Goal: Task Accomplishment & Management: Complete application form

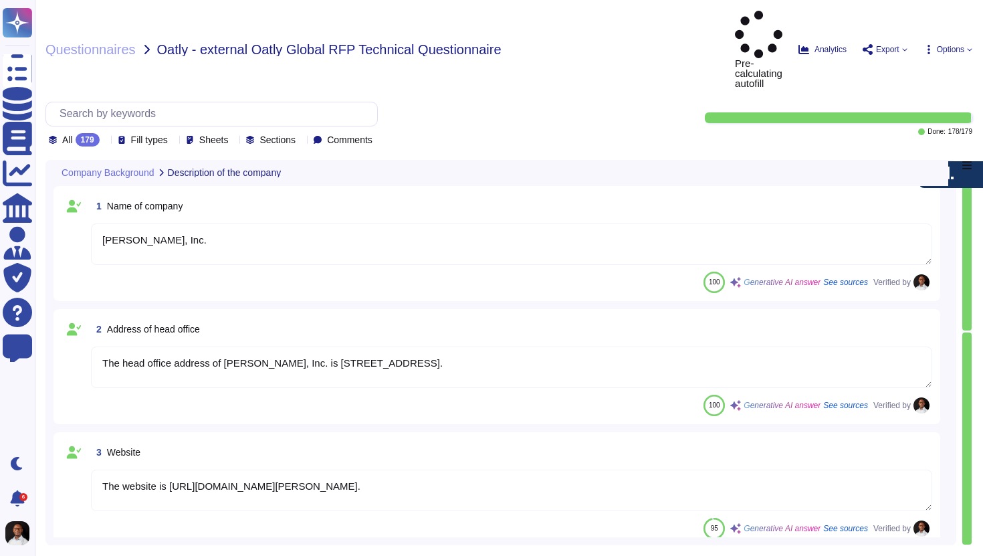
type textarea "[PERSON_NAME], Inc."
type textarea "The head office address of [PERSON_NAME], Inc. is [STREET_ADDRESS]."
type textarea "The website is [URL][DOMAIN_NAME][PERSON_NAME]."
type textarea "- Name: [PERSON_NAME] - Title: Senior Account Executive - Phone Number: [PHONE_…"
type textarea "Yes, our platform was originally developed in-house by [PERSON_NAME] when the c…"
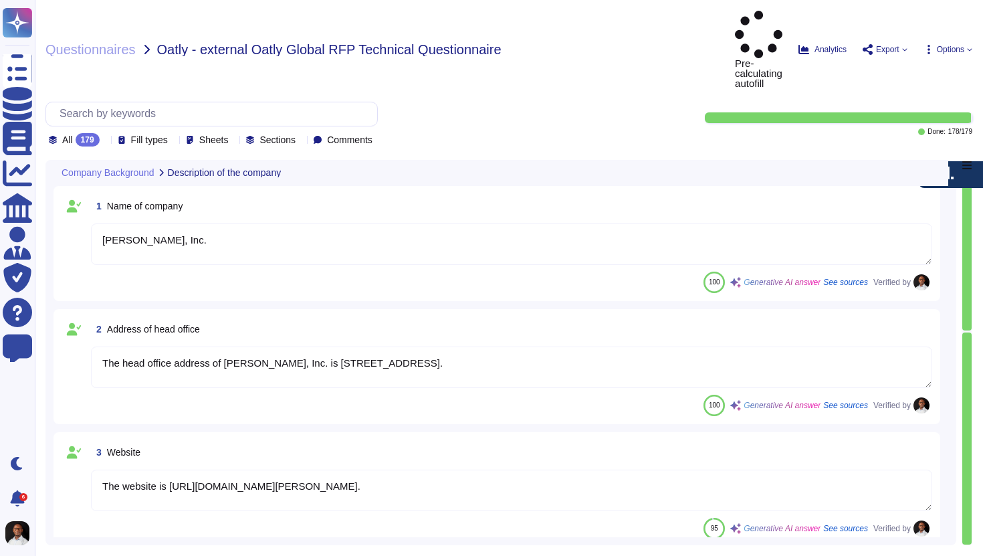
type textarea "[PERSON_NAME] is a leading global payroll and compliance provider founded in [D…"
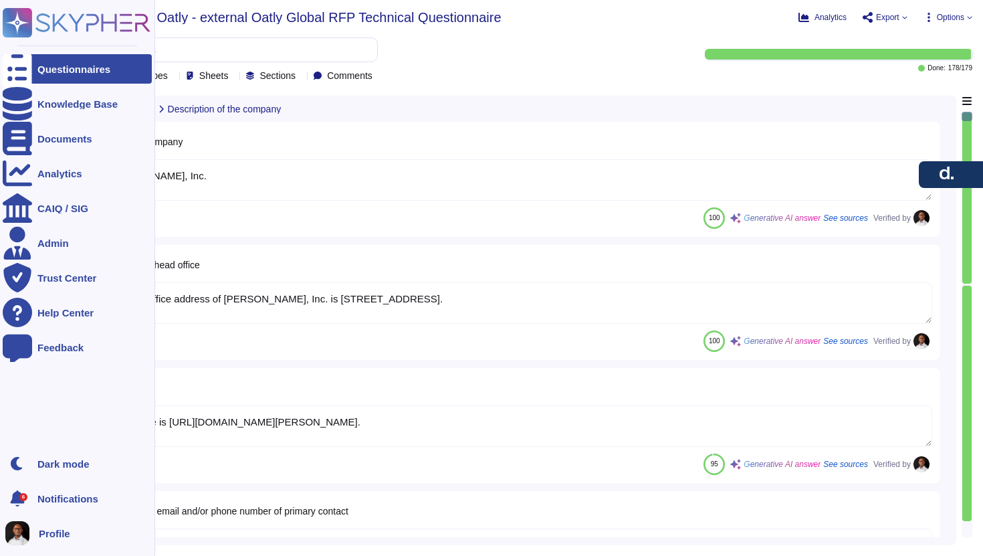
click at [60, 71] on div "Questionnaires" at bounding box center [73, 69] width 73 height 10
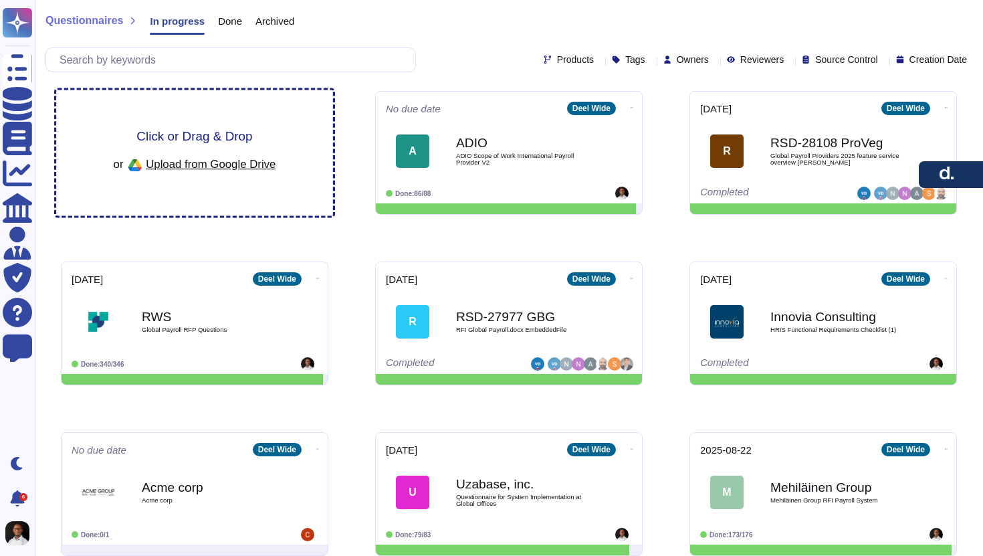
click at [209, 167] on span "Upload from Google Drive" at bounding box center [211, 164] width 130 height 12
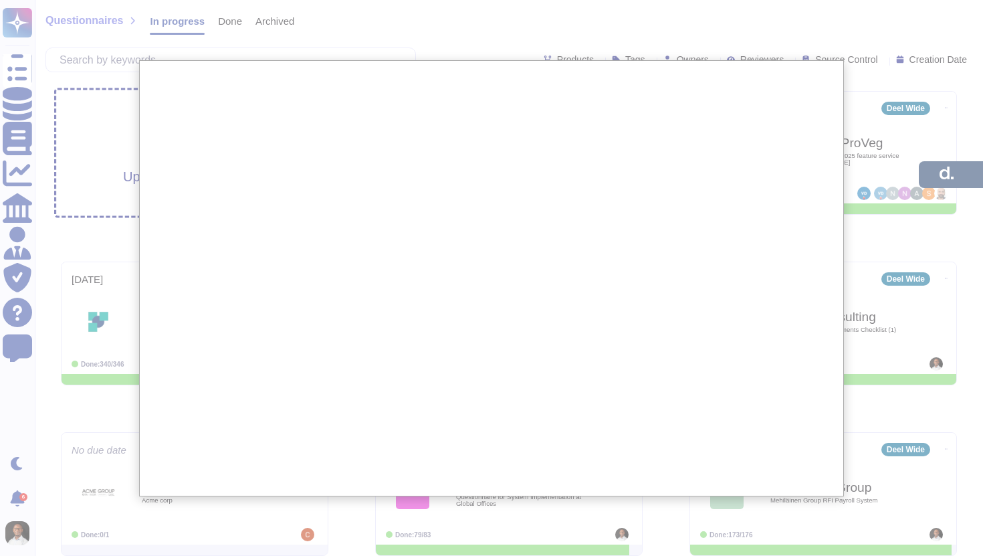
click at [97, 140] on div at bounding box center [491, 384] width 983 height 768
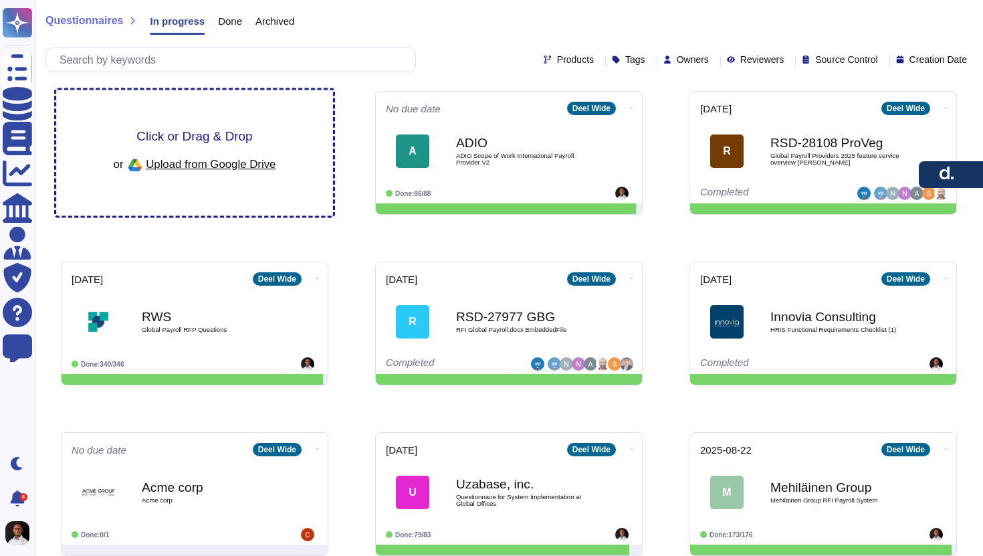
click at [207, 137] on span "Click or Drag & Drop" at bounding box center [194, 136] width 116 height 13
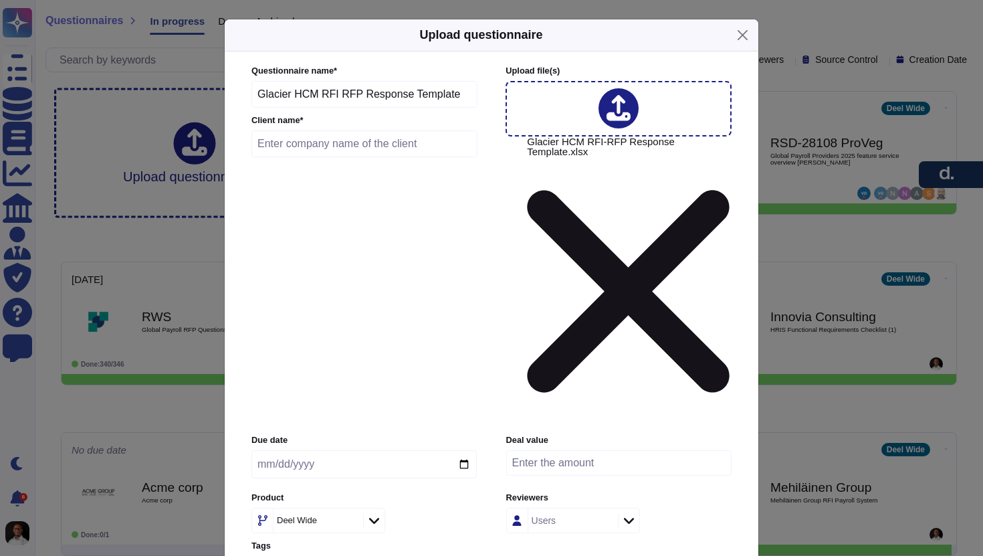
click at [341, 157] on input "text" at bounding box center [365, 143] width 226 height 27
click at [296, 450] on input "date" at bounding box center [364, 464] width 225 height 28
click at [270, 450] on input "date" at bounding box center [364, 464] width 225 height 28
click at [266, 450] on input "date" at bounding box center [364, 464] width 225 height 28
type input "[DATE]"
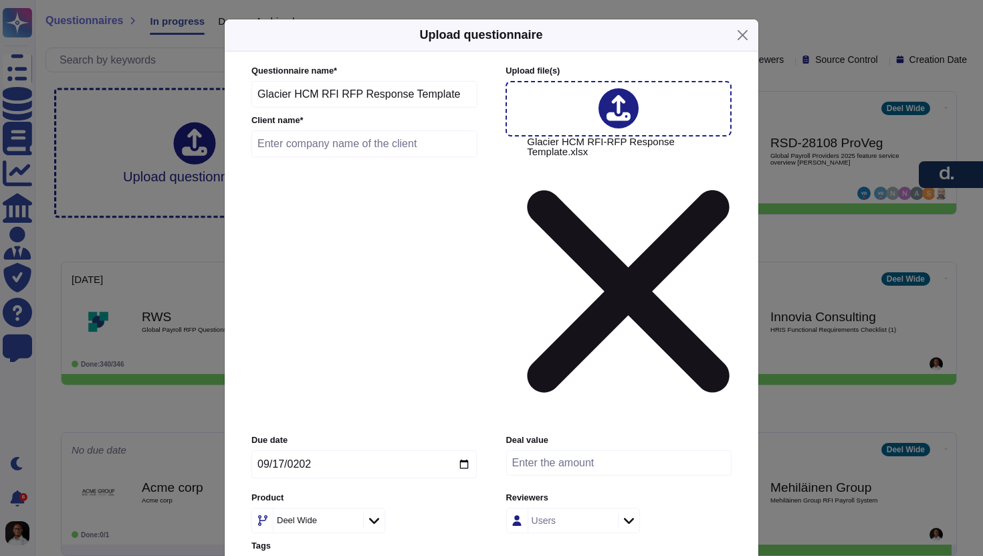
click at [377, 518] on icon at bounding box center [374, 521] width 10 height 6
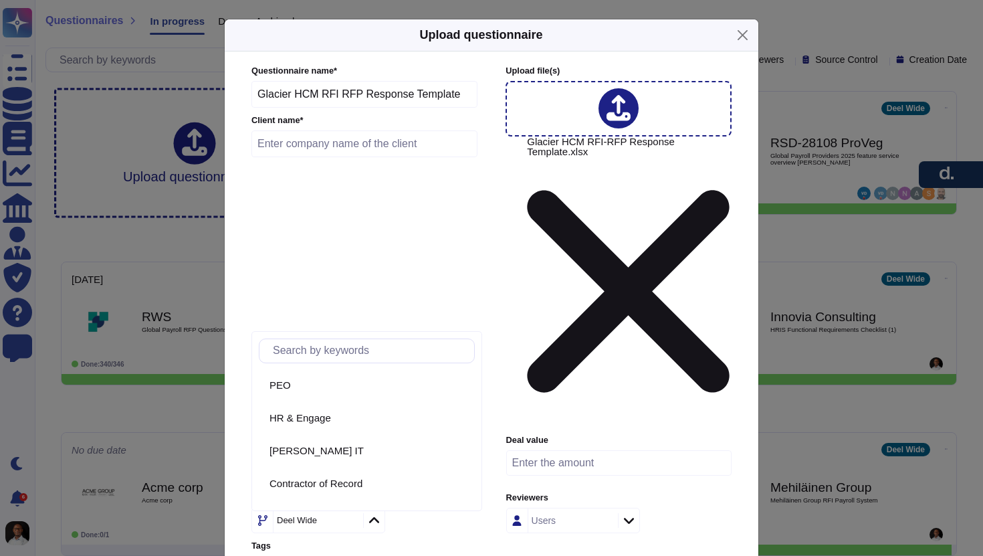
scroll to position [146, 0]
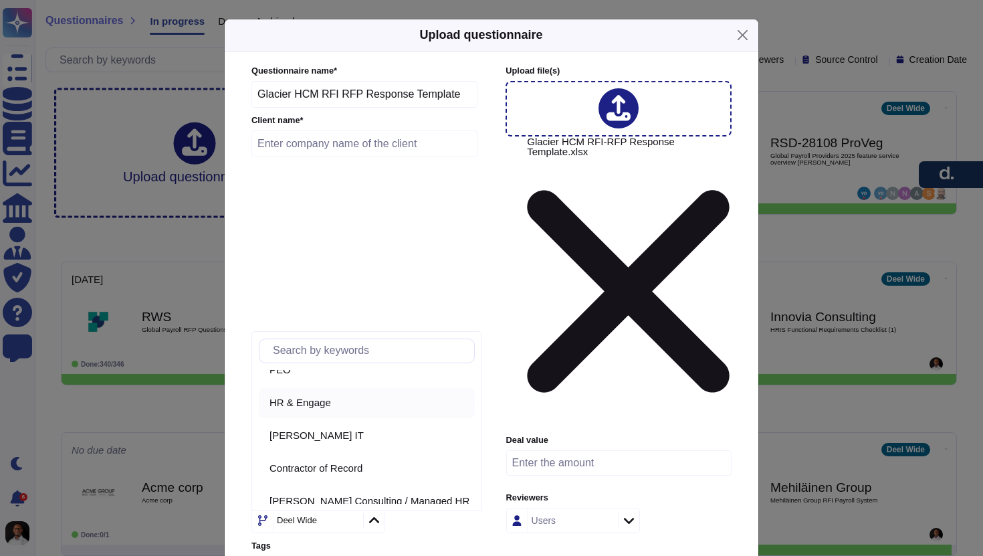
click at [331, 405] on span "HR & Engage" at bounding box center [301, 403] width 62 height 12
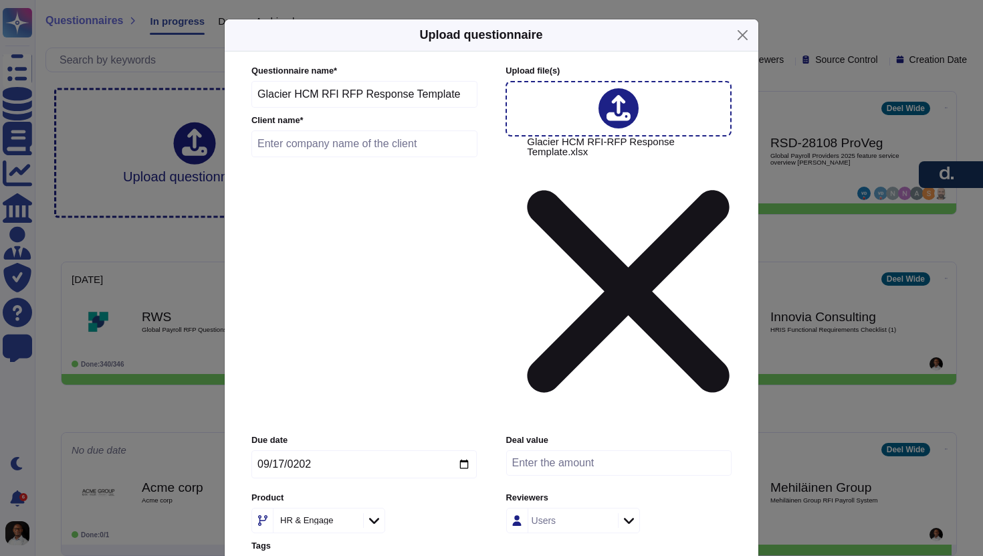
click at [345, 157] on input "text" at bounding box center [365, 143] width 226 height 27
type input "Glacier Group"
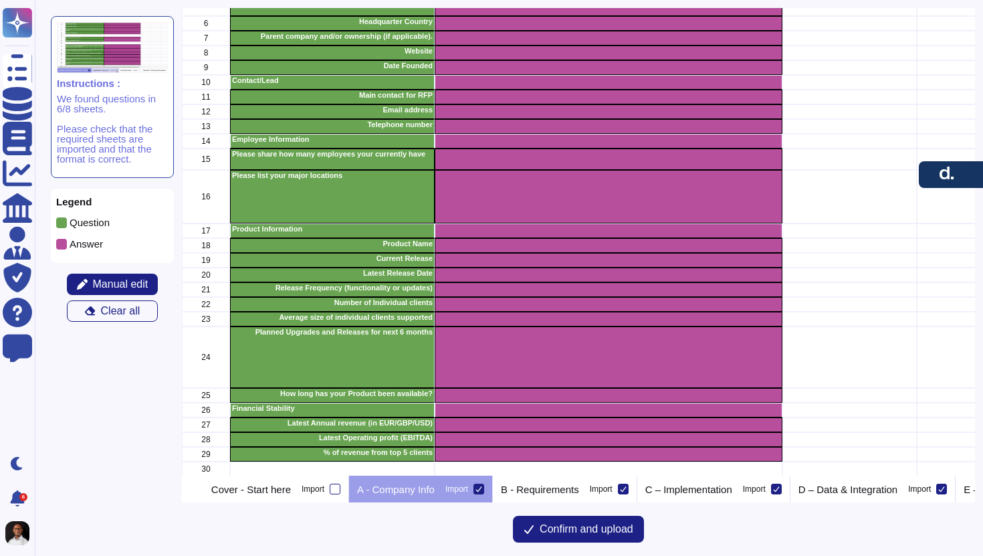
scroll to position [118, 0]
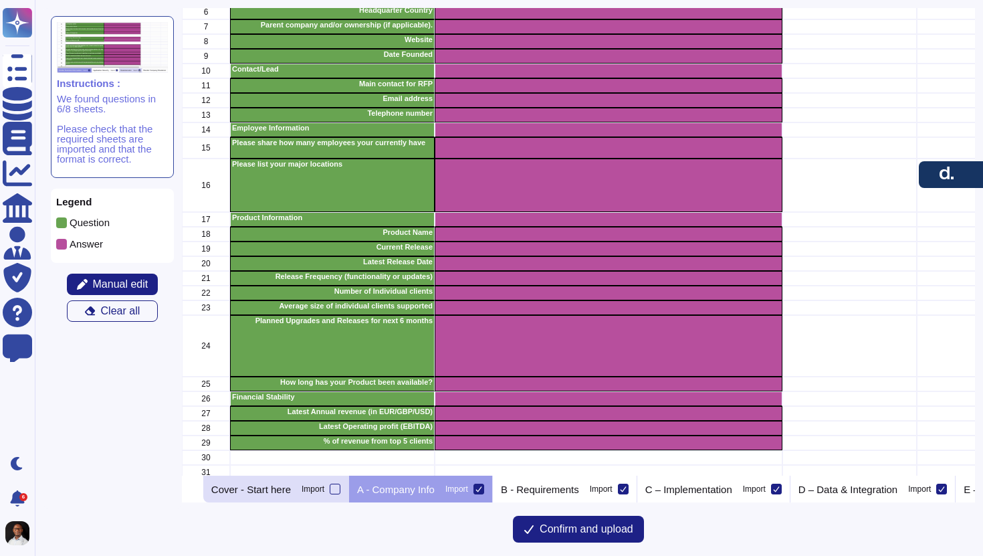
click at [291, 492] on p "Cover - Start here" at bounding box center [251, 489] width 80 height 10
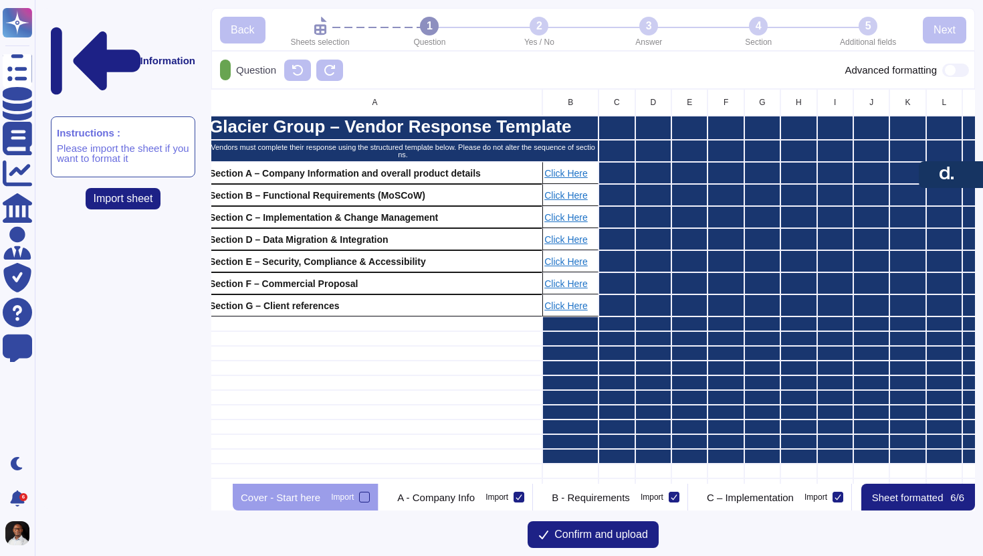
scroll to position [0, 0]
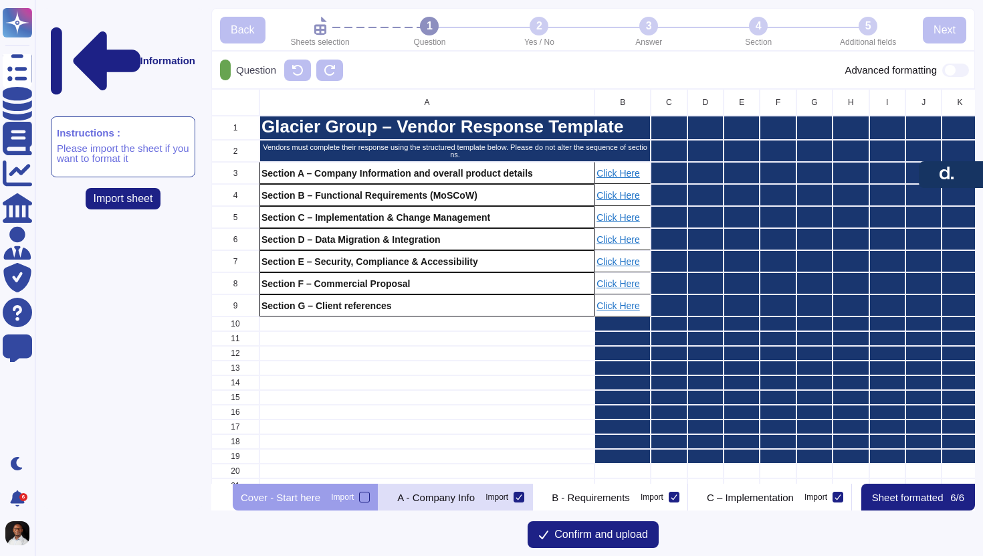
click at [490, 484] on div "A - Company Info Import" at bounding box center [456, 497] width 155 height 27
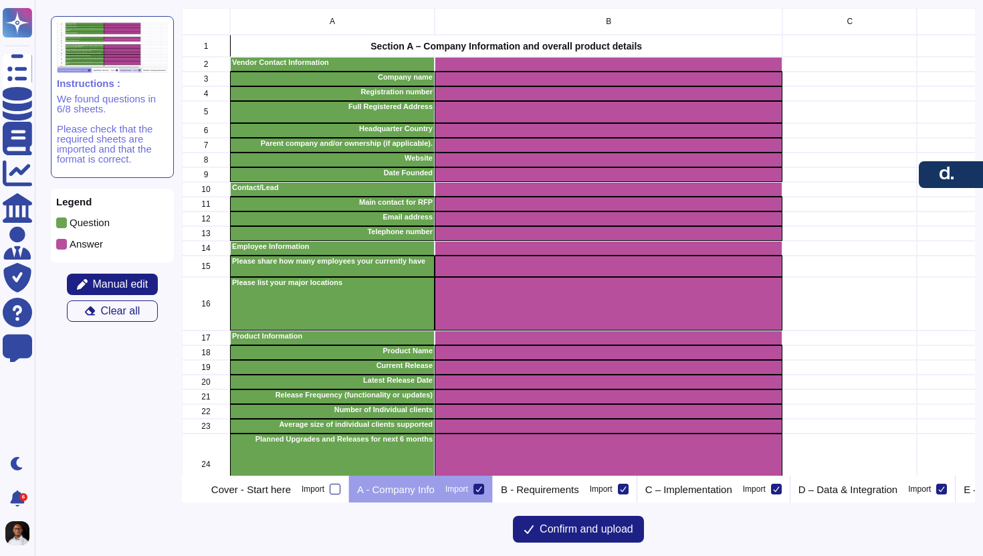
scroll to position [468, 793]
click at [579, 493] on p "B - Requirements" at bounding box center [540, 489] width 78 height 10
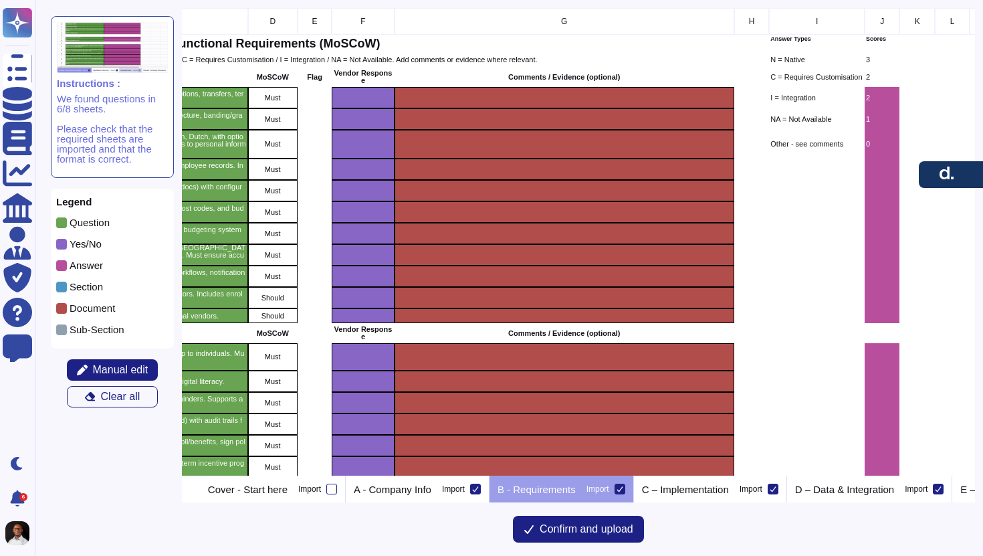
scroll to position [0, 462]
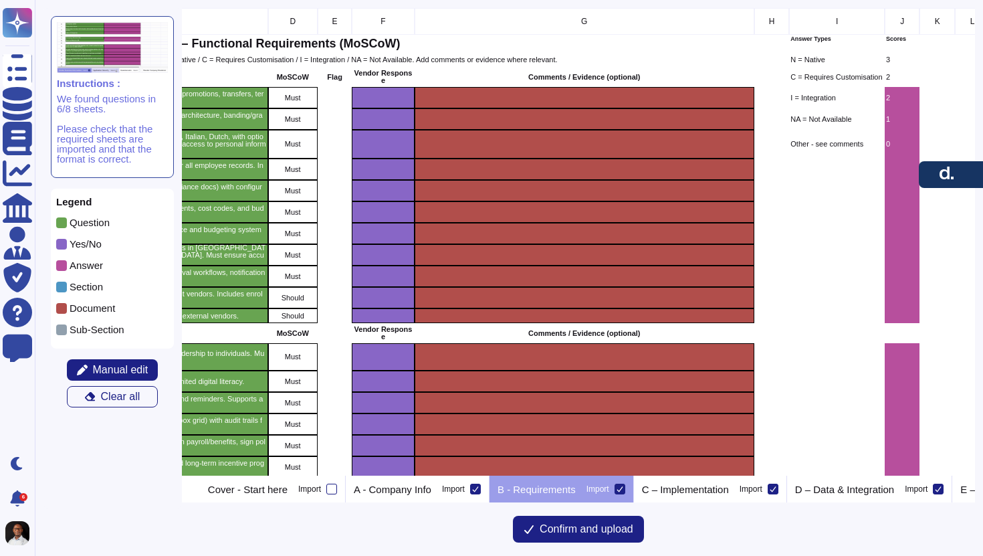
click at [587, 77] on p "Comments / Evidence (optional)" at bounding box center [583, 77] width 337 height 7
click at [578, 97] on div "grid" at bounding box center [584, 97] width 340 height 21
click at [121, 373] on span "Manual edit" at bounding box center [121, 370] width 56 height 11
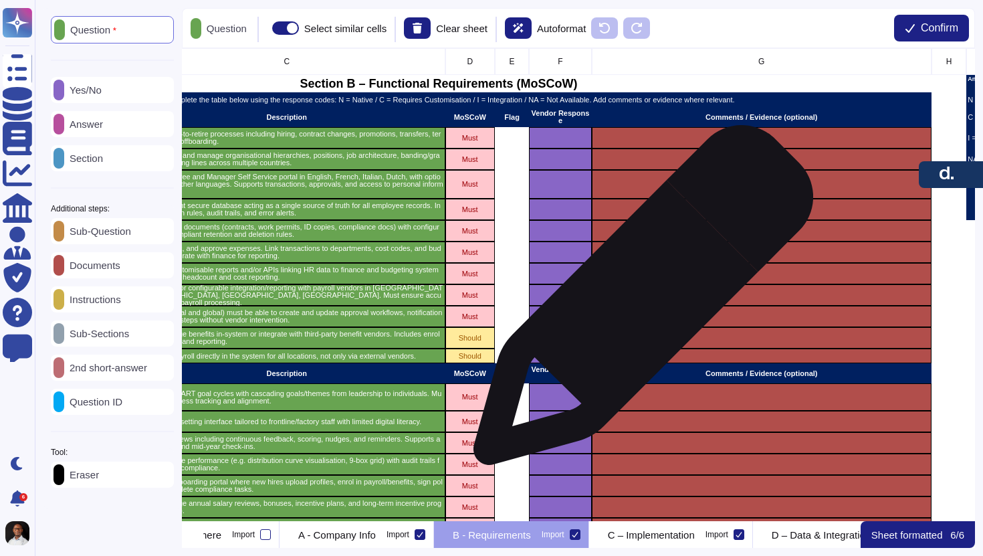
scroll to position [0, 296]
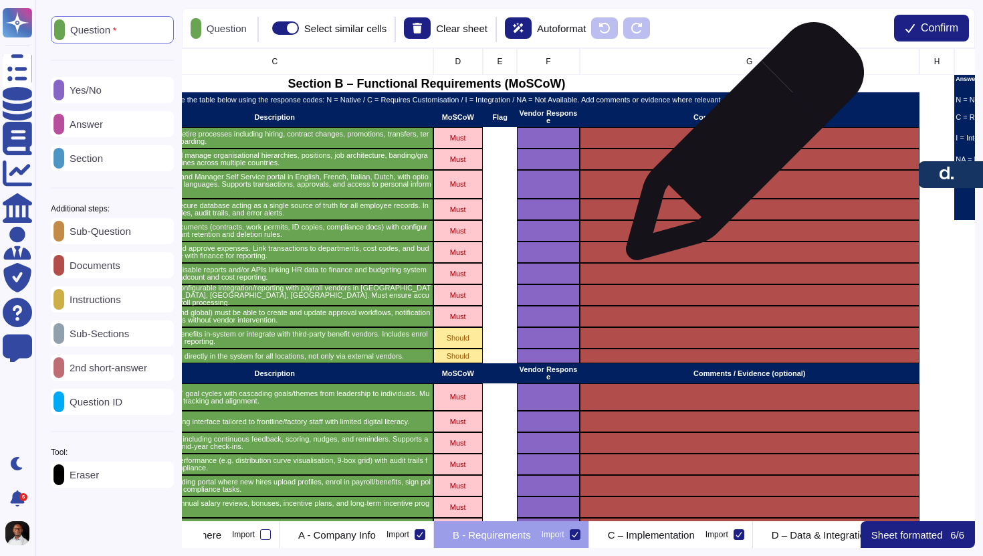
click at [740, 148] on div "grid" at bounding box center [749, 137] width 340 height 21
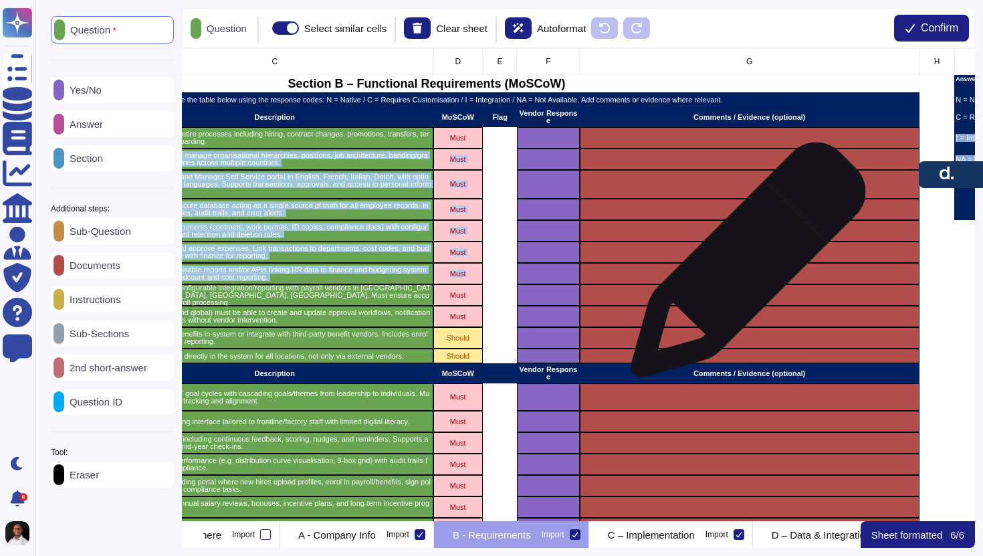
drag, startPoint x: 741, startPoint y: 140, endPoint x: 743, endPoint y: 266, distance: 125.8
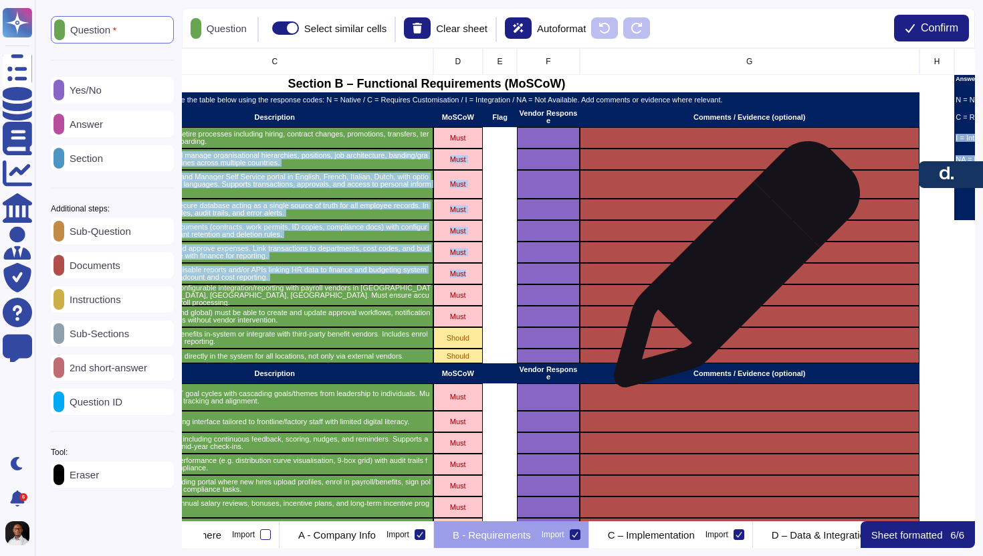
click at [732, 271] on div "grid" at bounding box center [749, 273] width 340 height 21
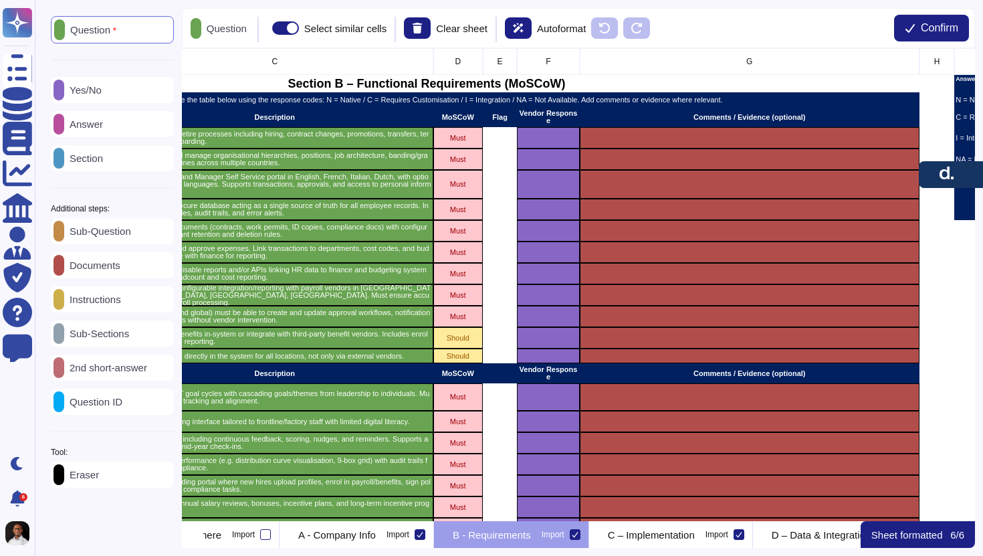
click at [100, 124] on p "Answer" at bounding box center [83, 124] width 39 height 10
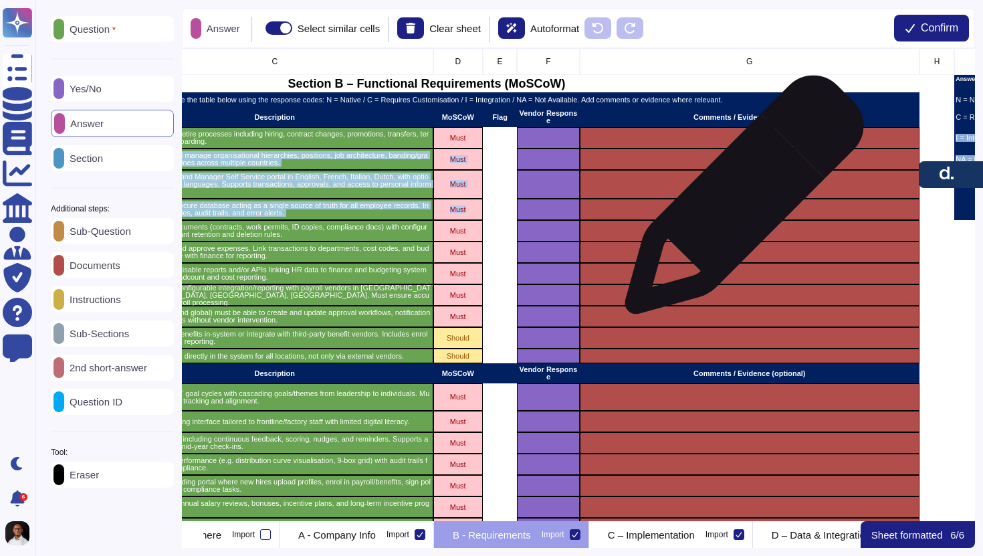
drag, startPoint x: 721, startPoint y: 140, endPoint x: 739, endPoint y: 201, distance: 64.0
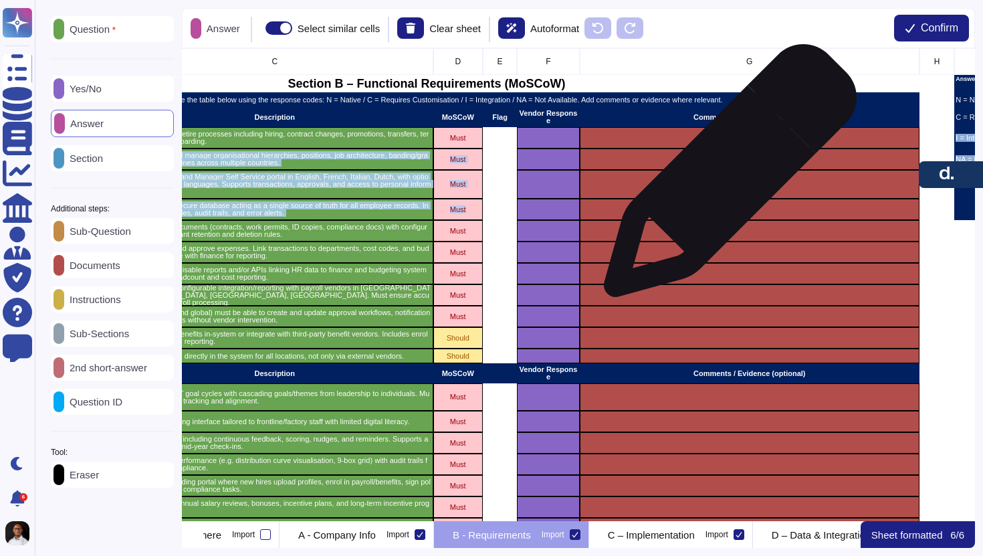
click at [725, 177] on div "grid" at bounding box center [749, 184] width 340 height 29
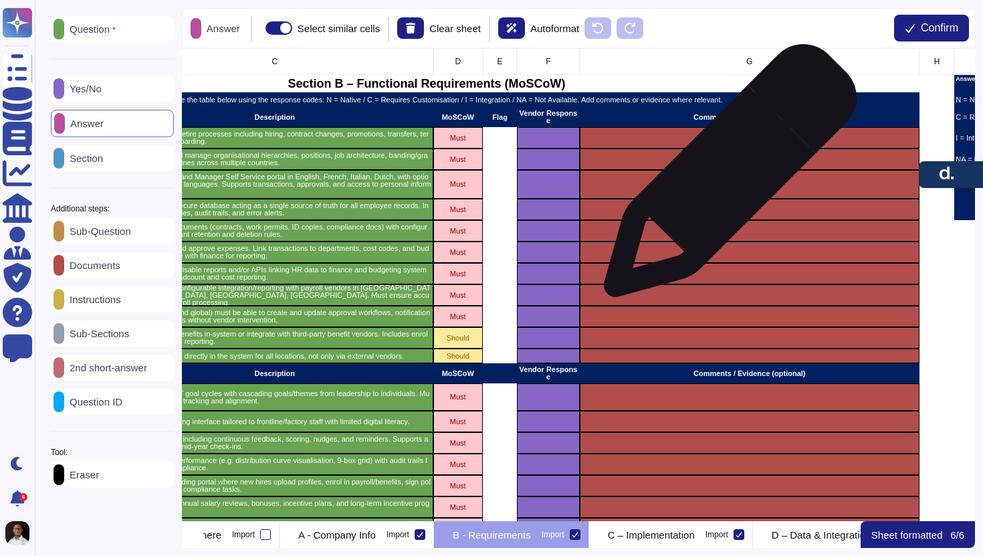
click at [725, 177] on div "grid" at bounding box center [749, 184] width 340 height 29
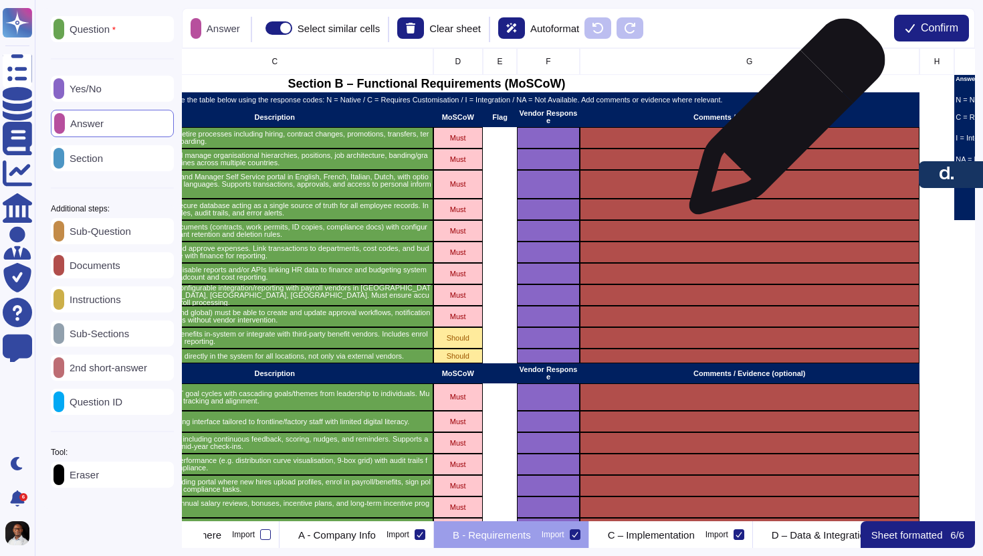
click at [782, 123] on div "Comments / Evidence (optional)" at bounding box center [749, 117] width 340 height 20
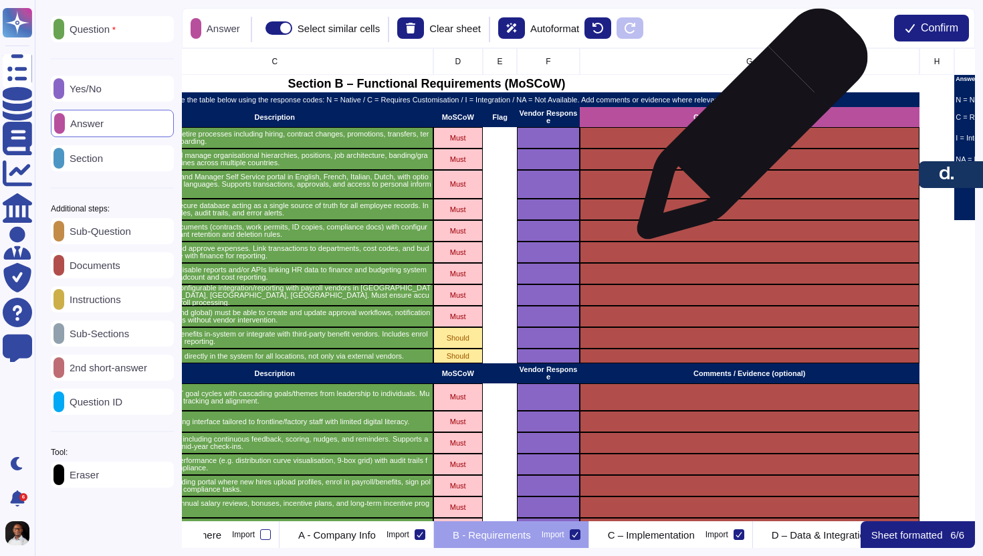
click at [747, 130] on div "grid" at bounding box center [749, 137] width 340 height 21
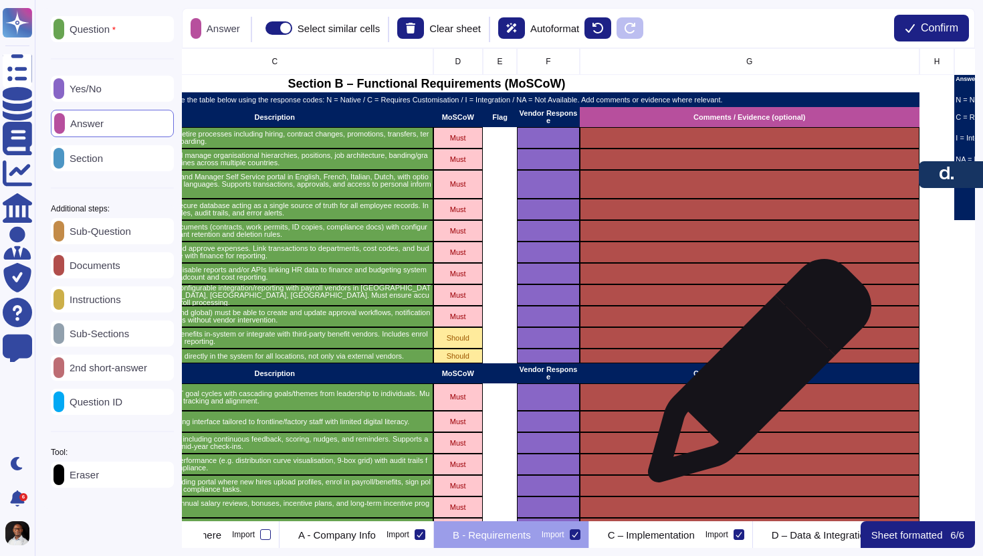
click at [753, 379] on div "Comments / Evidence (optional)" at bounding box center [749, 373] width 340 height 20
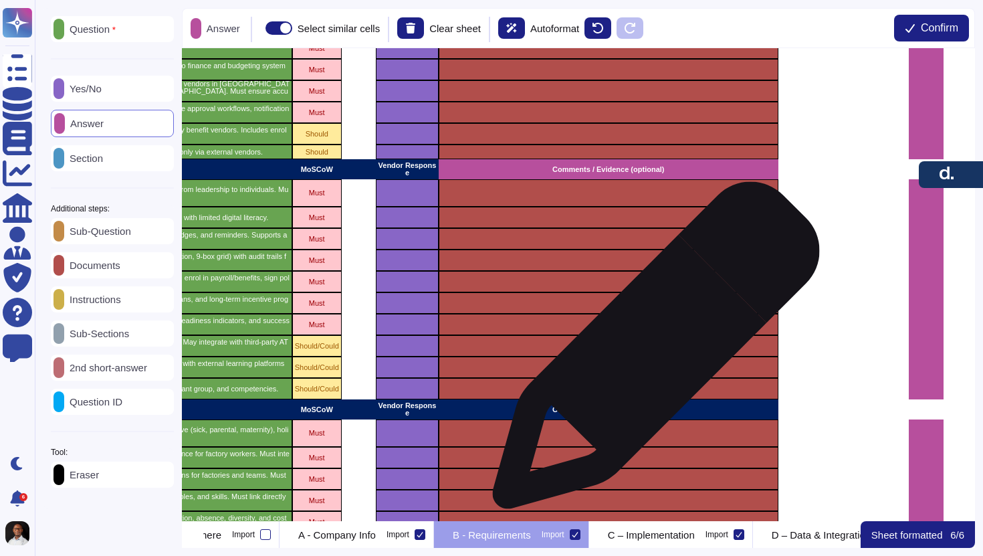
scroll to position [300, 438]
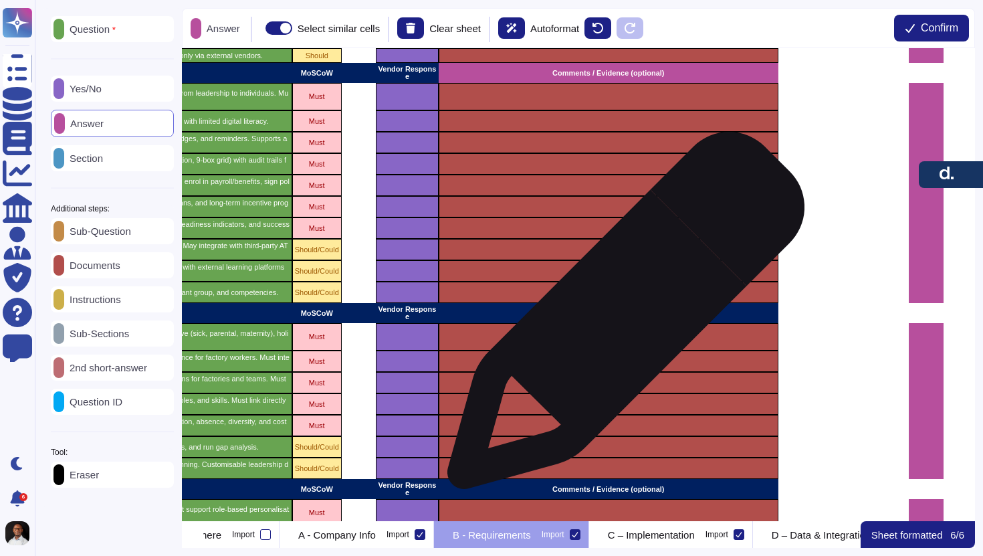
click at [621, 317] on div "Comments / Evidence (optional)" at bounding box center [608, 313] width 340 height 20
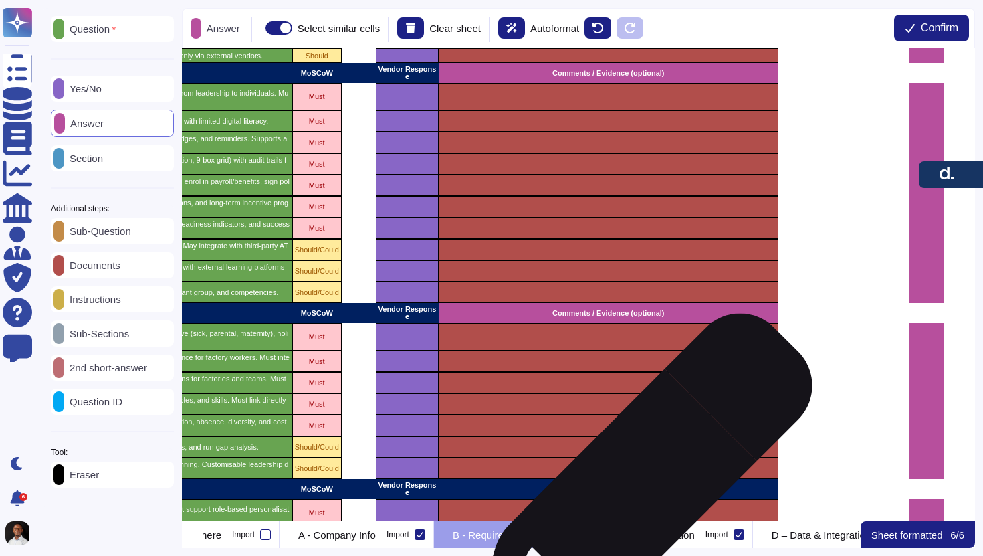
click at [636, 491] on p "Comments / Evidence (optional)" at bounding box center [608, 489] width 337 height 7
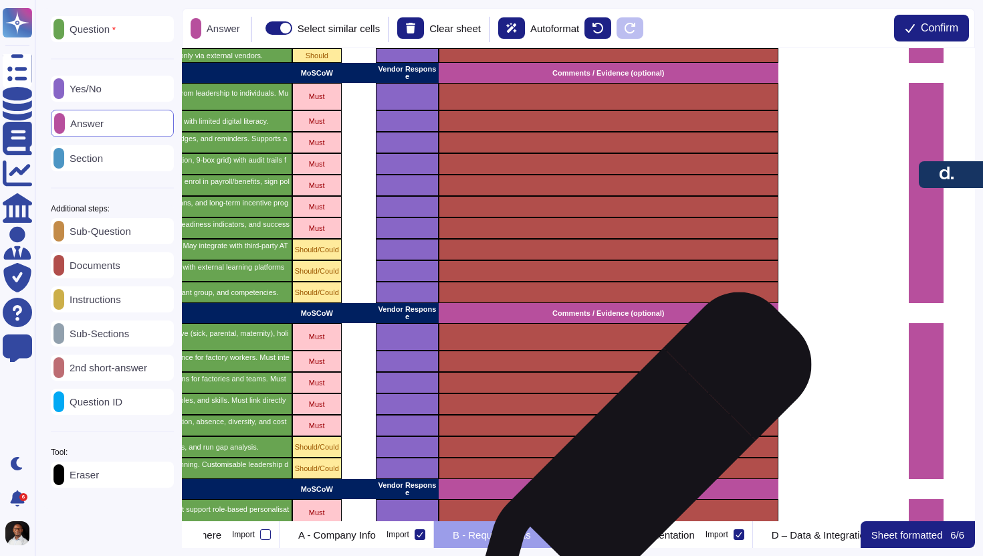
click at [635, 470] on div "grid" at bounding box center [608, 468] width 340 height 21
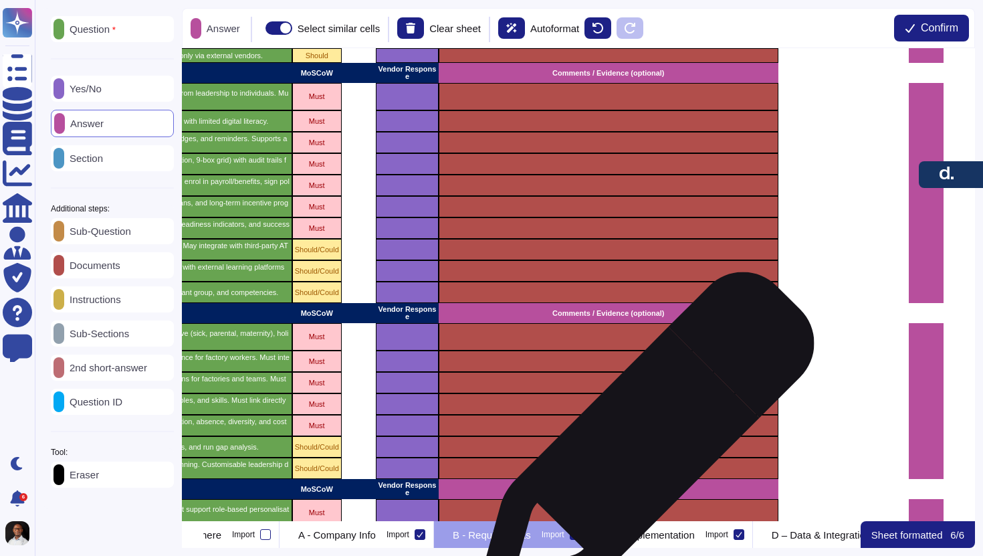
click at [640, 448] on div "grid" at bounding box center [608, 446] width 340 height 21
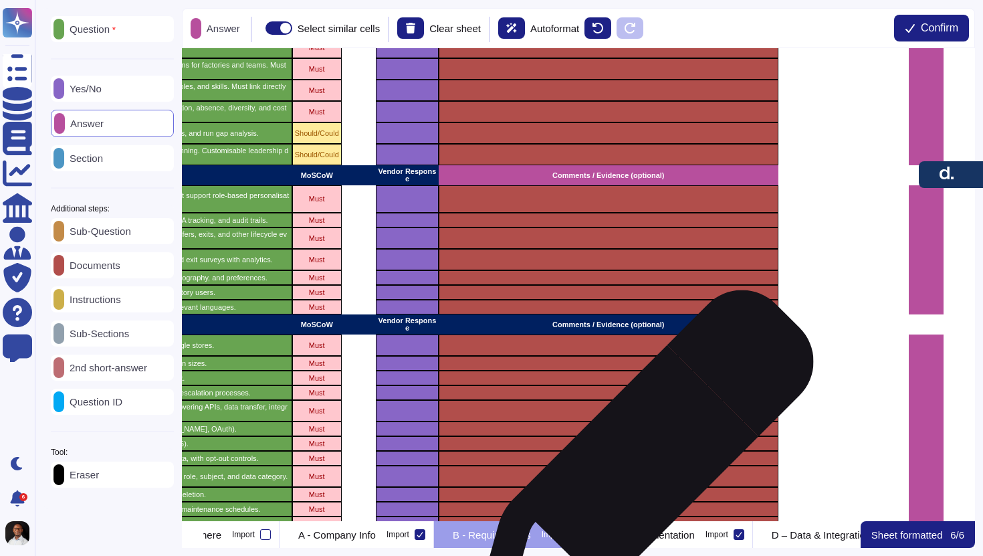
scroll to position [634, 438]
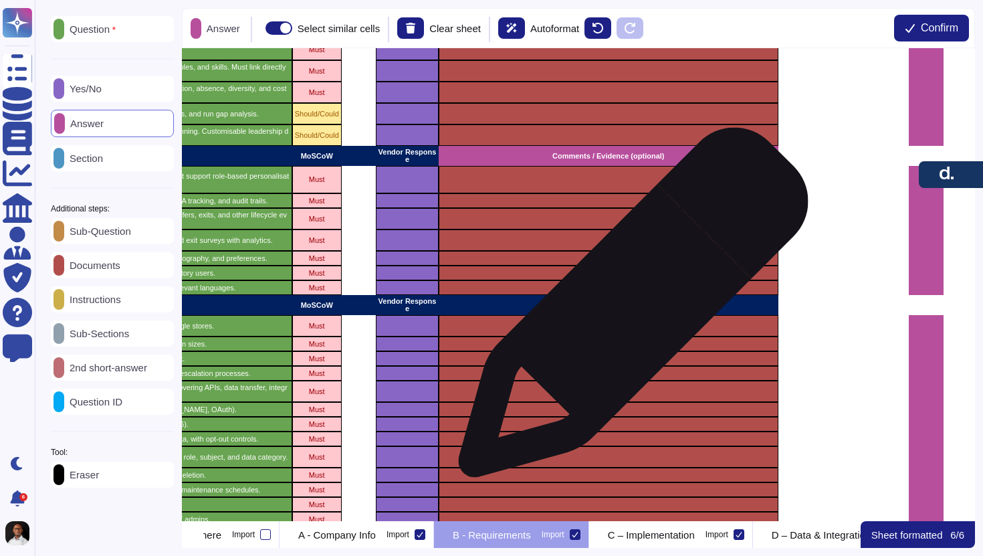
click at [628, 309] on div "Comments / Evidence (optional)" at bounding box center [608, 305] width 340 height 20
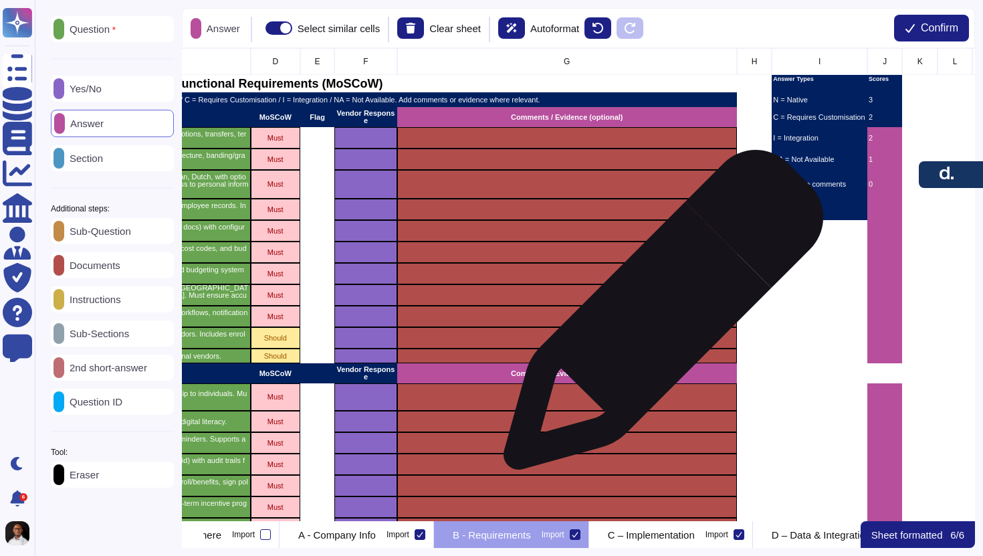
scroll to position [0, 482]
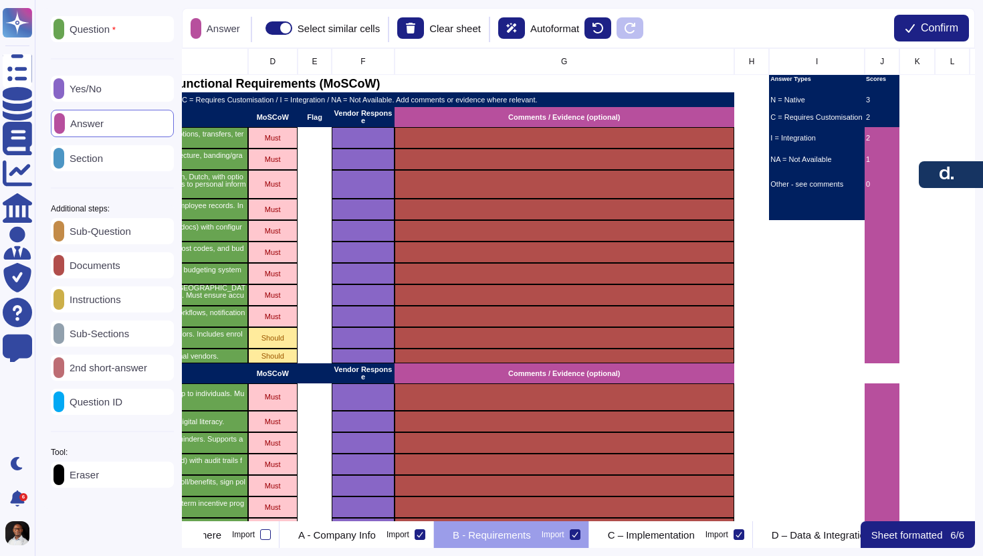
click at [106, 470] on div "Eraser" at bounding box center [112, 475] width 123 height 26
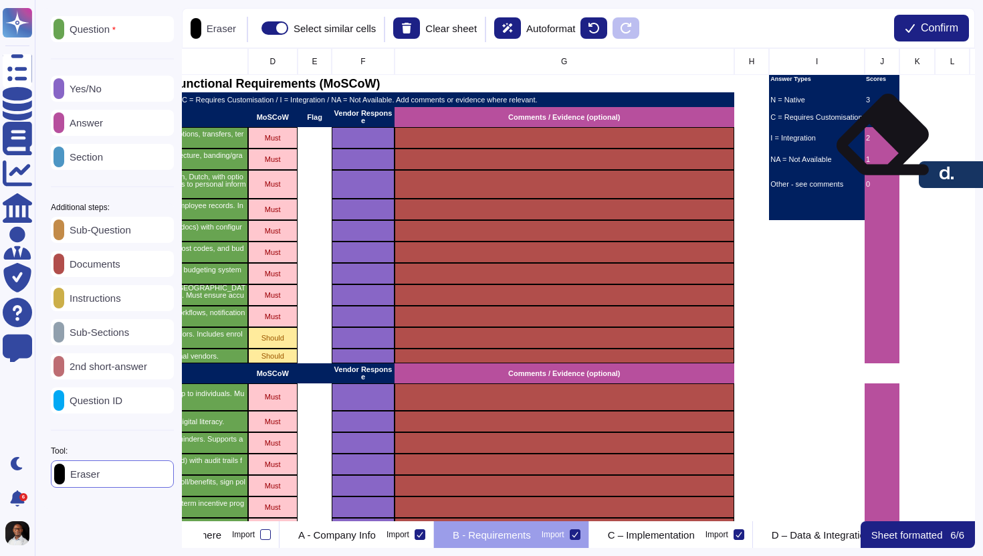
click at [880, 144] on div "2" at bounding box center [882, 137] width 35 height 21
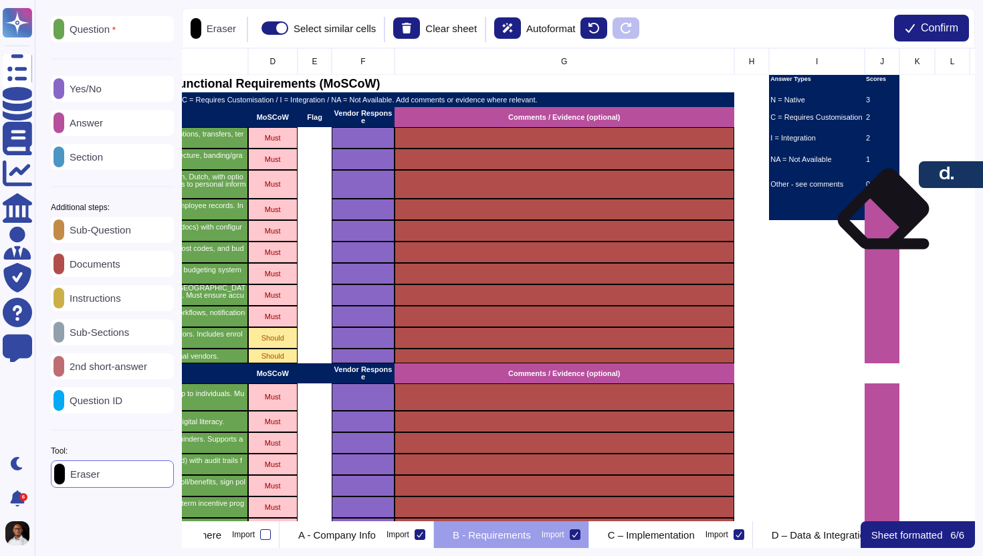
click at [881, 218] on div "grid" at bounding box center [882, 209] width 35 height 21
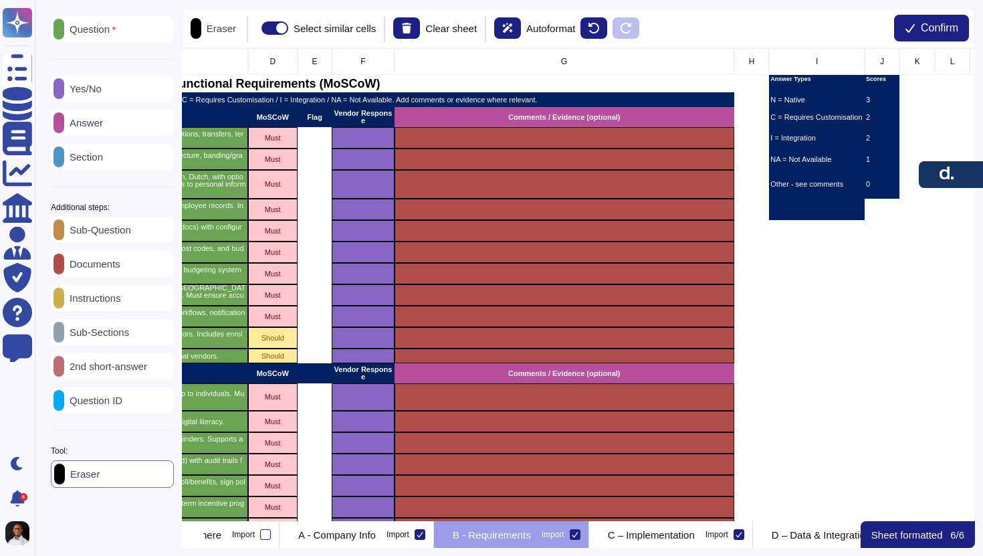
click at [102, 121] on p "Answer" at bounding box center [83, 123] width 39 height 10
click at [235, 30] on p "Answer" at bounding box center [220, 28] width 39 height 10
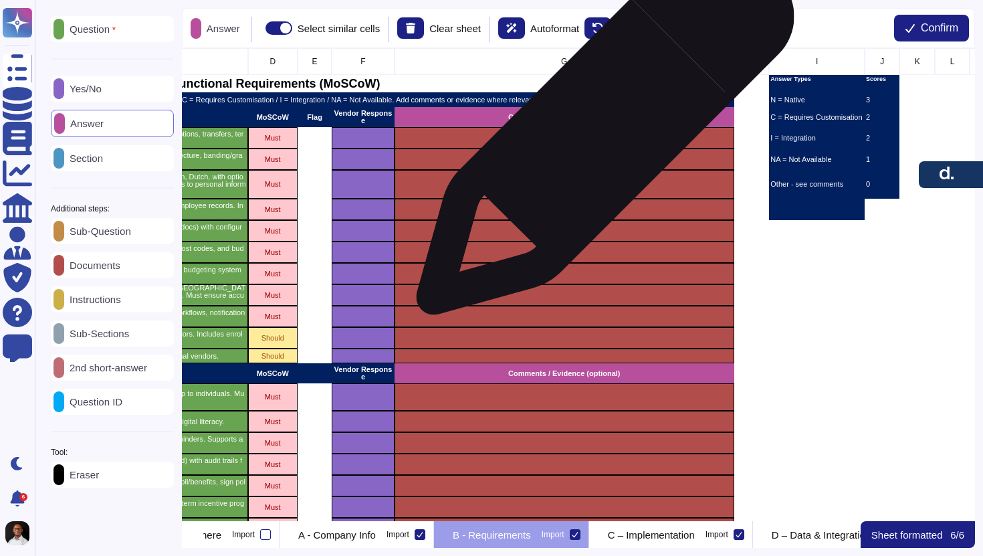
click at [600, 132] on div "grid" at bounding box center [564, 137] width 340 height 21
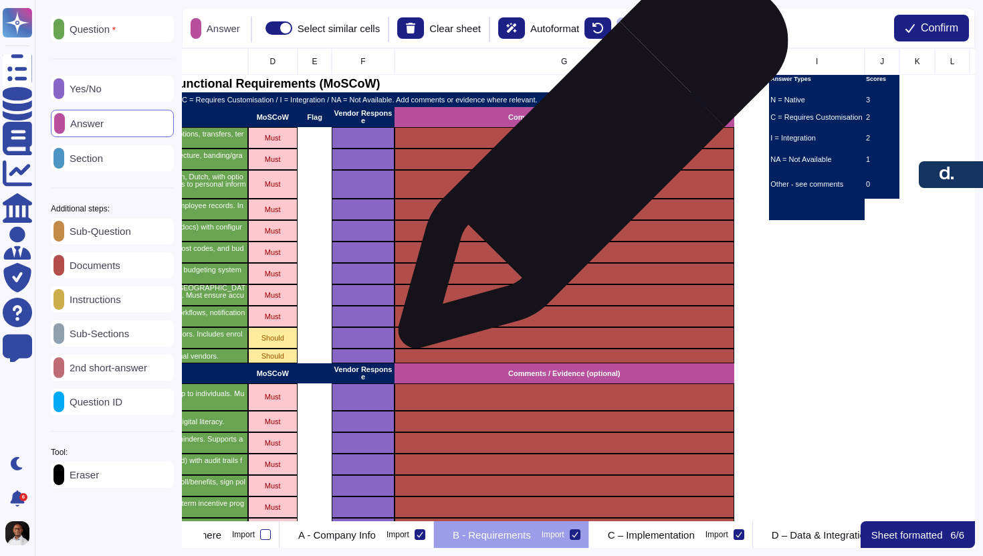
click at [588, 160] on div "grid" at bounding box center [564, 159] width 340 height 21
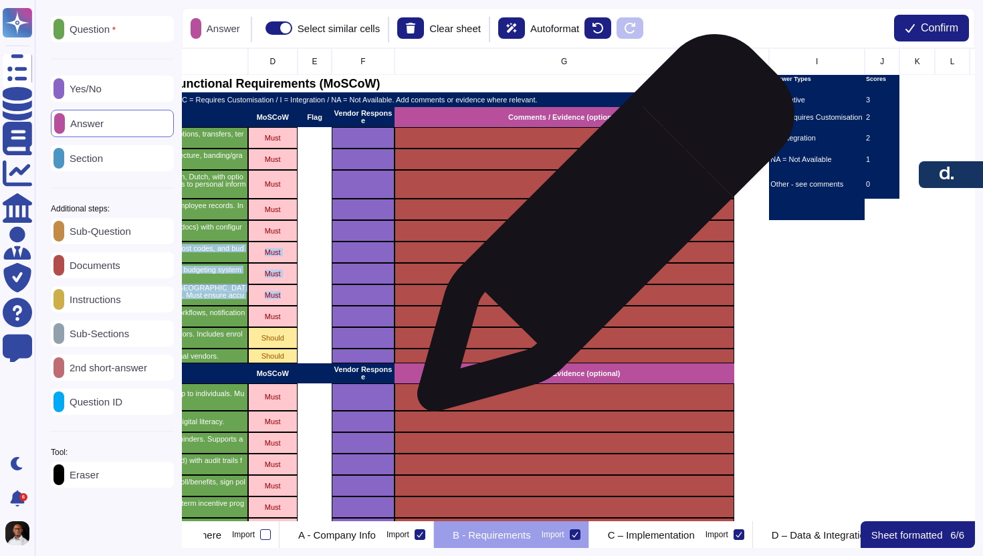
drag, startPoint x: 563, startPoint y: 302, endPoint x: 601, endPoint y: 240, distance: 73.2
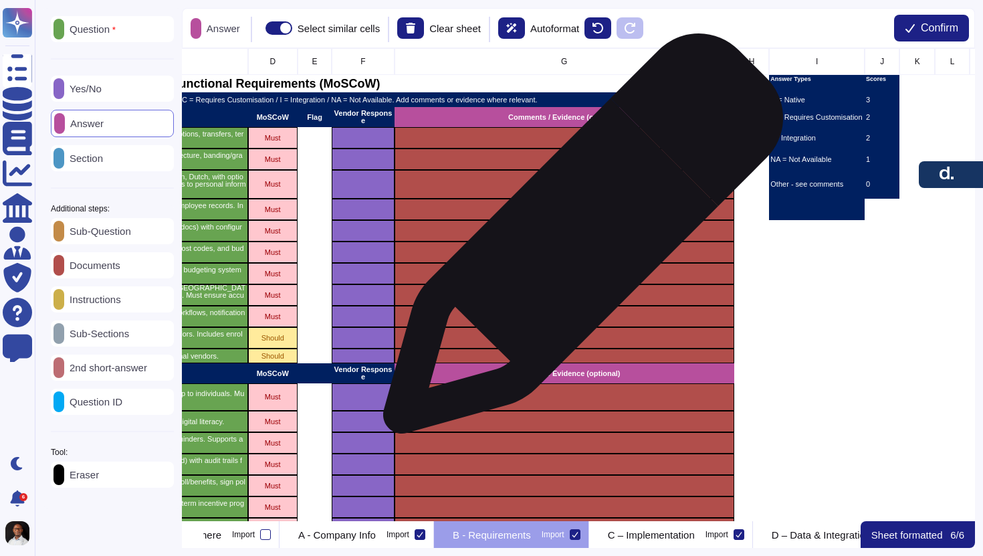
click at [578, 239] on div "grid" at bounding box center [564, 230] width 340 height 21
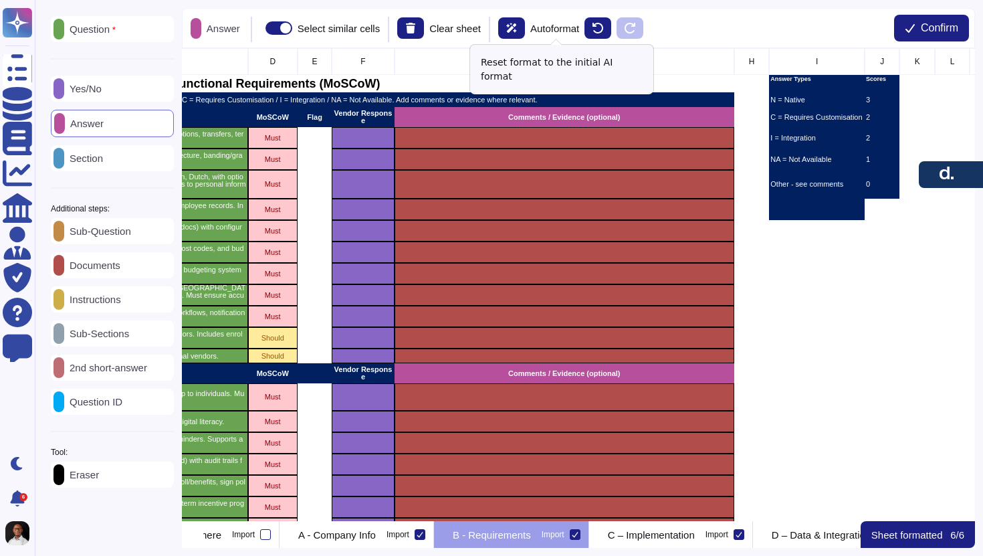
click at [549, 34] on div "Autoformat" at bounding box center [538, 27] width 81 height 21
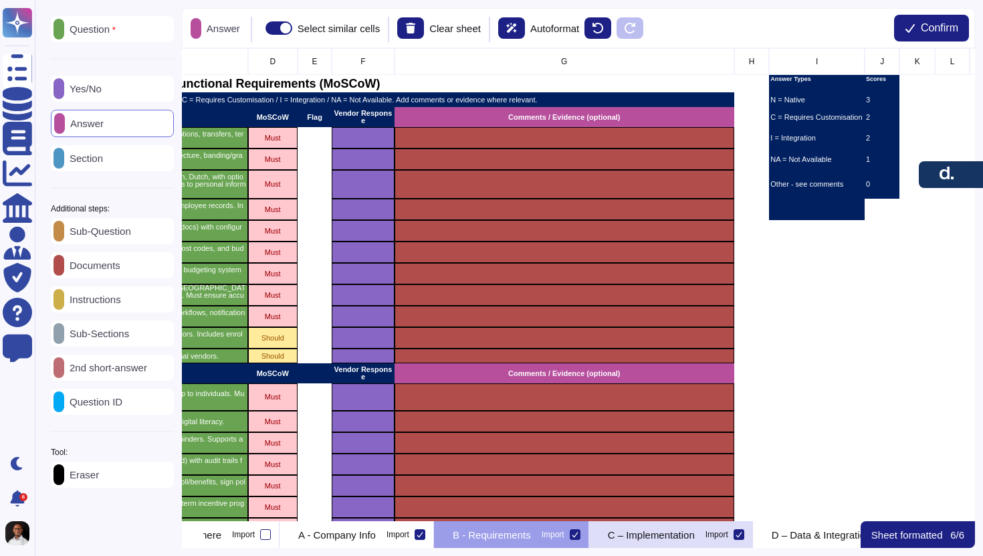
click at [717, 543] on div "C – Implementation Import" at bounding box center [671, 534] width 164 height 27
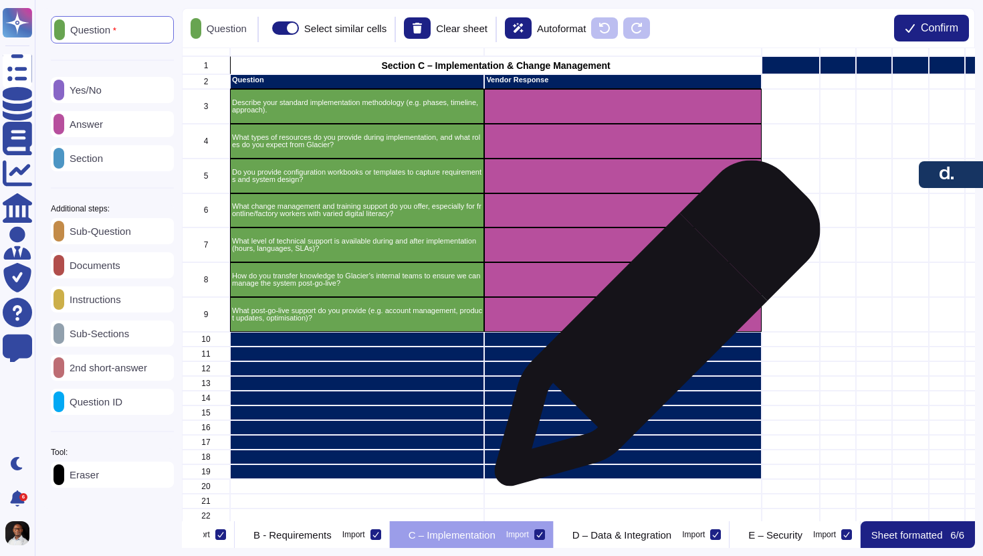
scroll to position [0, 0]
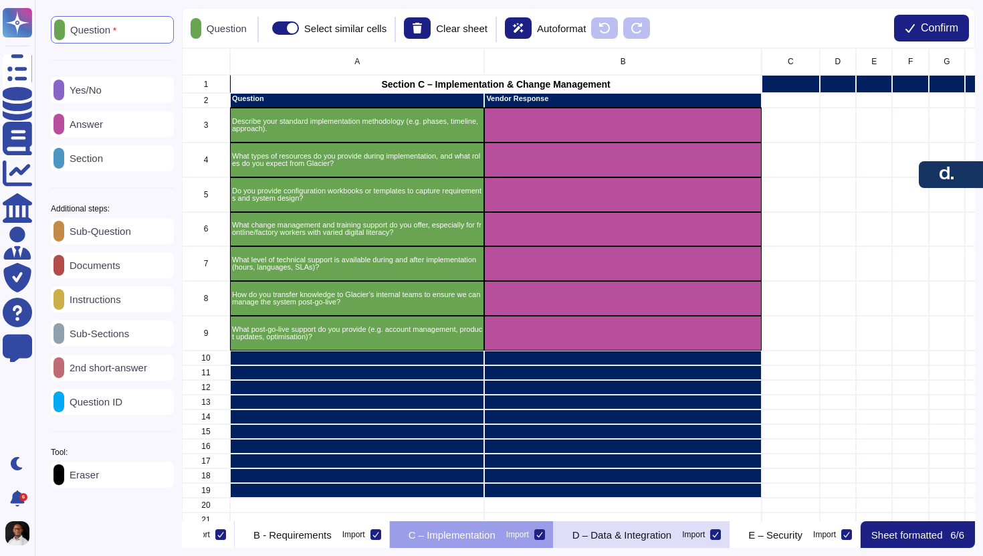
click at [672, 535] on p "D – Data & Integration" at bounding box center [622, 535] width 99 height 10
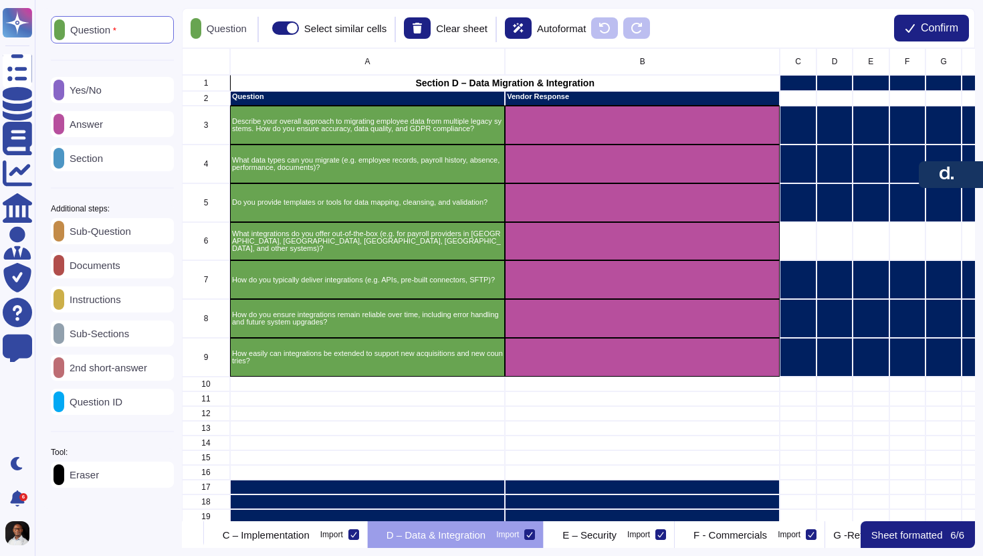
scroll to position [0, 456]
click at [719, 551] on div "Question Yes/No Answer Section Additional steps: Sub-Question Documents Instruc…" at bounding box center [509, 278] width 949 height 556
click at [616, 539] on p "E – Security" at bounding box center [588, 535] width 54 height 10
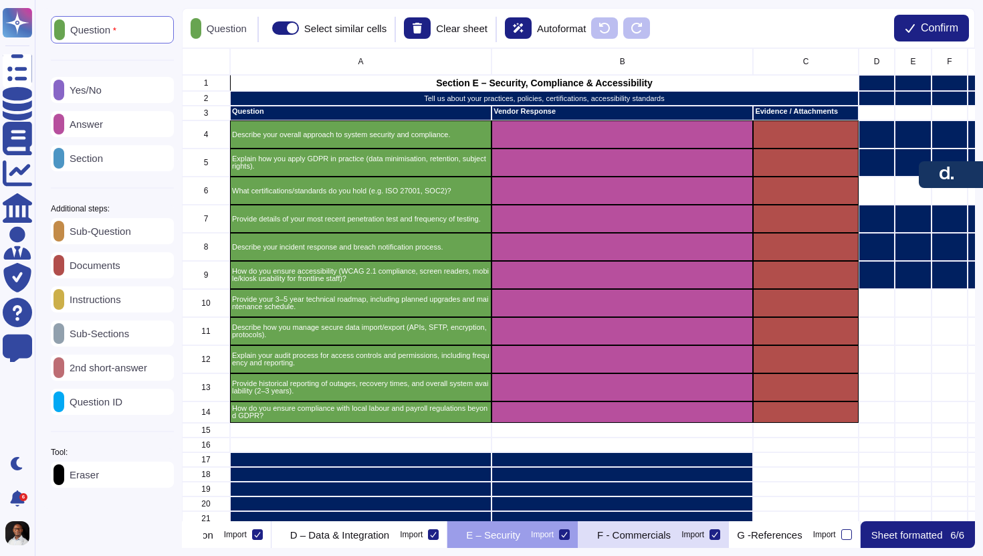
scroll to position [0, 626]
click at [729, 540] on div "F - Commercials Import" at bounding box center [654, 534] width 151 height 27
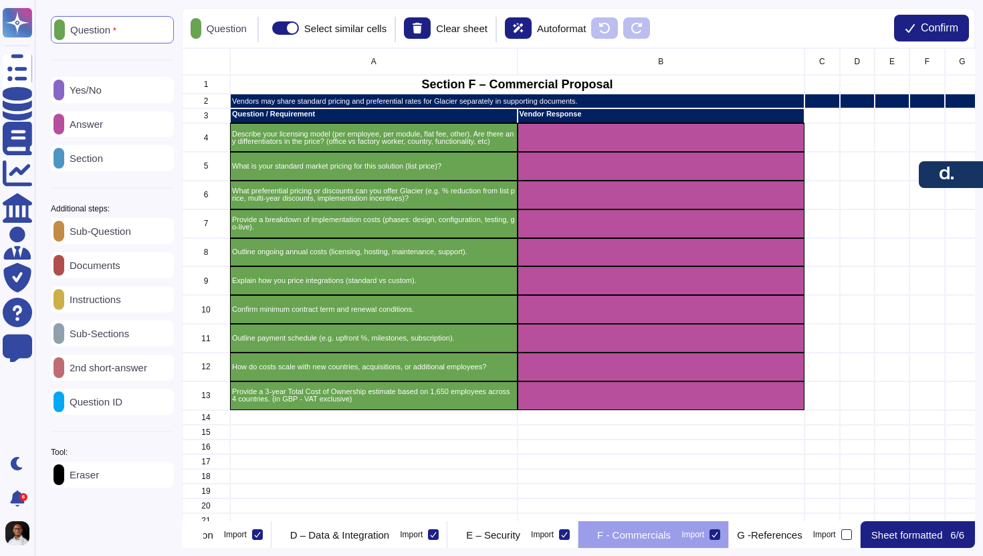
scroll to position [0, 686]
click at [803, 542] on div "G -References Import" at bounding box center [795, 534] width 132 height 27
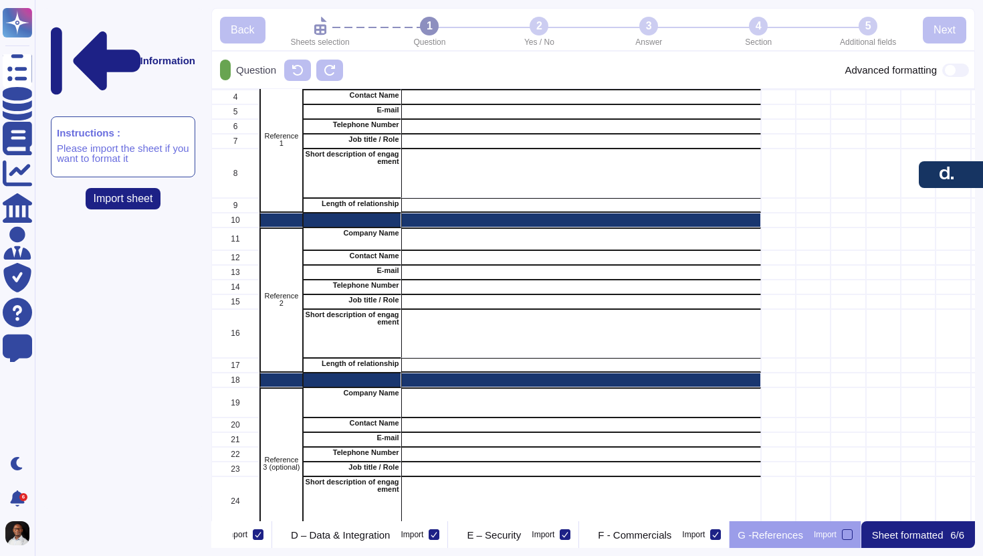
scroll to position [93, 0]
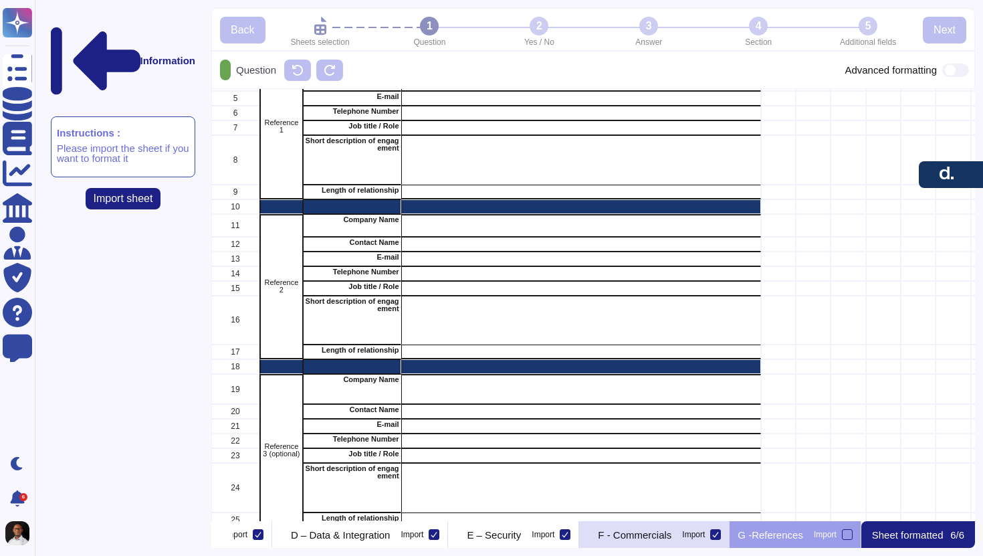
click at [700, 527] on div "F - Commercials Import" at bounding box center [654, 534] width 151 height 27
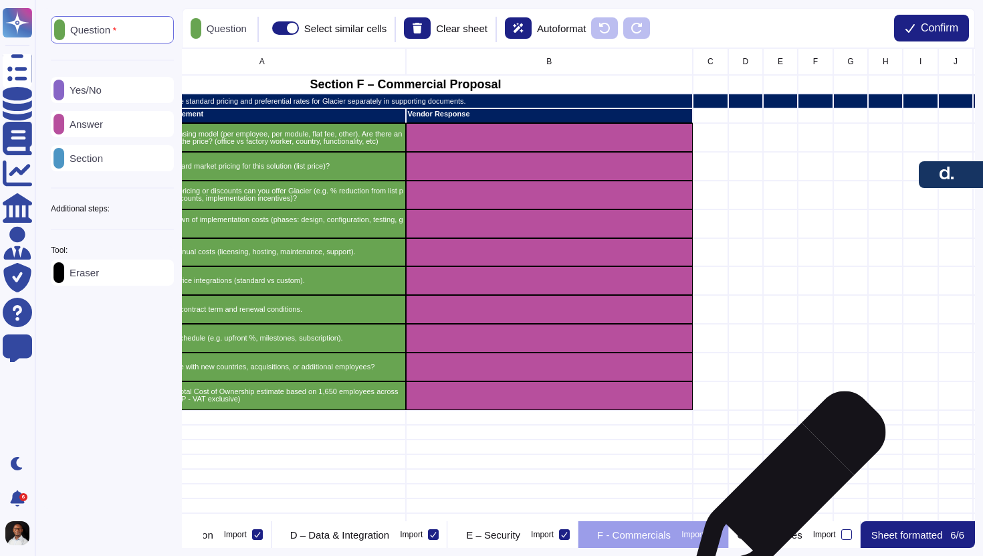
scroll to position [0, 128]
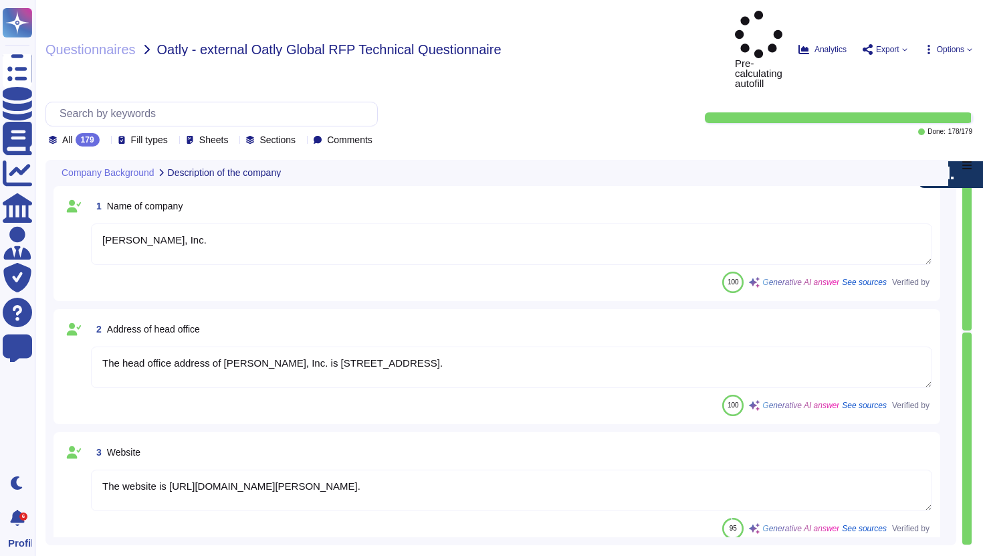
type textarea "[PERSON_NAME], Inc."
type textarea "The head office address of [PERSON_NAME], Inc. is [STREET_ADDRESS]."
type textarea "The website is [URL][DOMAIN_NAME][PERSON_NAME]."
type textarea "- Name: [PERSON_NAME] - Title: Senior Account Executive - Phone Number: [PHONE_…"
type textarea "Yes, our platform was originally developed in-house by [PERSON_NAME] when the c…"
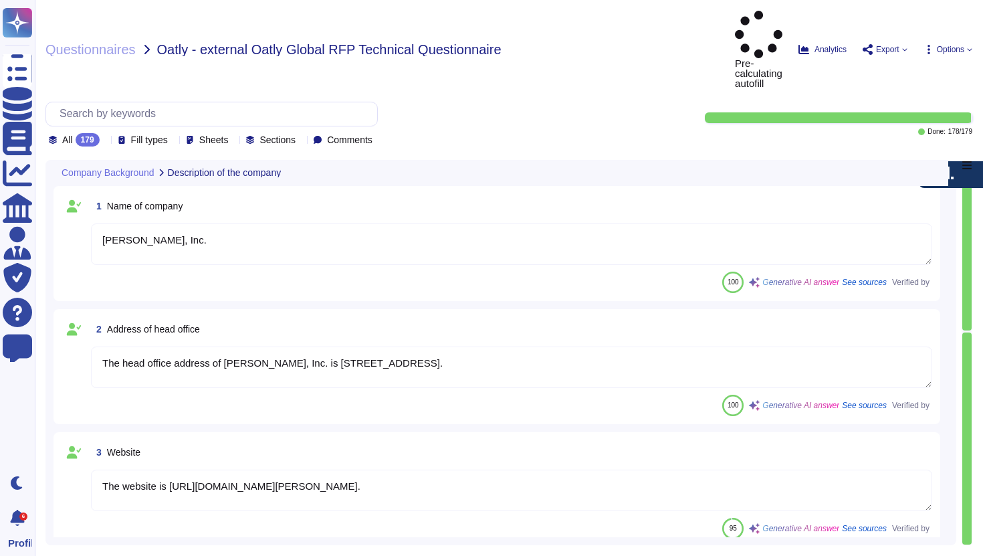
type textarea "[PERSON_NAME] is a leading global payroll and compliance provider founded in [D…"
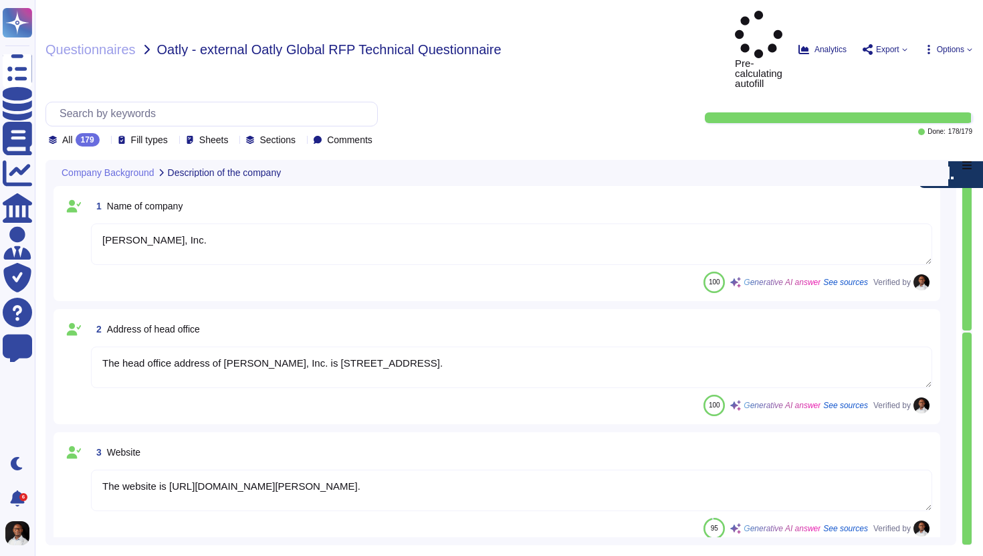
type textarea "[PERSON_NAME], Inc."
type textarea "The head office address of [PERSON_NAME], Inc. is [STREET_ADDRESS]."
type textarea "The website is [URL][DOMAIN_NAME][PERSON_NAME]."
type textarea "- Name: [PERSON_NAME] - Title: Senior Account Executive - Phone Number: [PHONE_…"
type textarea "Yes, our platform was originally developed in-house by [PERSON_NAME] when the c…"
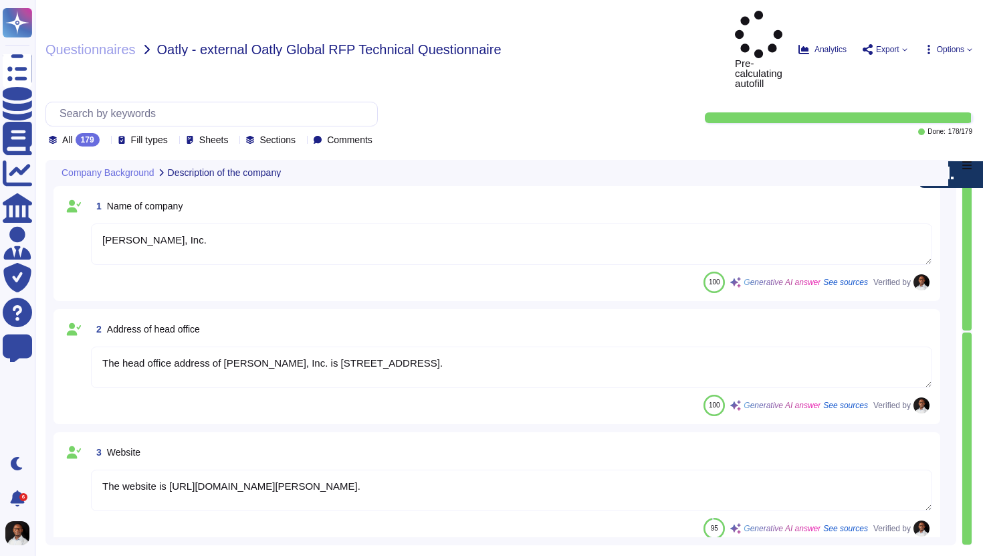
type textarea "[PERSON_NAME] is a leading global payroll and compliance provider founded in [D…"
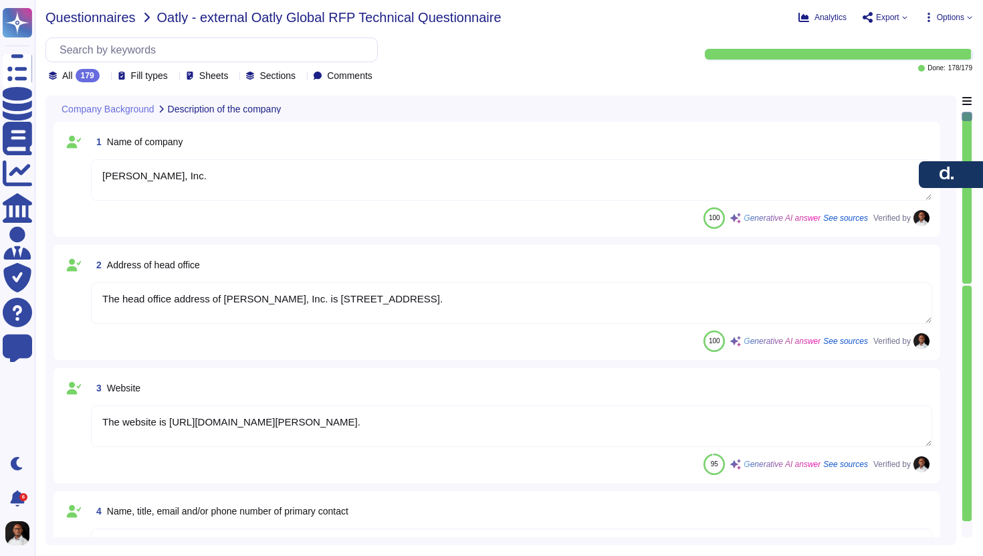
click at [109, 18] on span "Questionnaires" at bounding box center [90, 17] width 90 height 13
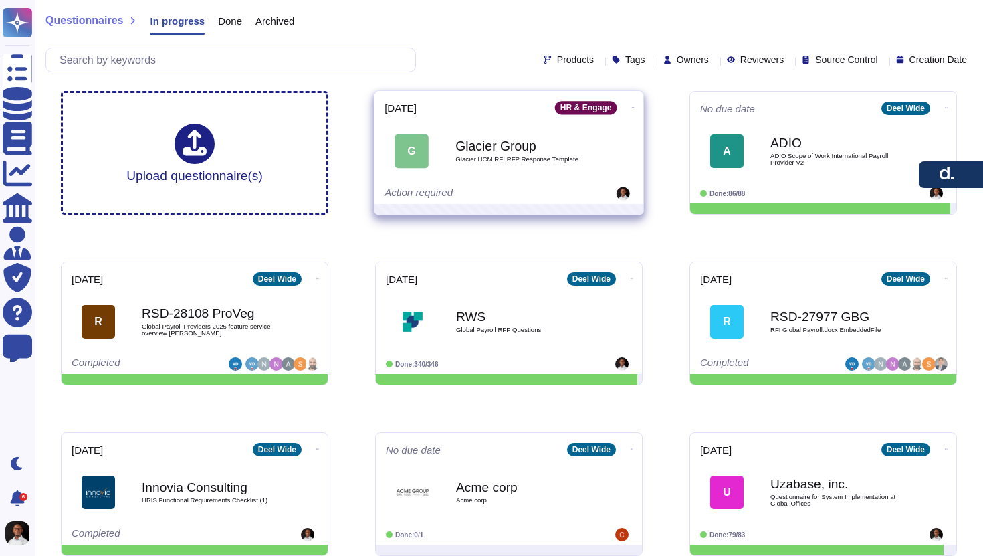
click at [523, 160] on span "Glacier HCM RFI RFP Response Template" at bounding box center [523, 159] width 135 height 7
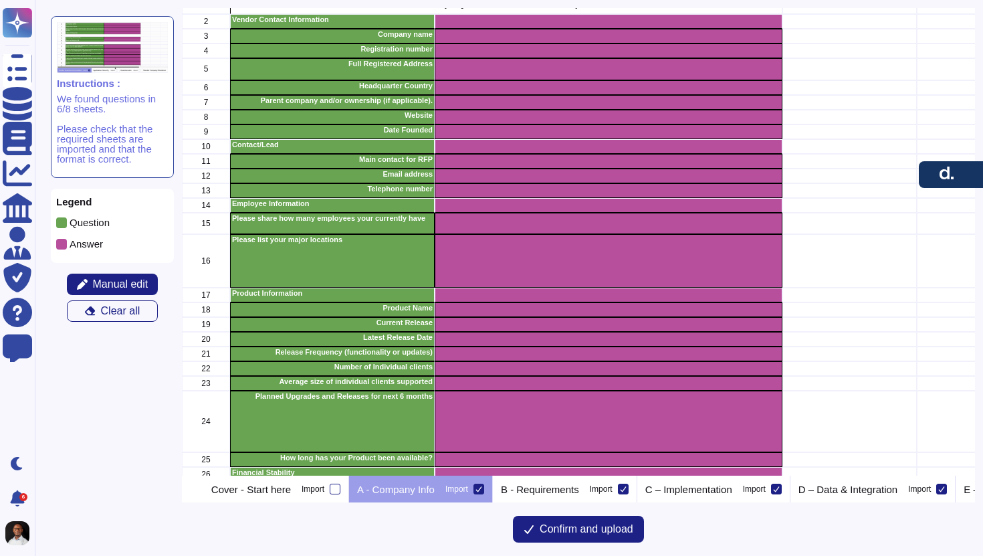
scroll to position [64, 0]
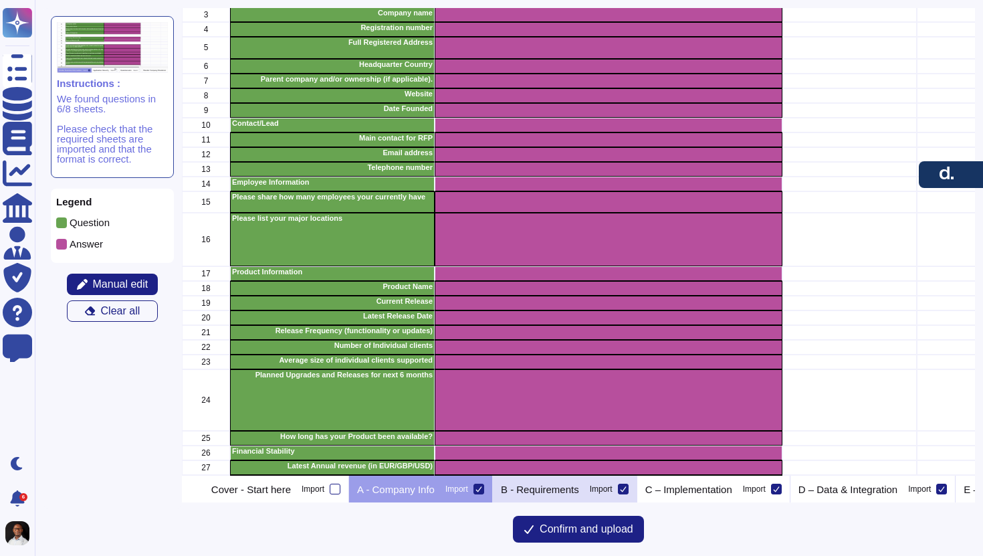
click at [579, 484] on p "B - Requirements" at bounding box center [540, 489] width 78 height 10
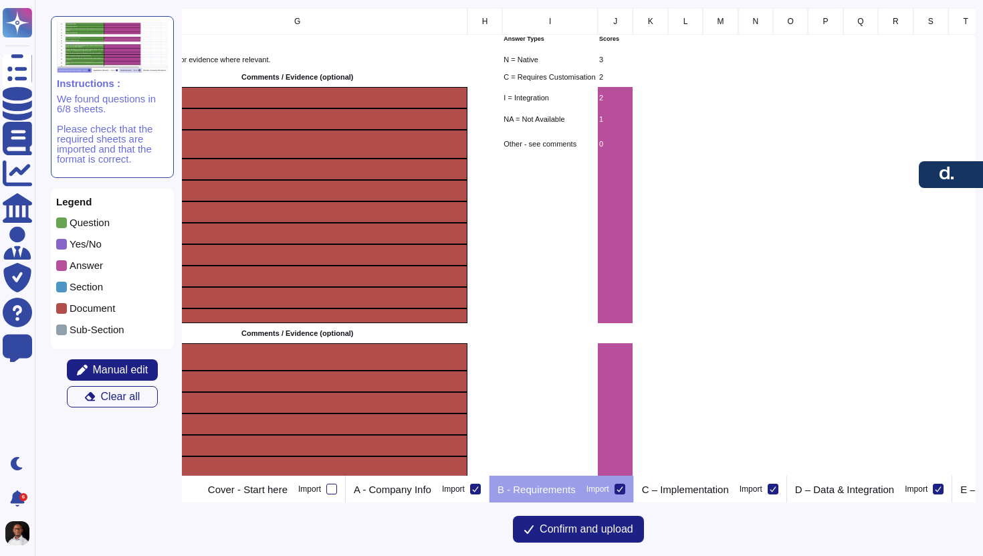
scroll to position [0, 767]
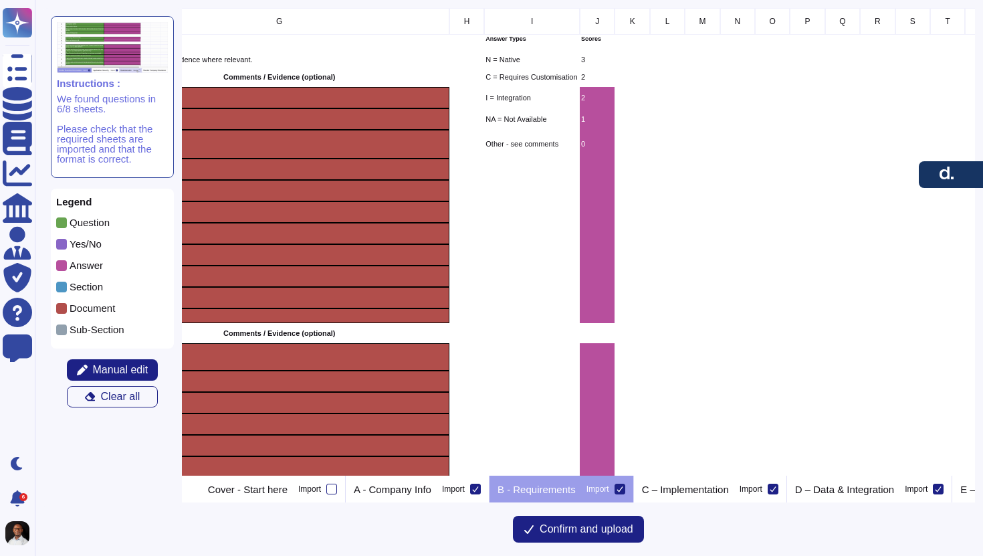
click at [599, 98] on p "2" at bounding box center [597, 97] width 32 height 7
click at [117, 401] on span "Clear all" at bounding box center [120, 396] width 39 height 11
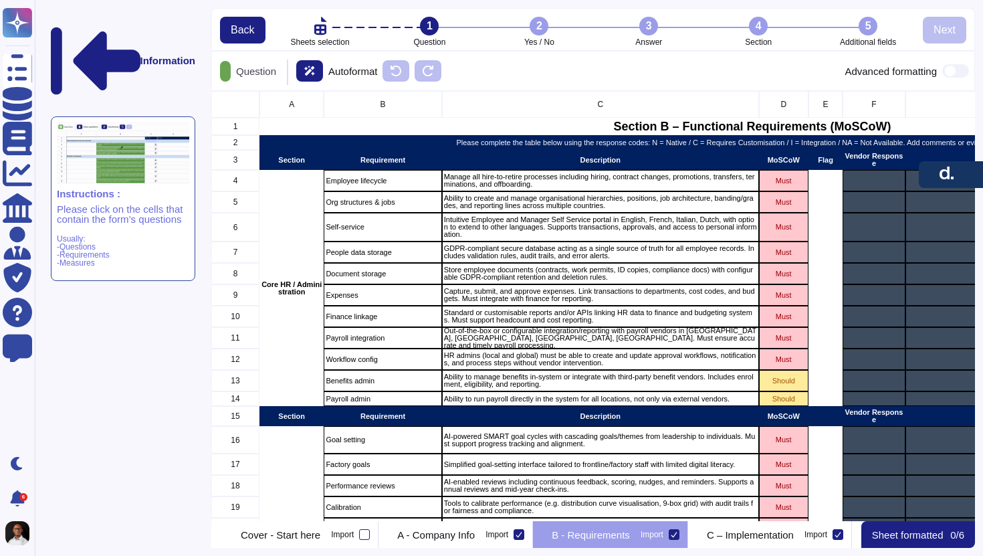
scroll to position [430, 764]
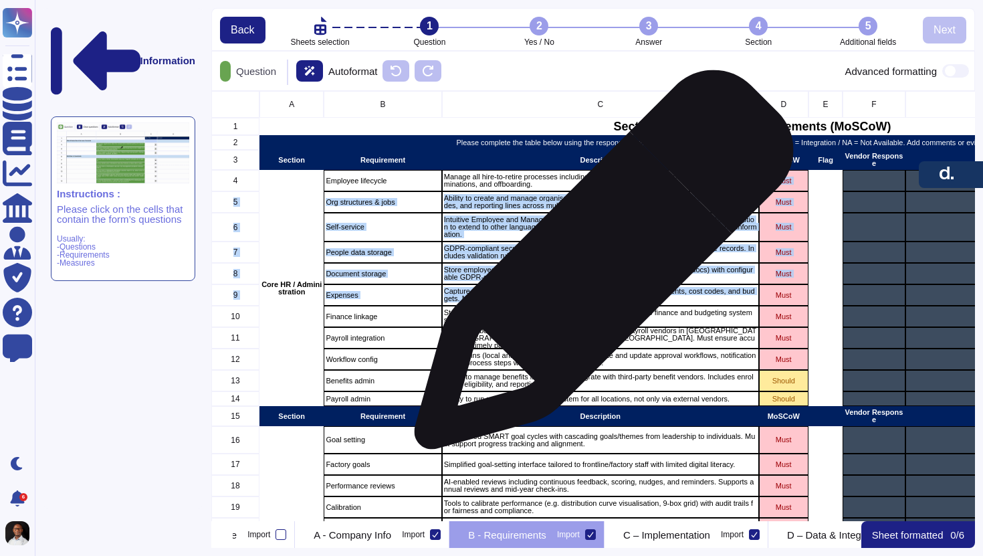
drag, startPoint x: 593, startPoint y: 183, endPoint x: 605, endPoint y: 303, distance: 121.1
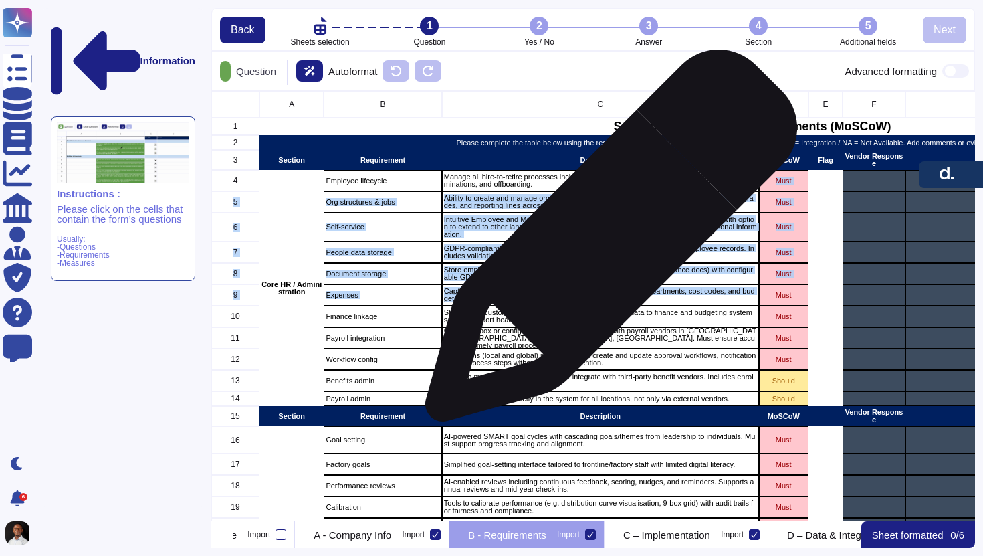
click at [606, 242] on div "GDPR-compliant secure database acting as a single source of truth for all emplo…" at bounding box center [600, 252] width 317 height 21
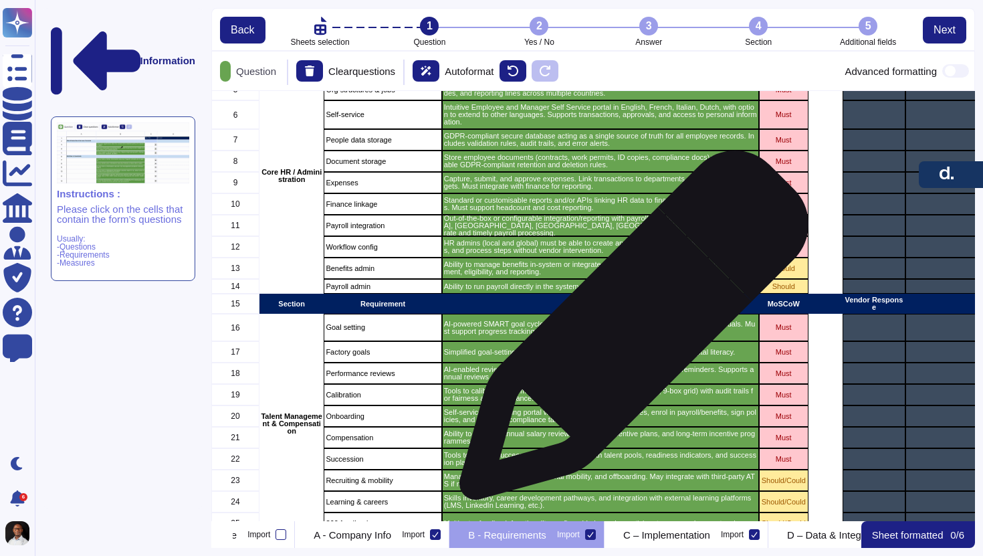
scroll to position [0, 0]
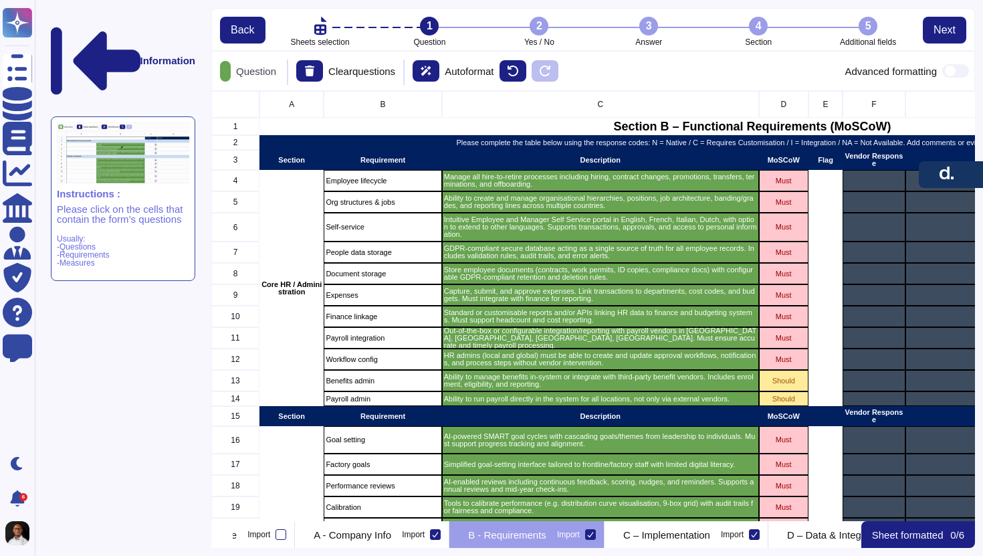
click at [272, 74] on p "Question" at bounding box center [253, 71] width 45 height 10
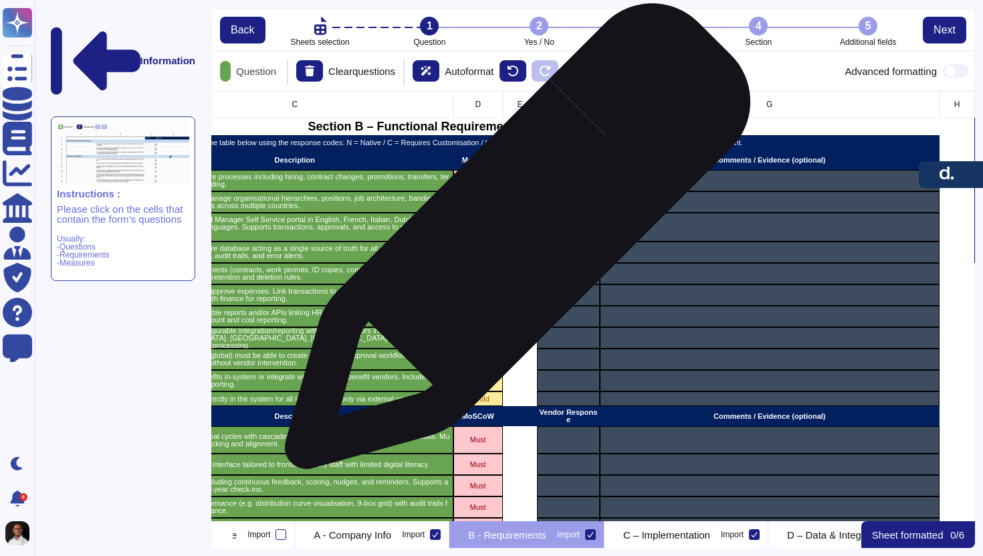
scroll to position [0, 303]
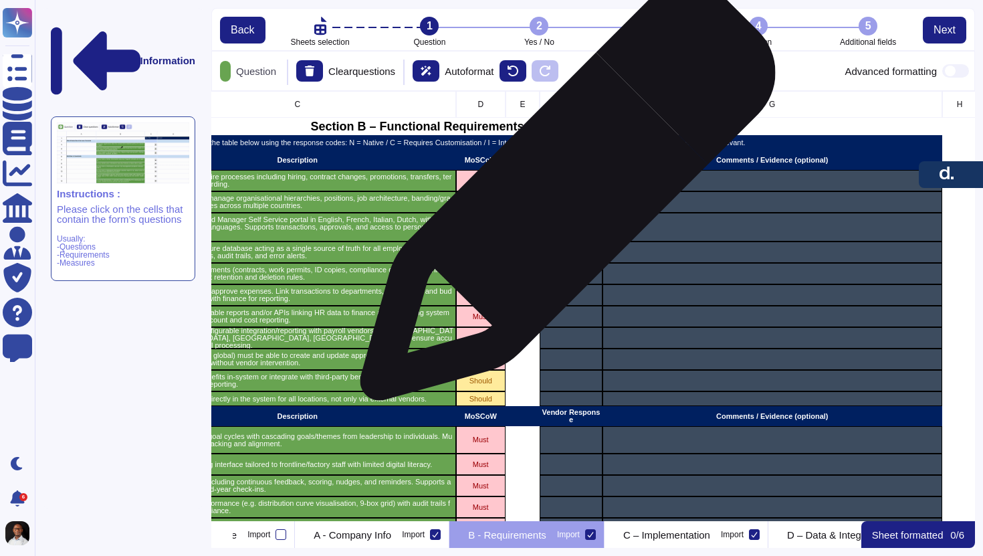
click at [563, 199] on div "grid" at bounding box center [571, 201] width 62 height 21
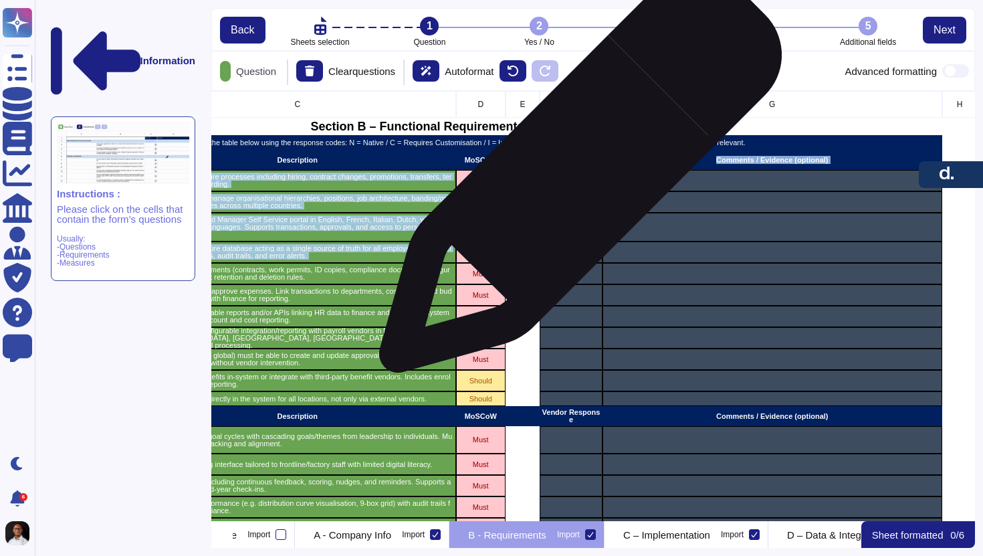
drag, startPoint x: 568, startPoint y: 248, endPoint x: 579, endPoint y: 159, distance: 89.6
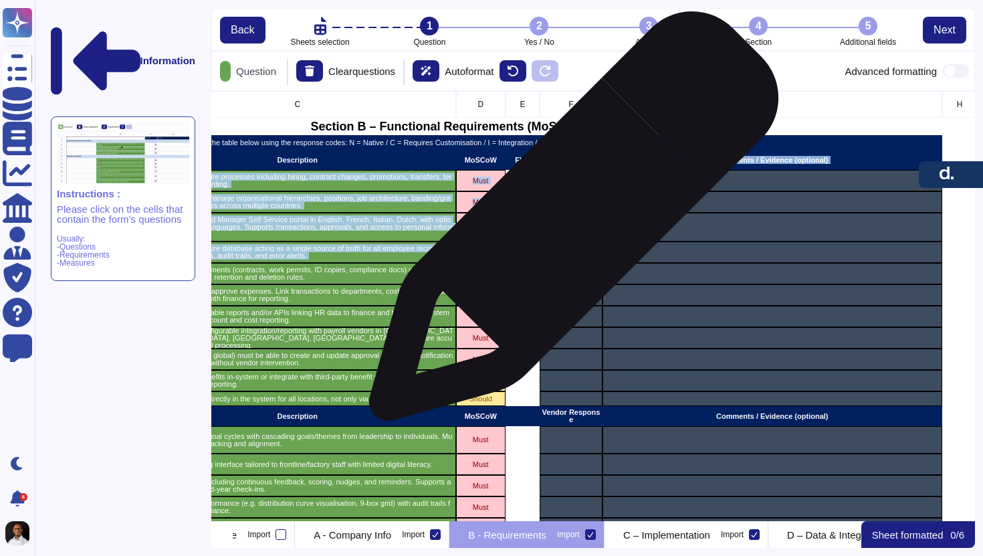
click at [569, 223] on div "grid" at bounding box center [571, 227] width 62 height 29
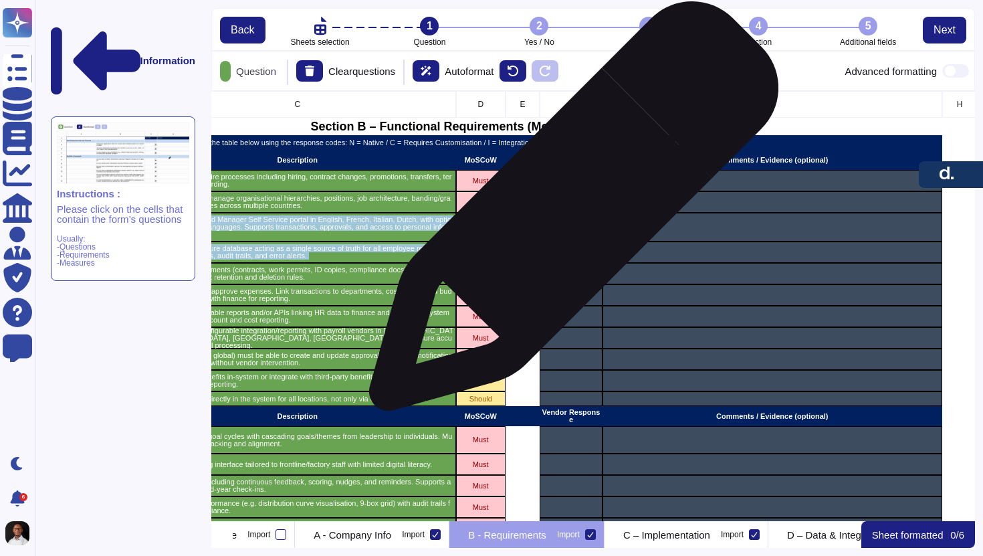
drag, startPoint x: 569, startPoint y: 207, endPoint x: 573, endPoint y: 242, distance: 35.7
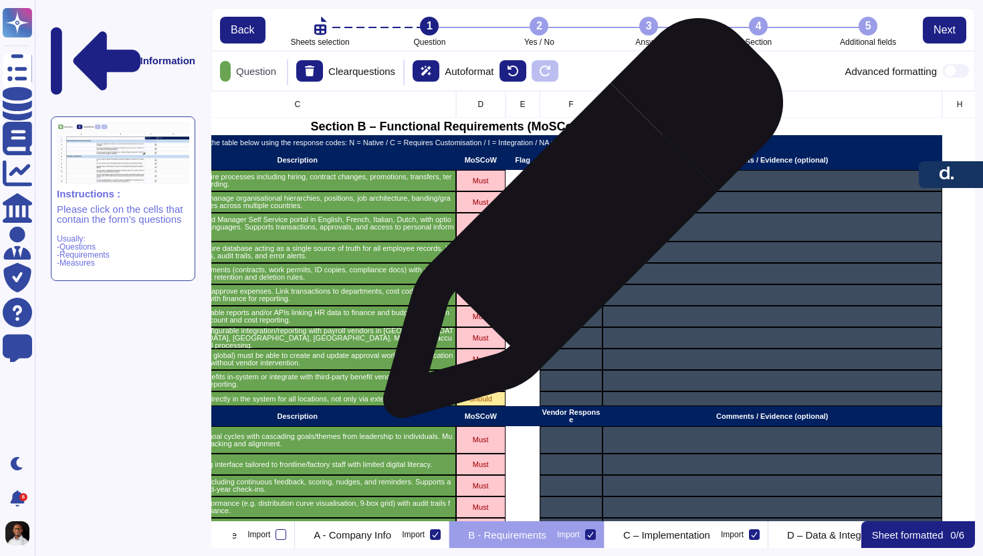
click at [578, 225] on div "grid" at bounding box center [571, 227] width 62 height 29
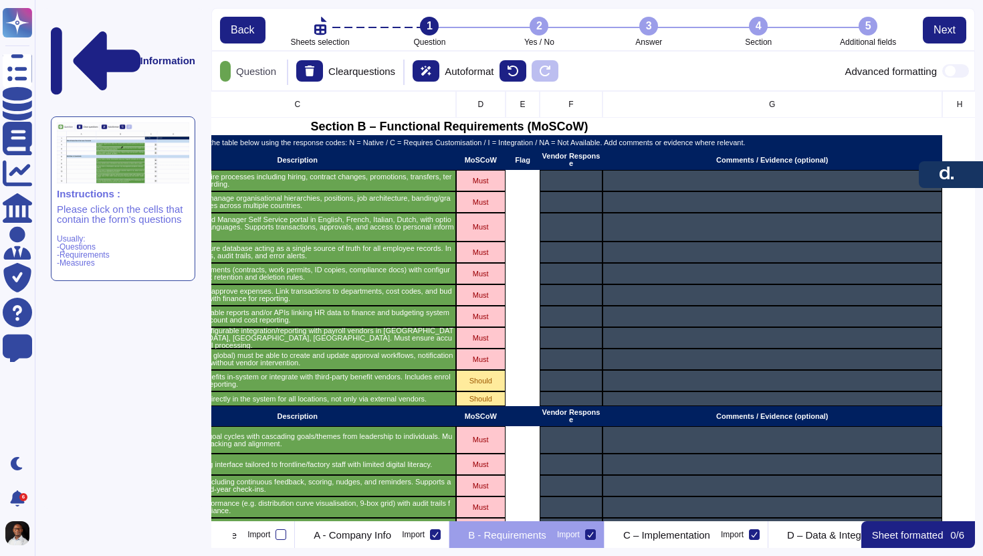
click at [544, 28] on div "2" at bounding box center [539, 26] width 19 height 19
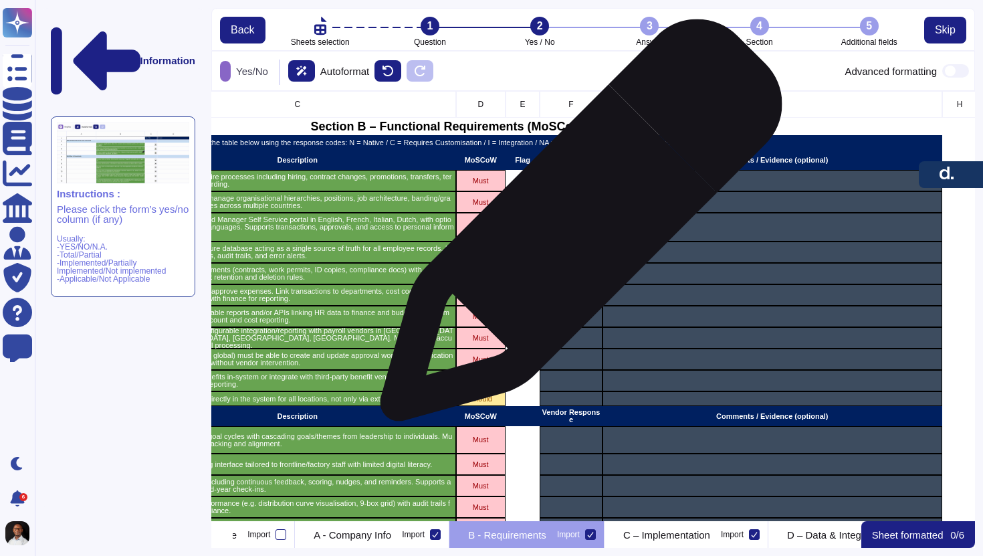
click at [576, 227] on div "grid" at bounding box center [571, 227] width 62 height 29
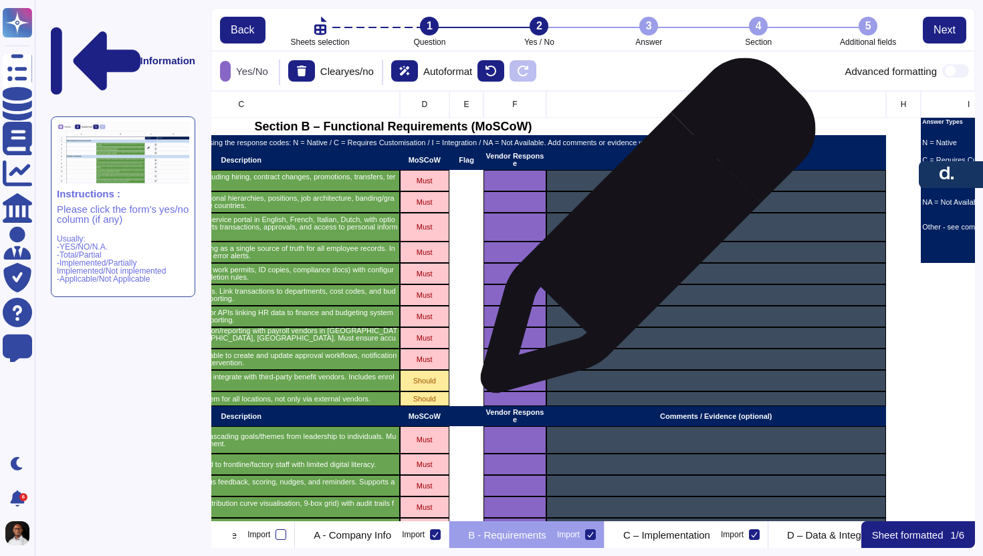
scroll to position [0, 364]
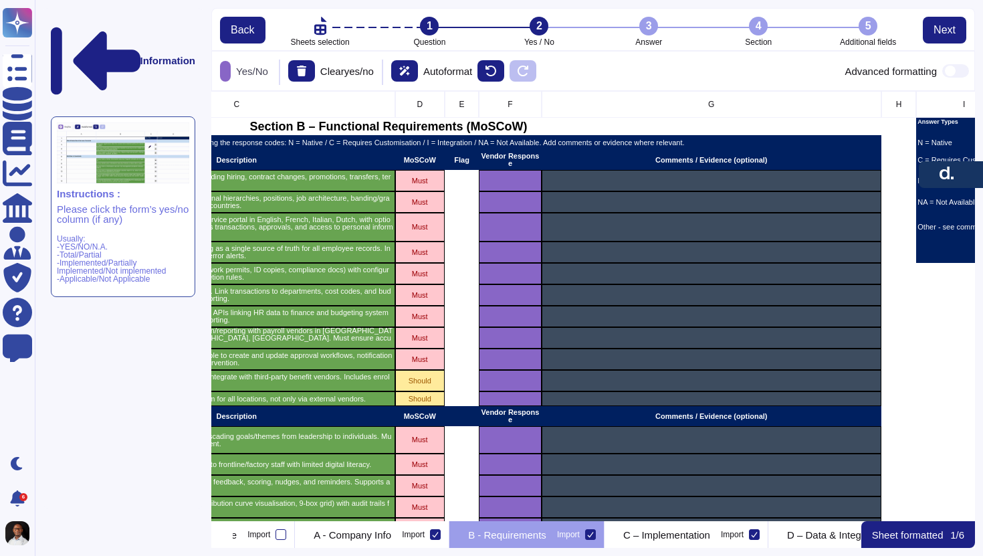
click at [653, 29] on div "3" at bounding box center [649, 26] width 19 height 19
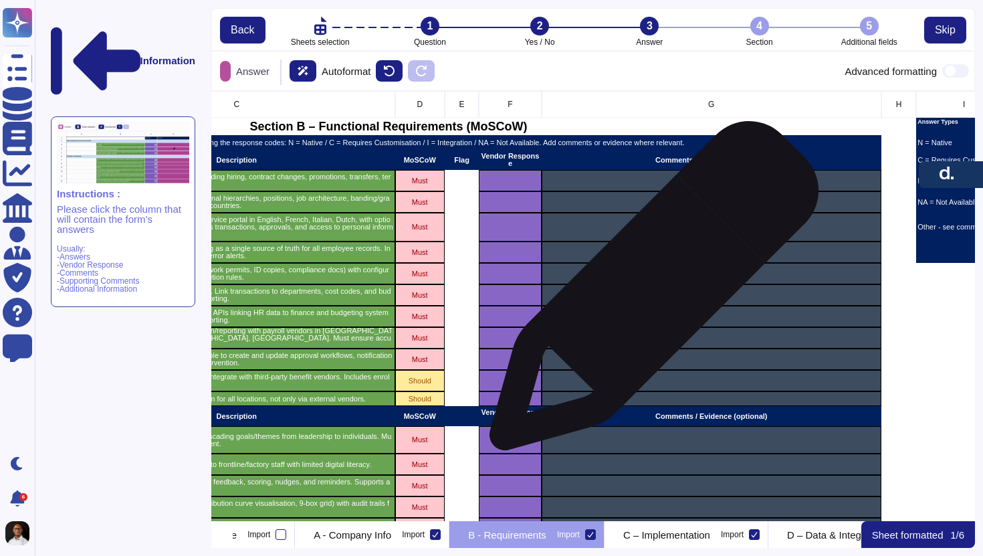
click at [649, 292] on div "grid" at bounding box center [712, 294] width 340 height 21
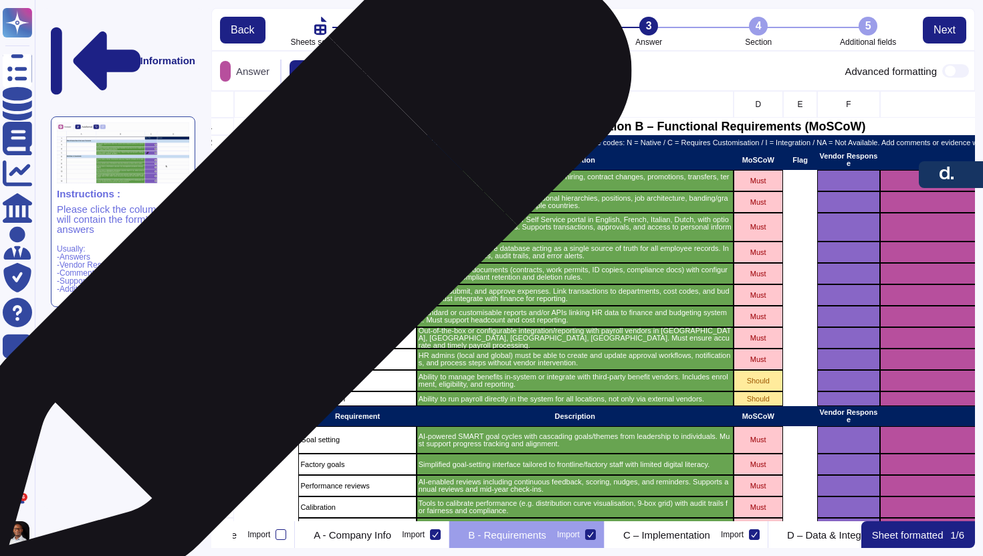
scroll to position [0, 24]
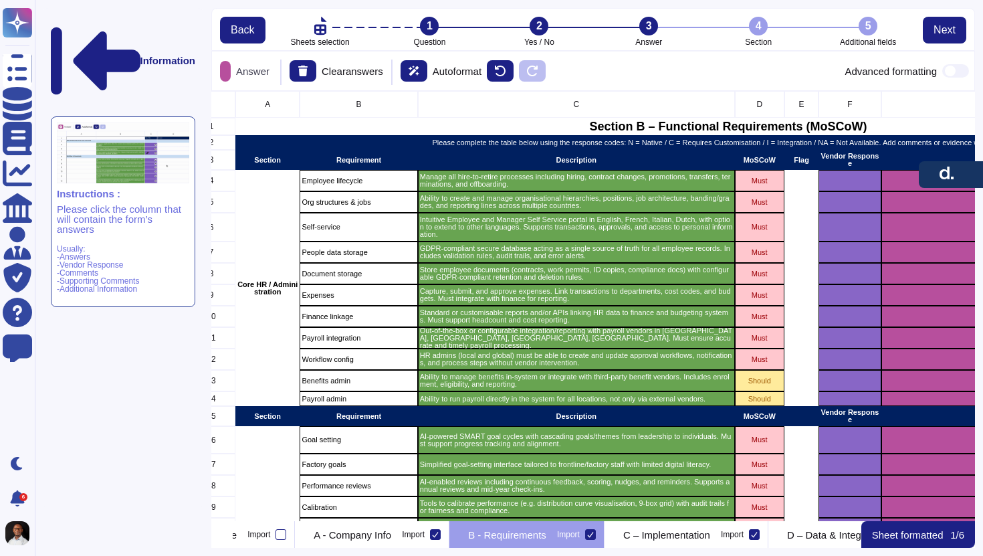
click at [322, 20] on icon at bounding box center [320, 25] width 19 height 25
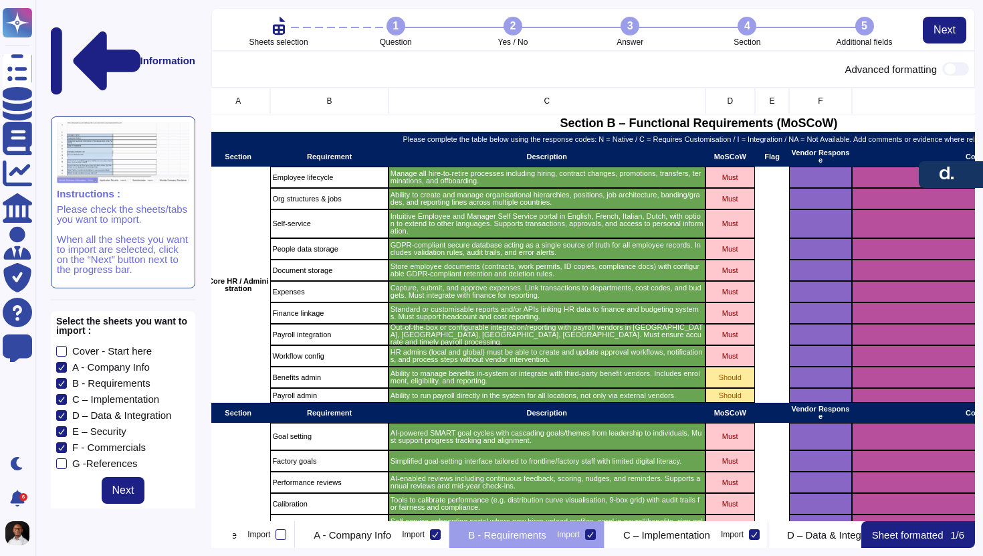
scroll to position [0, 56]
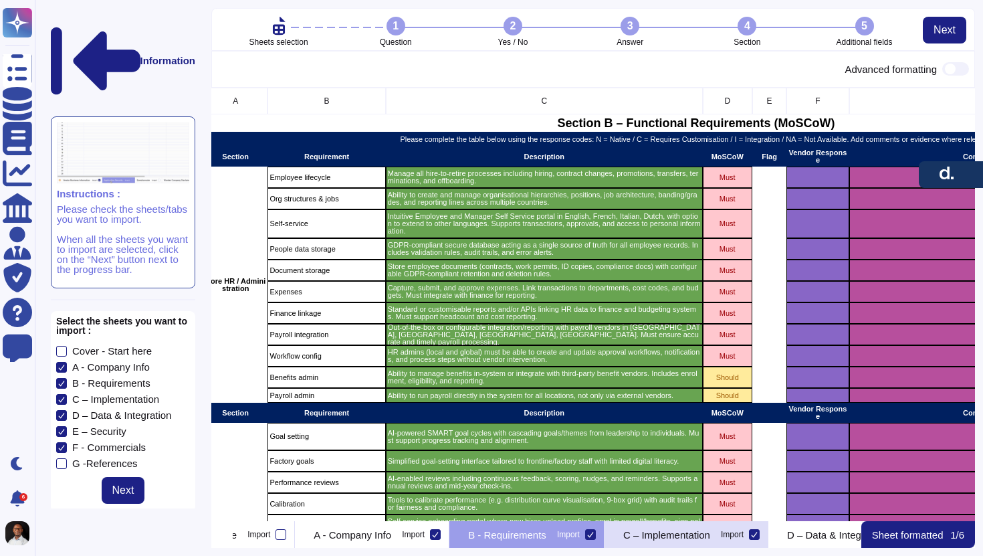
click at [711, 538] on p "C – Implementation" at bounding box center [667, 535] width 87 height 10
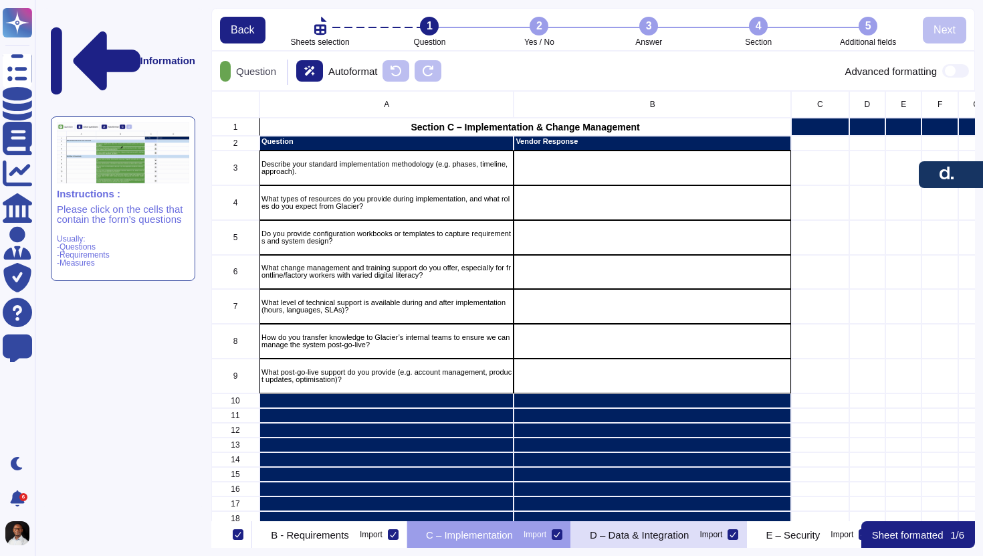
scroll to position [0, 284]
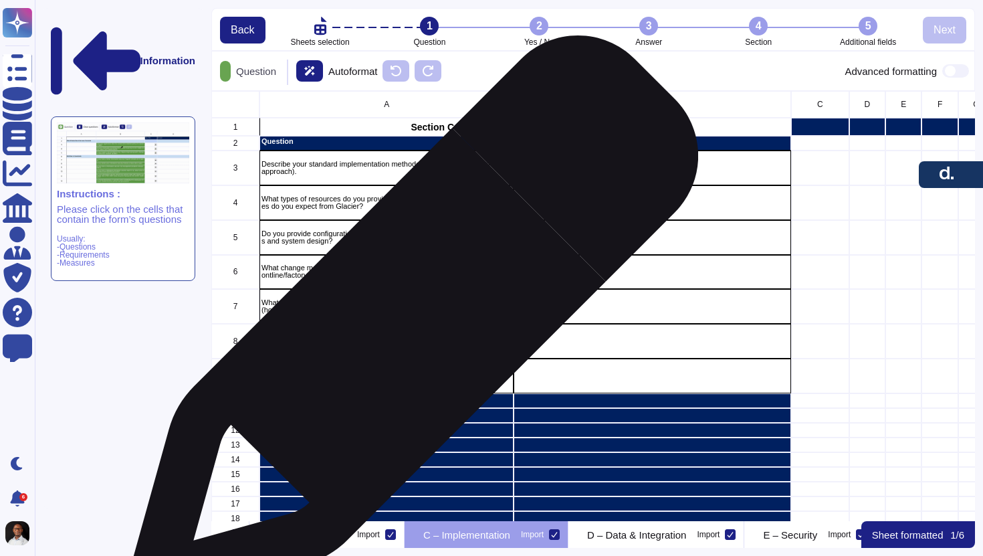
click at [408, 327] on div "How do you transfer knowledge to Glacier’s internal teams to ensure we can mana…" at bounding box center [387, 341] width 254 height 35
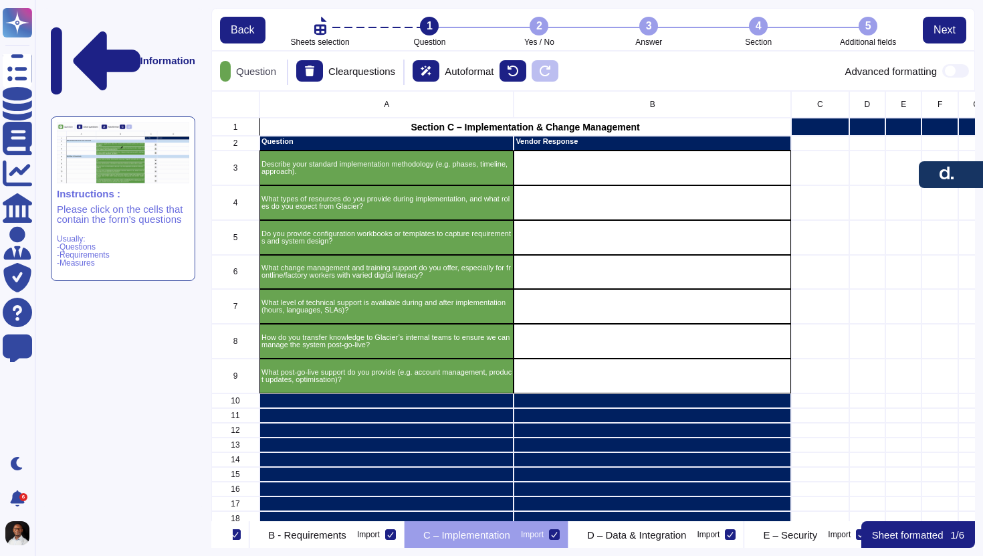
click at [653, 25] on div "3" at bounding box center [649, 26] width 19 height 19
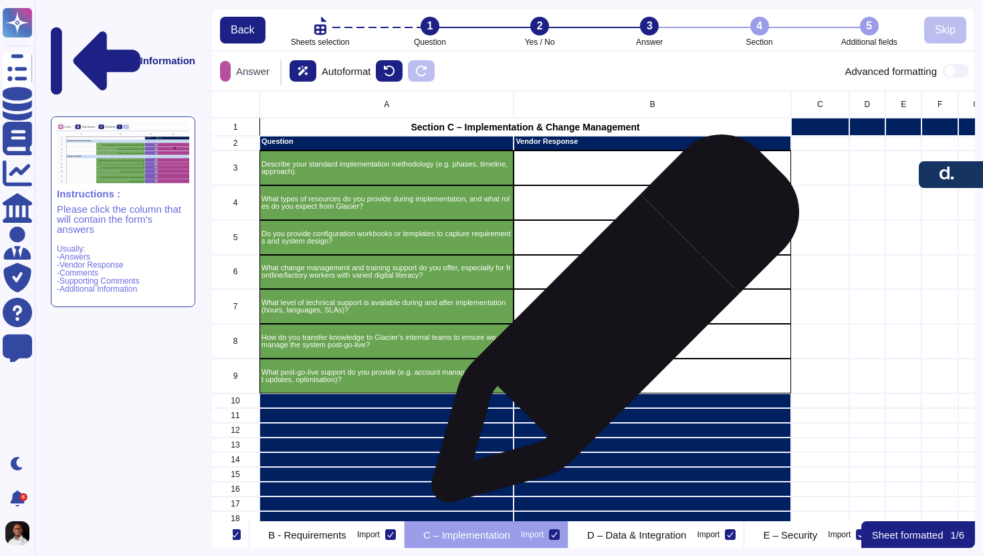
click at [610, 325] on div "grid" at bounding box center [653, 341] width 278 height 35
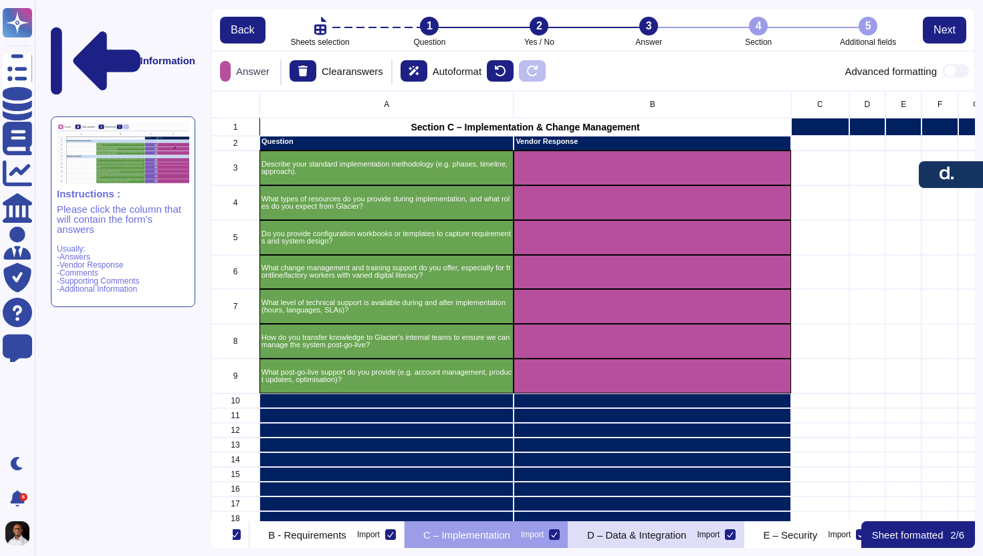
click at [727, 540] on div "D – Data & Integration Import" at bounding box center [657, 534] width 176 height 27
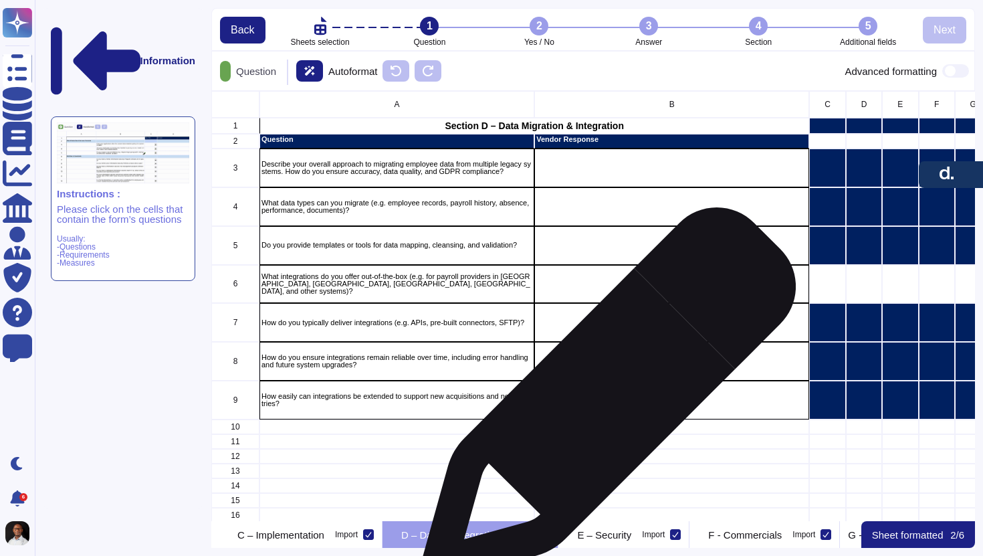
scroll to position [0, 470]
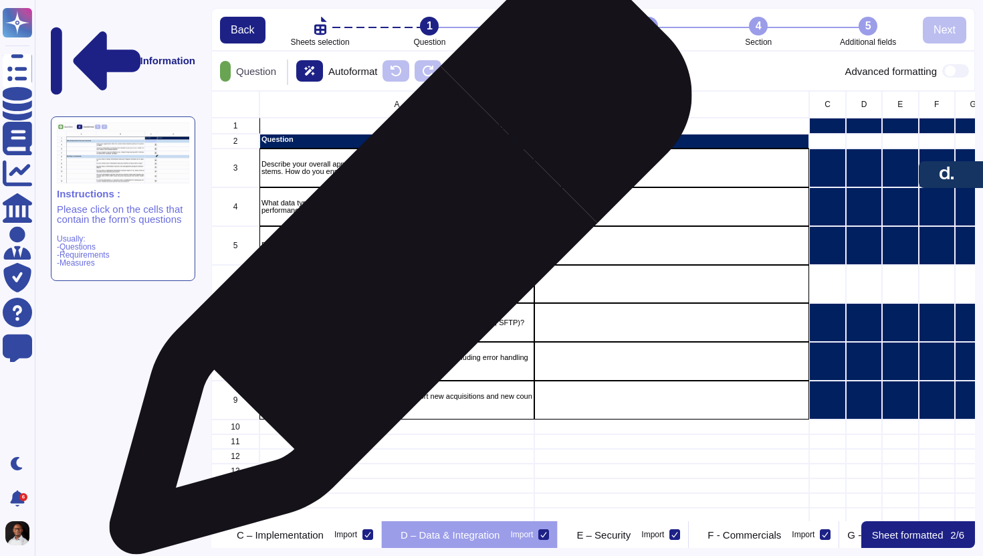
click at [395, 269] on div "What integrations do you offer out-of-the-box (e.g. for payroll providers in [G…" at bounding box center [397, 284] width 275 height 39
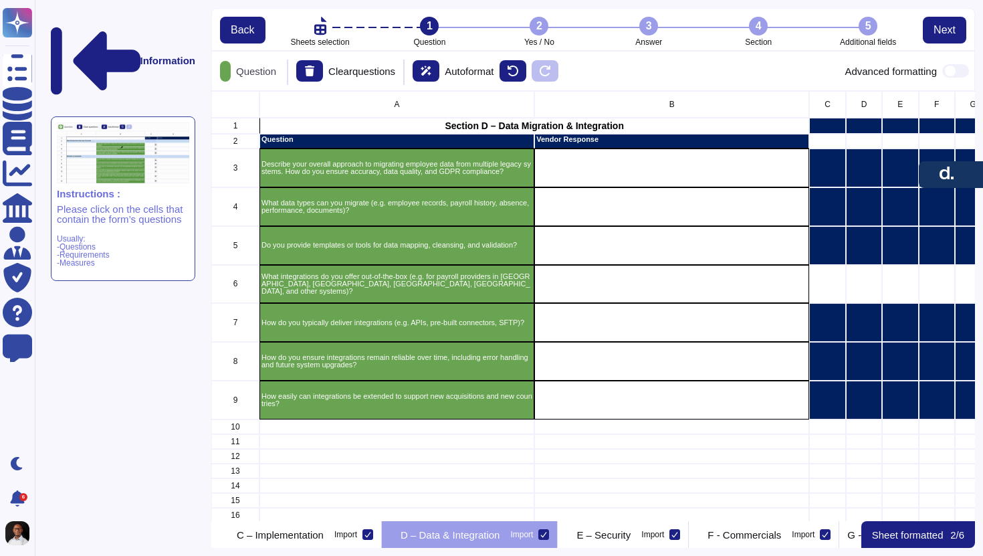
click at [643, 29] on div "3" at bounding box center [649, 26] width 19 height 19
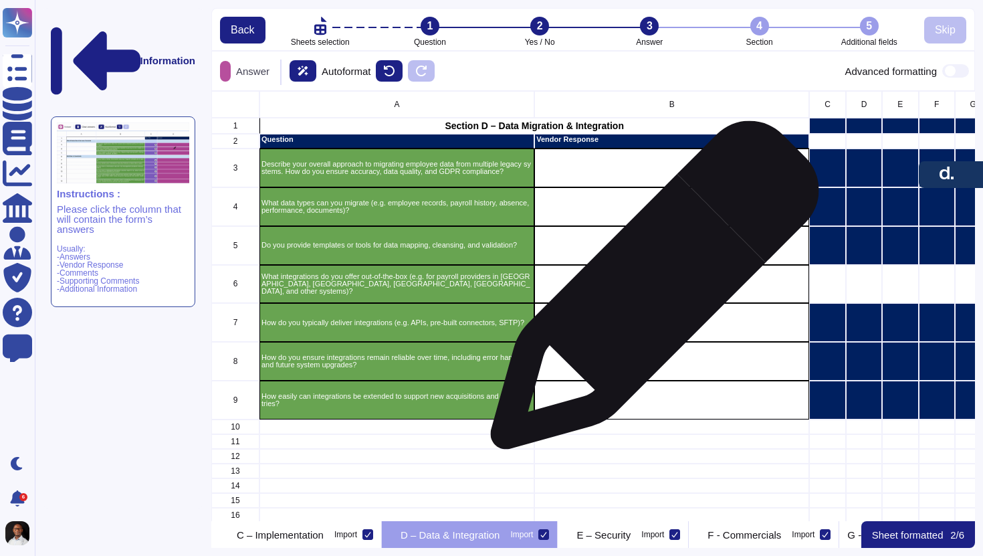
click at [650, 292] on div "grid" at bounding box center [672, 284] width 275 height 39
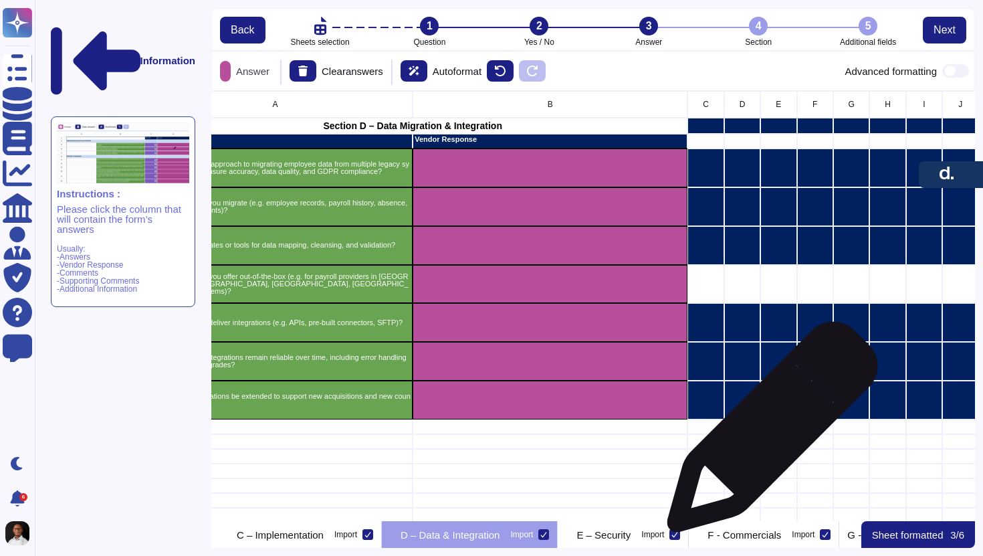
scroll to position [0, 126]
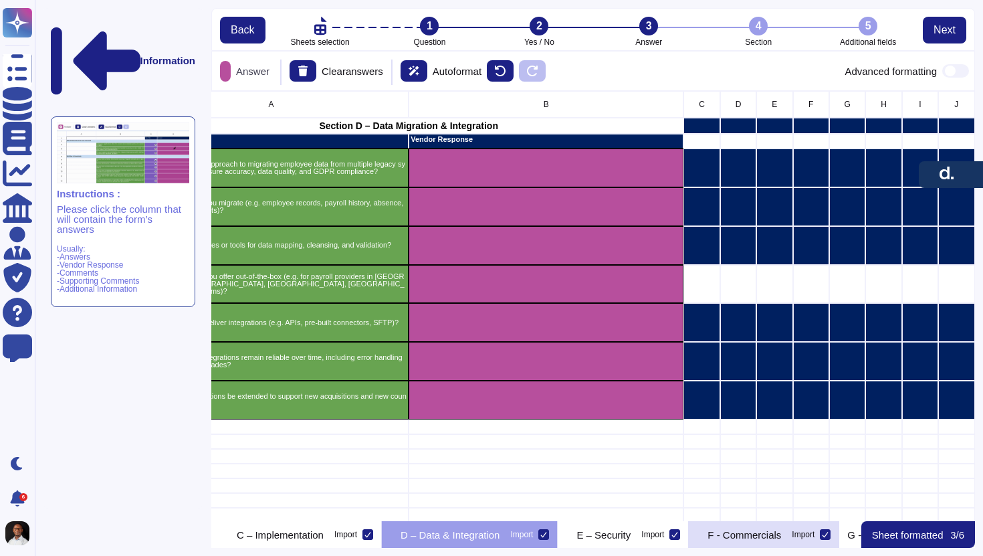
click at [840, 540] on div "F - Commercials Import" at bounding box center [764, 534] width 151 height 27
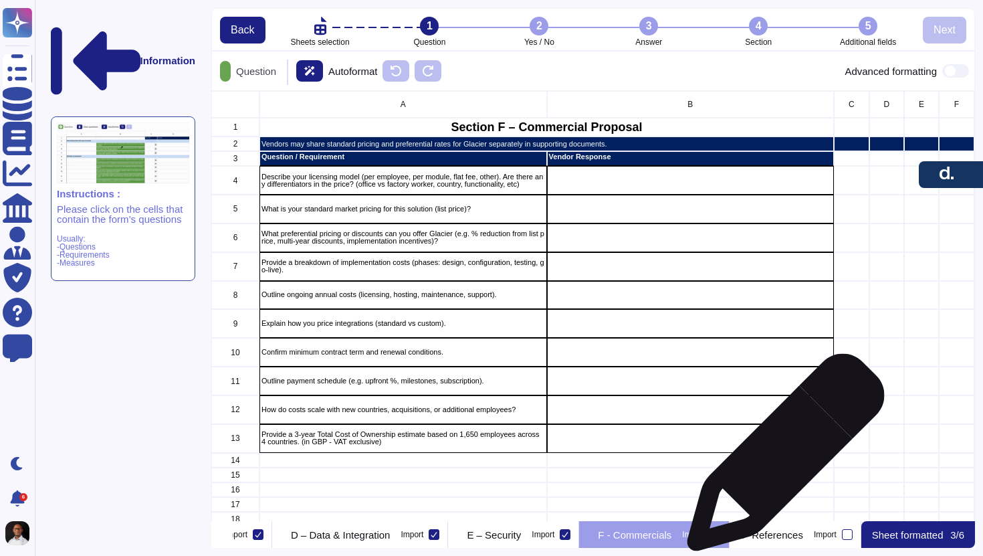
scroll to position [0, 715]
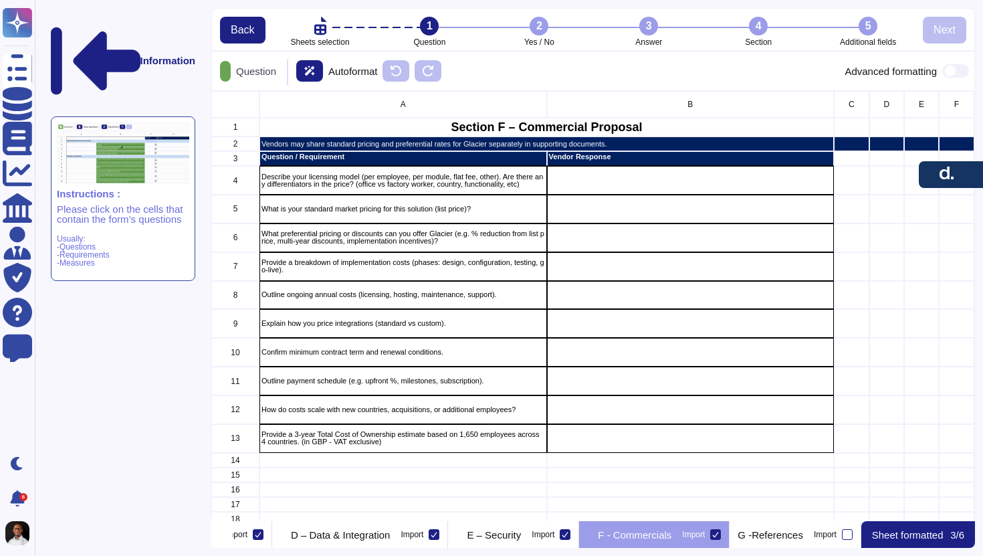
click at [428, 27] on div "1" at bounding box center [429, 26] width 19 height 19
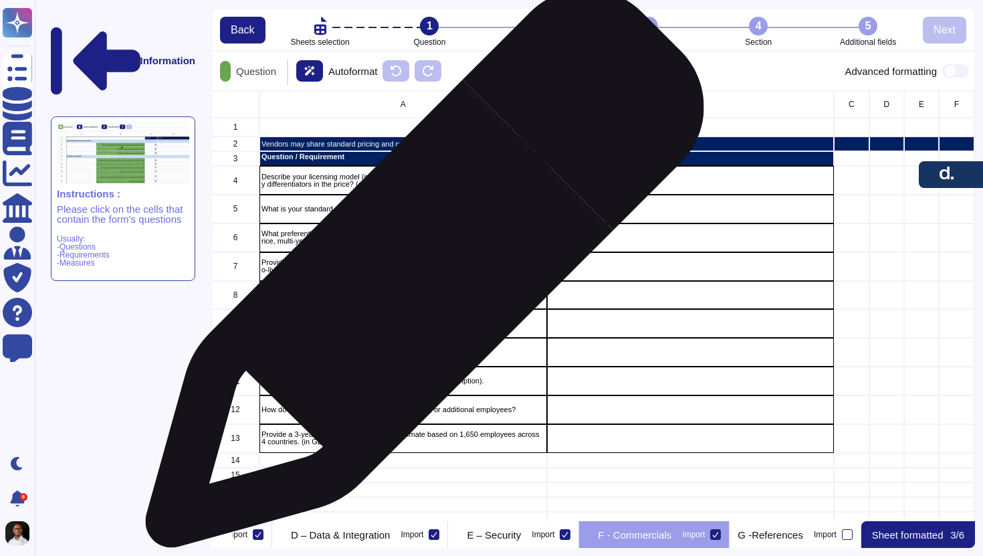
click at [419, 275] on div "Provide a breakdown of implementation costs (phases: design, configuration, tes…" at bounding box center [404, 266] width 288 height 29
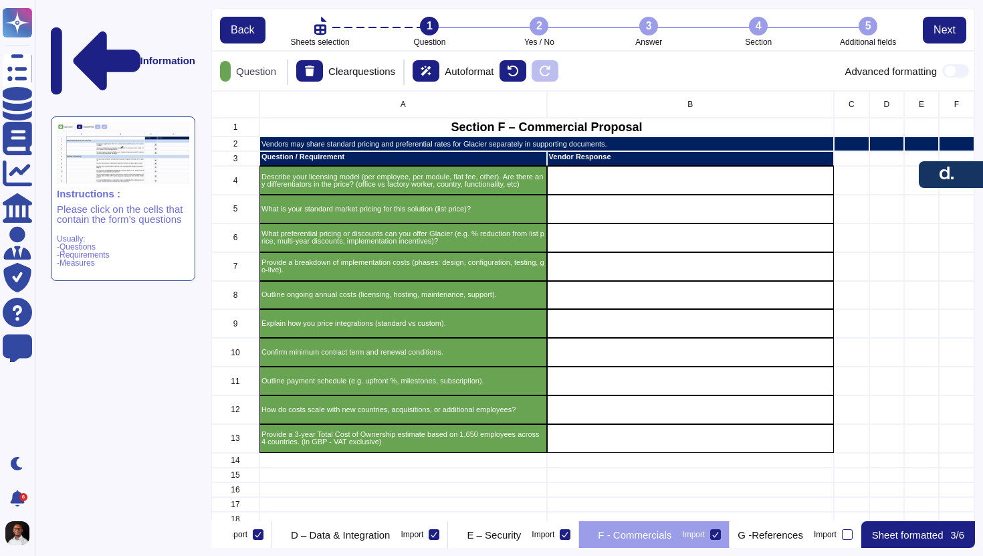
click at [542, 25] on div "2" at bounding box center [539, 26] width 19 height 19
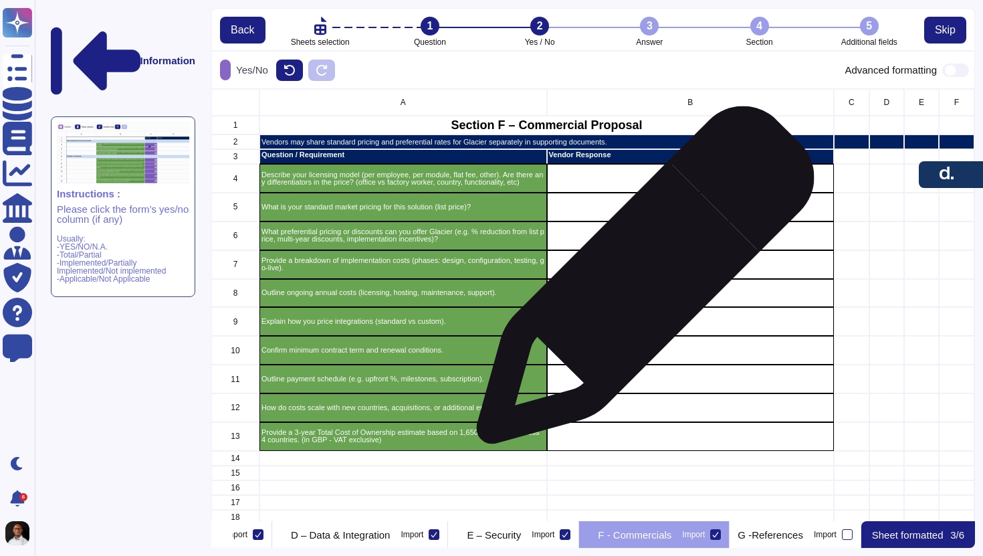
click at [640, 282] on div "grid" at bounding box center [691, 293] width 288 height 29
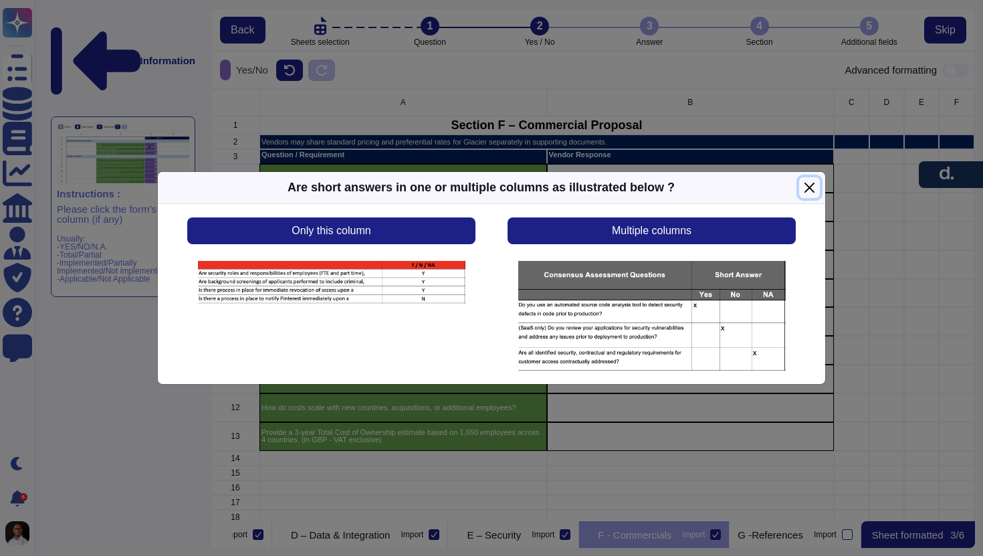
click at [812, 192] on button "Close" at bounding box center [809, 187] width 21 height 21
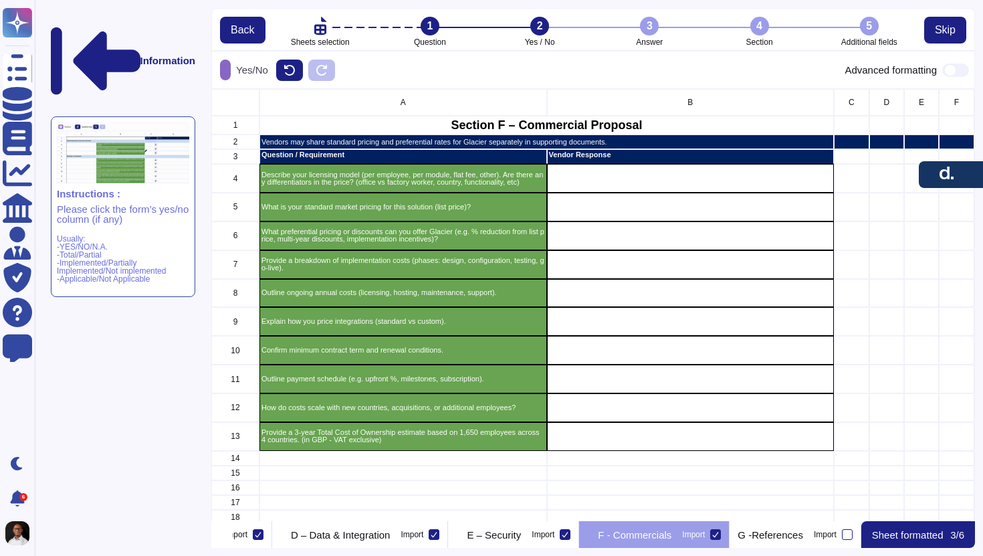
click at [650, 27] on div "3" at bounding box center [649, 26] width 19 height 19
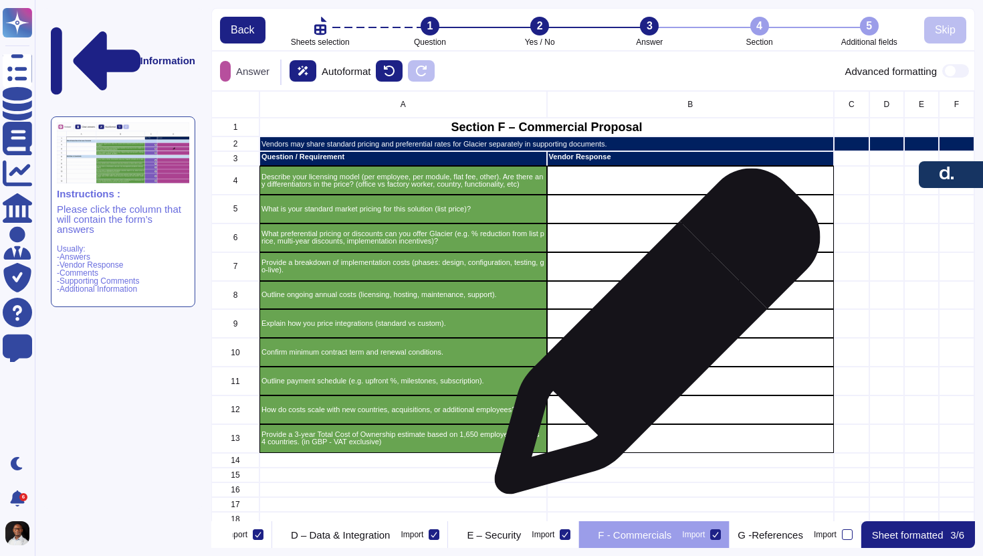
click at [652, 338] on div "grid" at bounding box center [691, 352] width 288 height 29
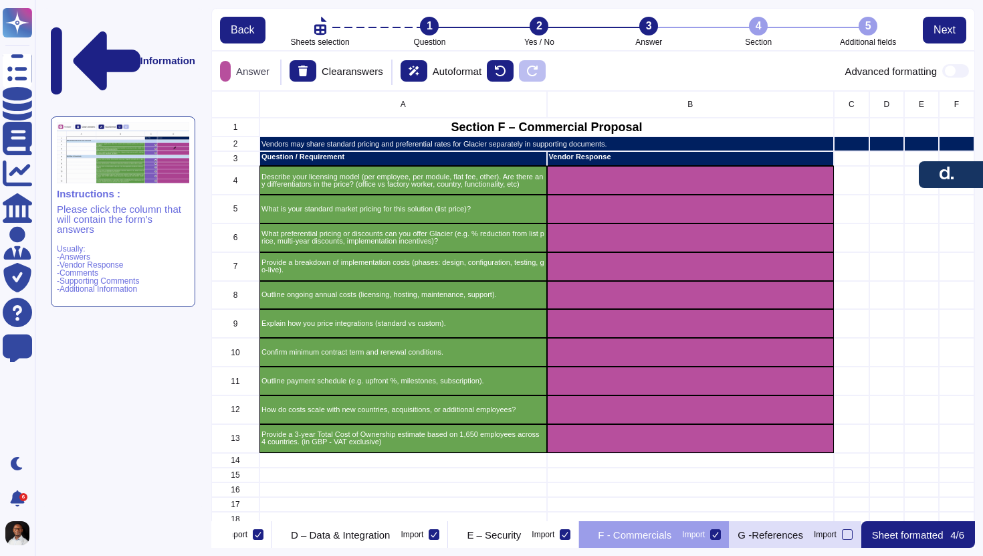
click at [773, 533] on p "G -References" at bounding box center [771, 535] width 66 height 10
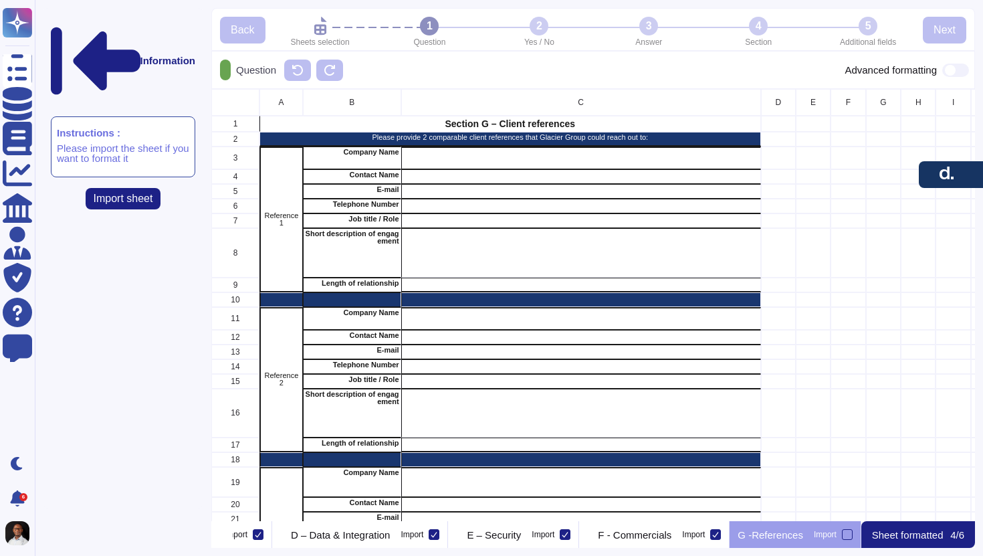
scroll to position [432, 764]
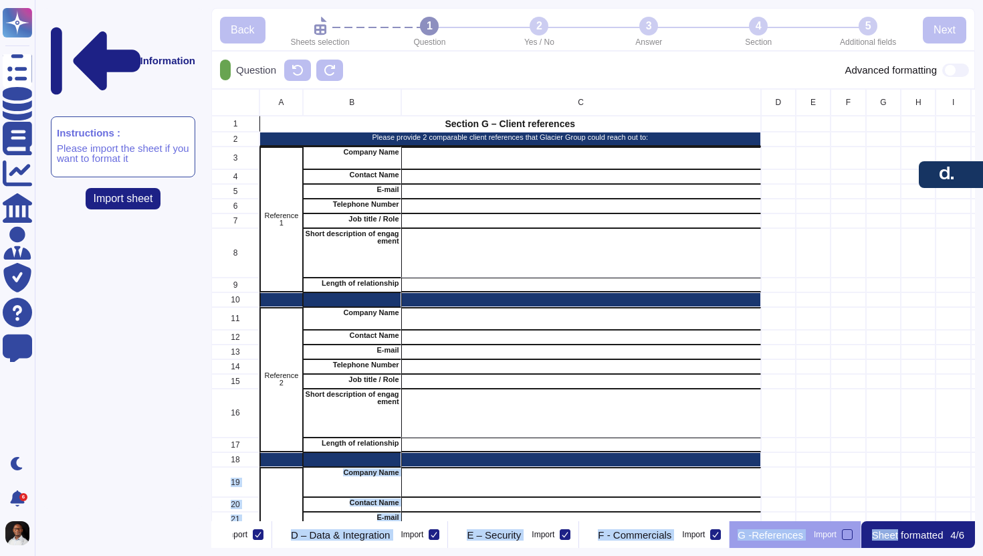
drag, startPoint x: 917, startPoint y: 531, endPoint x: 919, endPoint y: 466, distance: 65.6
click at [919, 466] on div "Back Sheets selection 1 Question 2 Yes / No 3 Answer 4 Section 5 Additional fie…" at bounding box center [593, 278] width 764 height 540
click at [910, 518] on div "grid" at bounding box center [918, 519] width 35 height 15
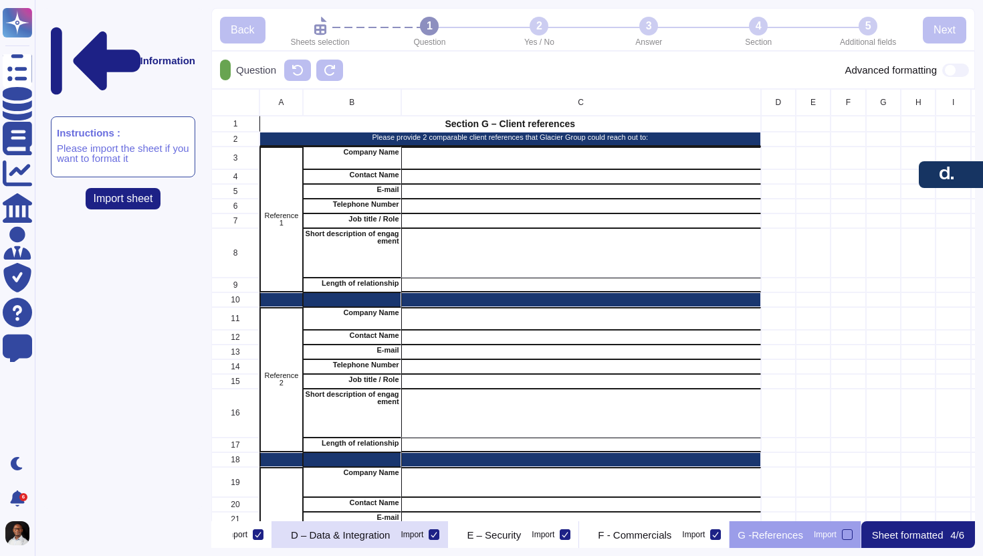
click at [337, 543] on div "D – Data & Integration Import" at bounding box center [360, 534] width 176 height 27
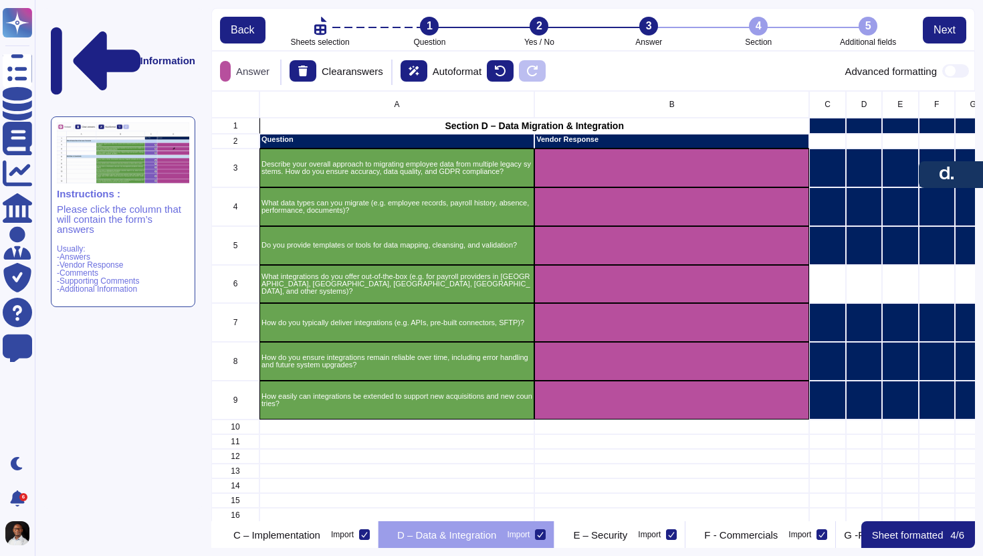
scroll to position [0, 470]
click at [324, 535] on p "C – Implementation" at bounding box center [280, 535] width 87 height 10
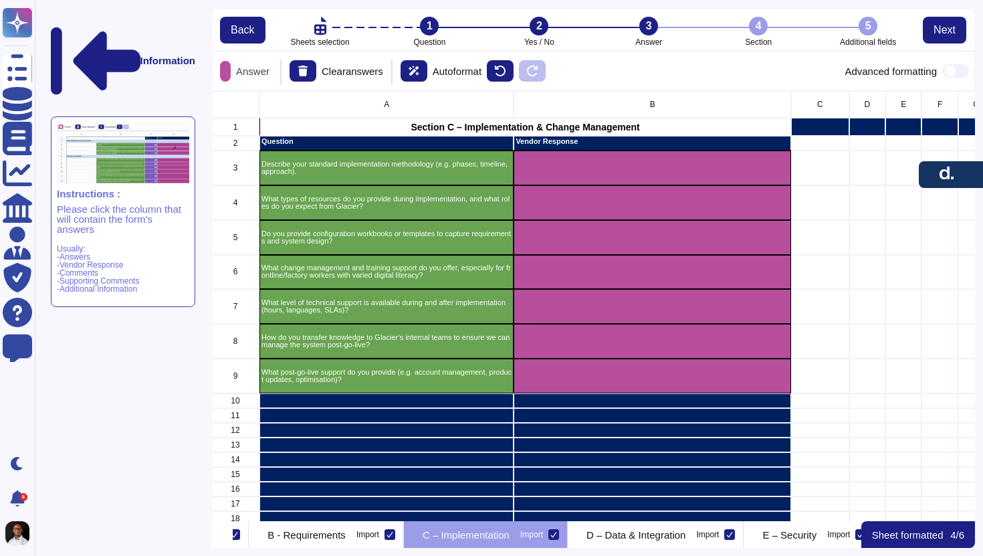
scroll to position [0, 284]
click at [686, 539] on p "D – Data & Integration" at bounding box center [636, 535] width 99 height 10
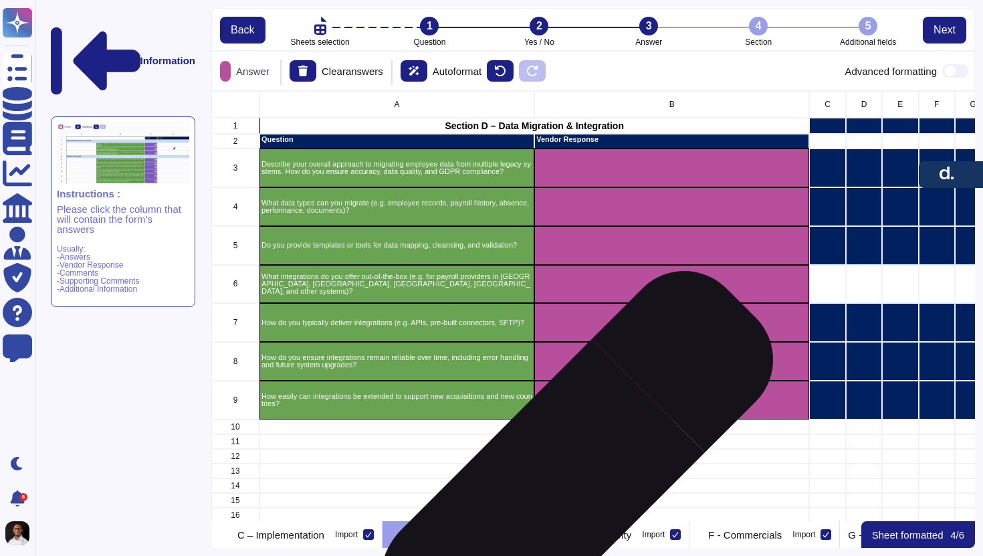
scroll to position [0, 470]
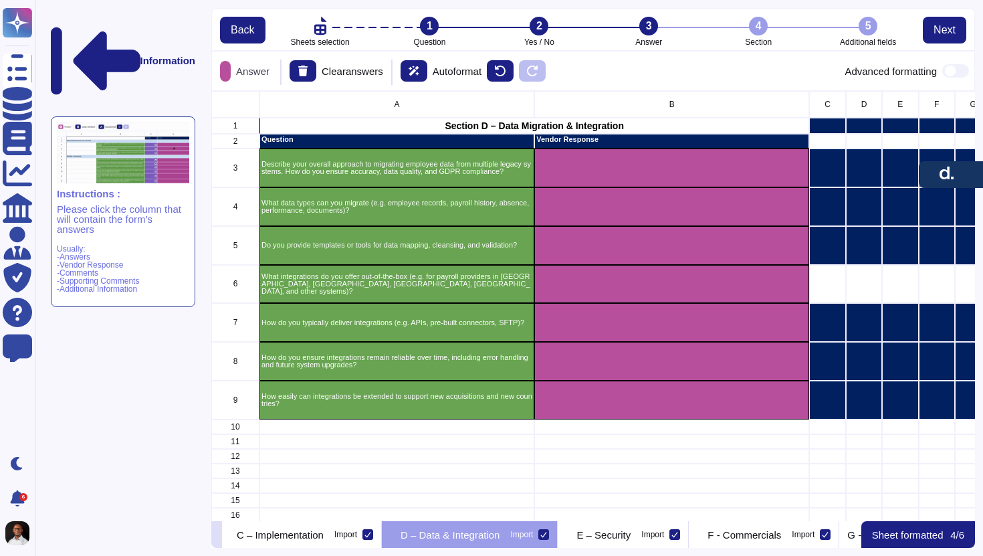
click at [222, 531] on button at bounding box center [216, 534] width 11 height 27
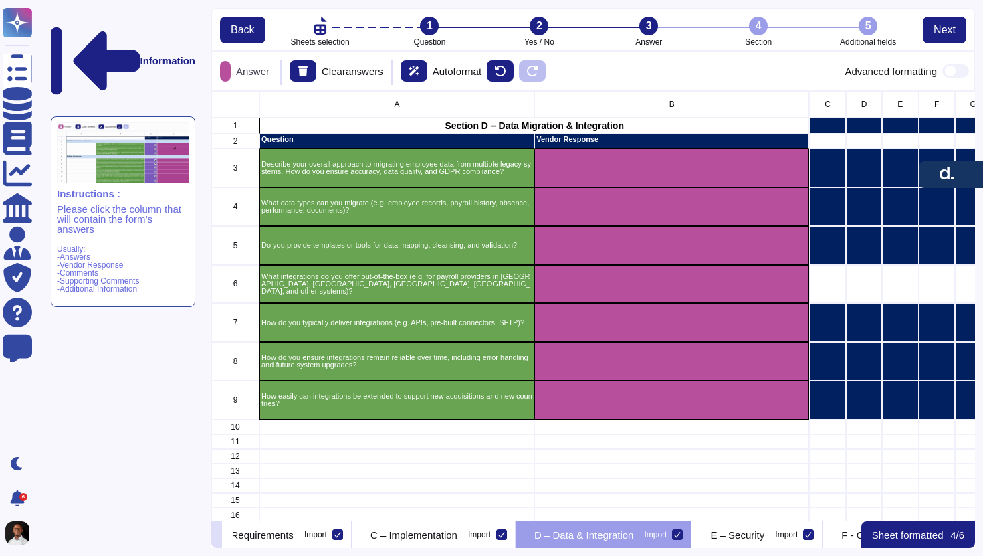
click at [222, 531] on button at bounding box center [216, 534] width 11 height 27
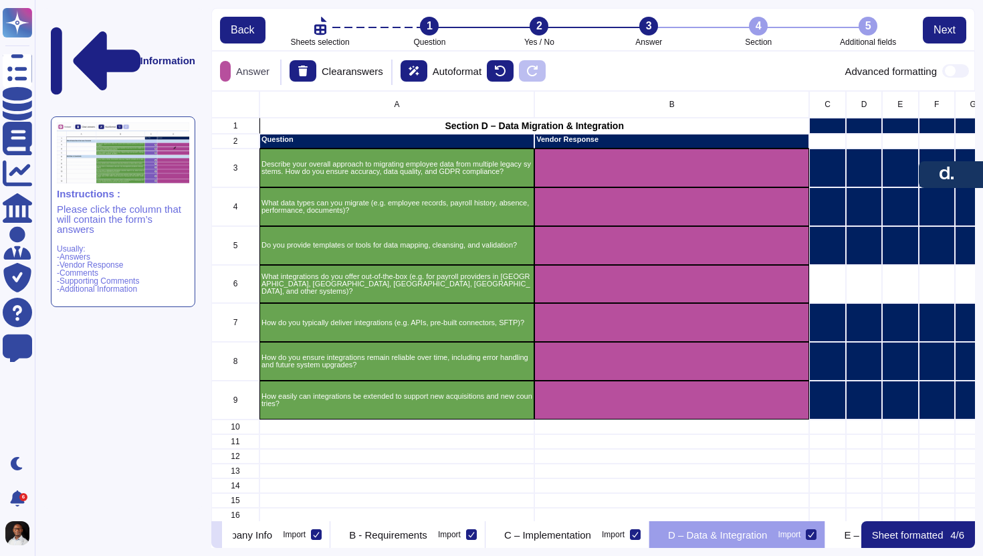
click at [222, 533] on button at bounding box center [216, 534] width 11 height 27
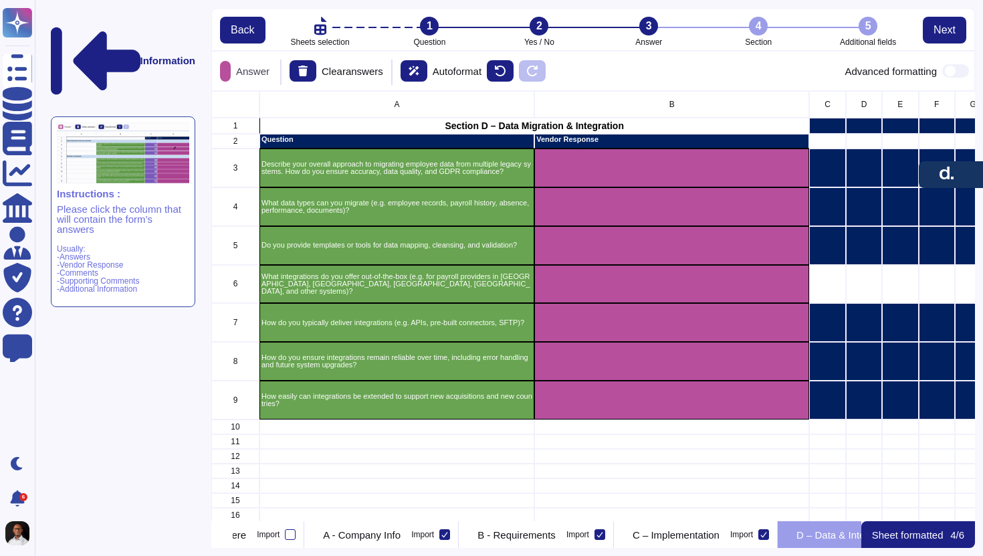
scroll to position [0, 69]
click at [400, 539] on p "A - Company Info" at bounding box center [367, 535] width 78 height 10
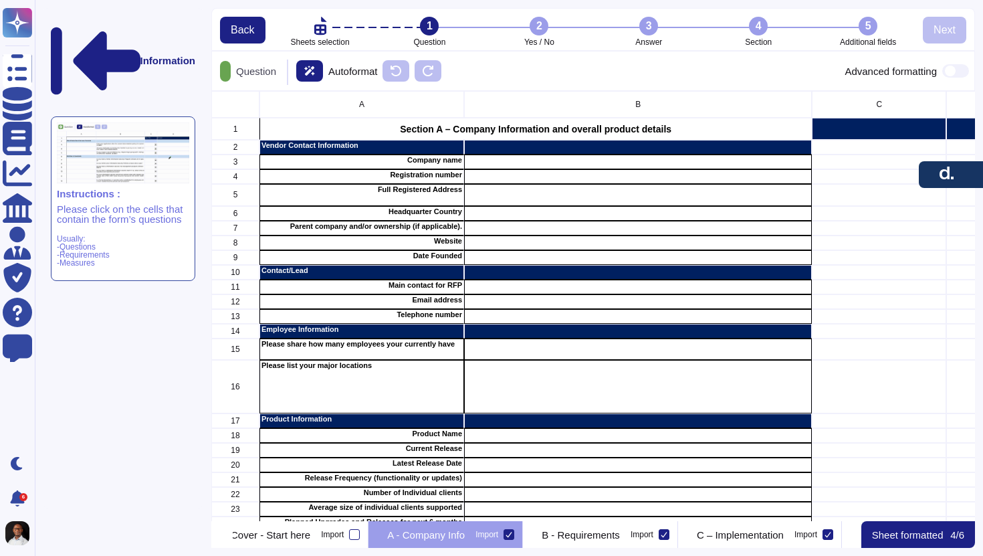
scroll to position [0, 0]
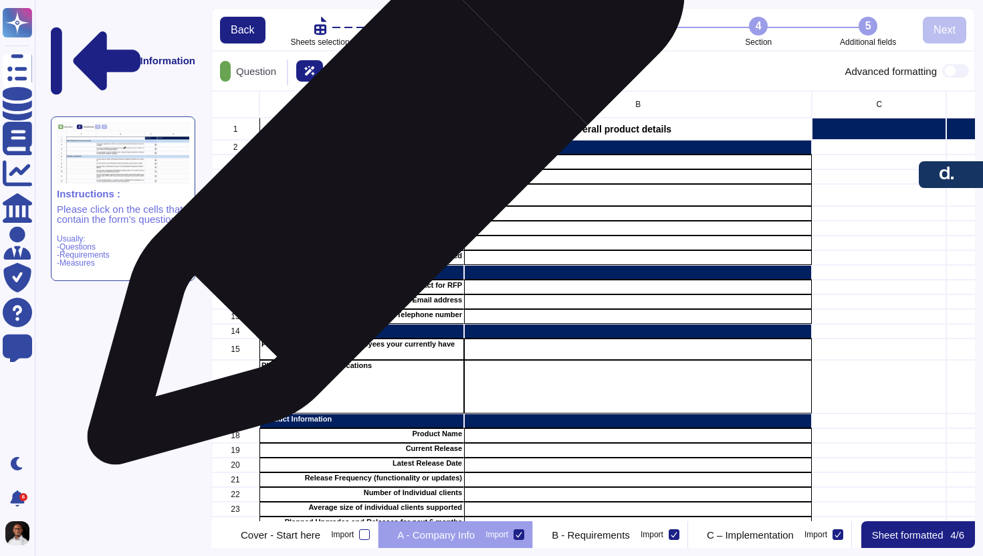
click at [381, 173] on p "Registration number" at bounding box center [362, 174] width 201 height 7
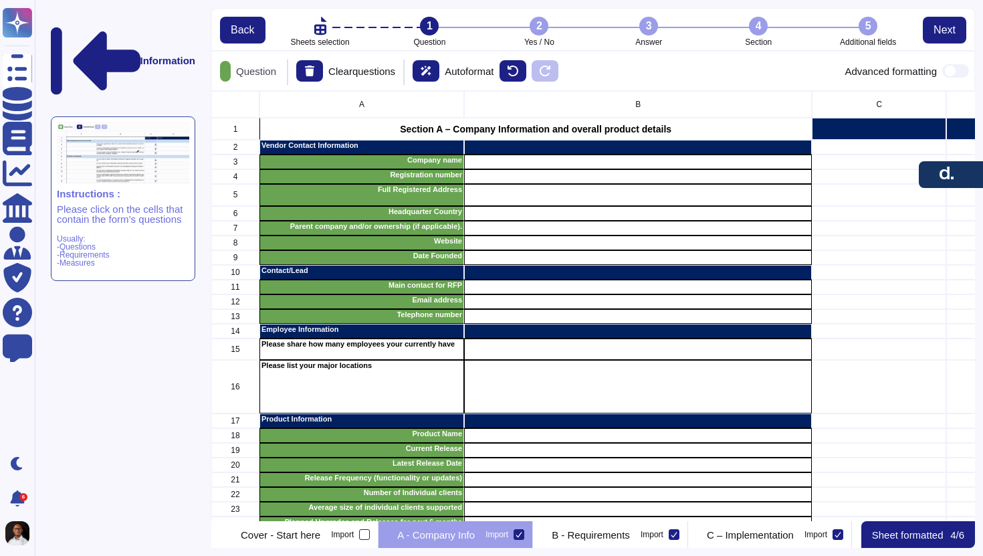
click at [650, 25] on div "3" at bounding box center [649, 26] width 19 height 19
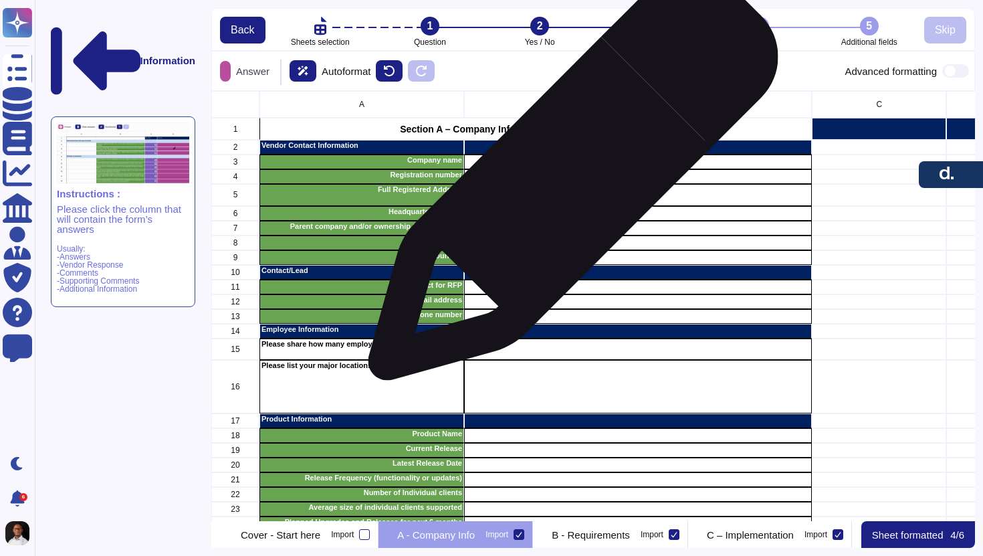
click at [568, 182] on div "grid" at bounding box center [638, 176] width 348 height 15
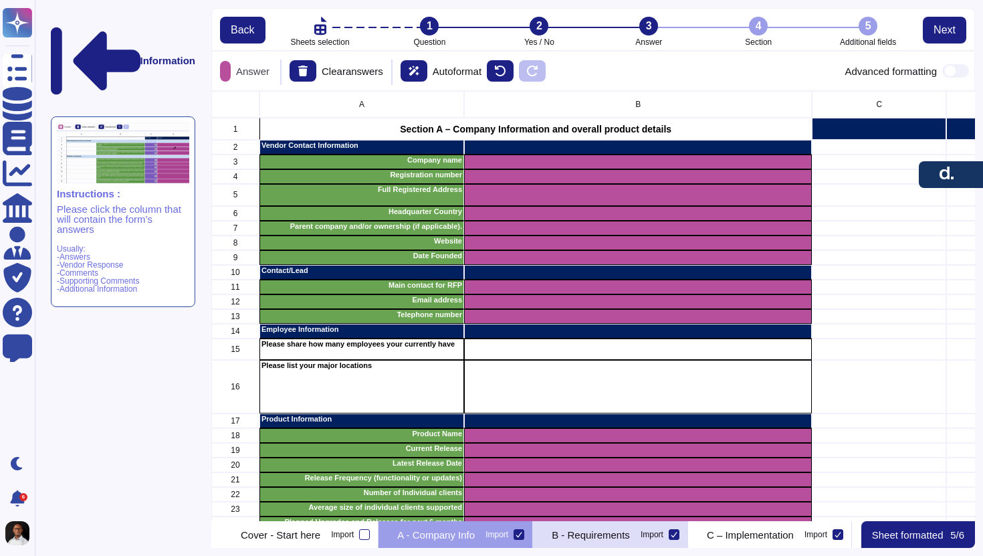
click at [679, 541] on div "B - Requirements Import" at bounding box center [610, 534] width 155 height 27
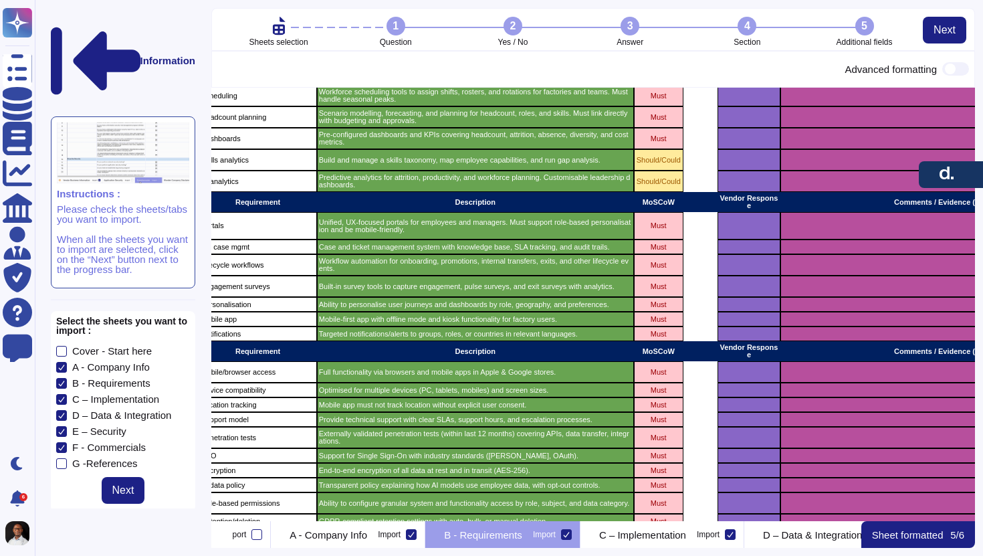
scroll to position [627, 114]
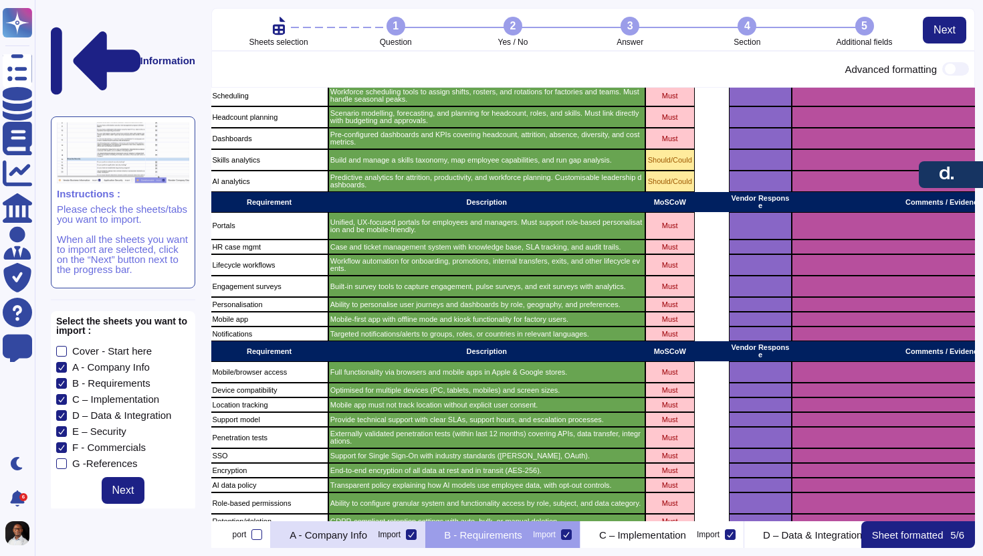
click at [379, 543] on div "A - Company Info Import" at bounding box center [348, 534] width 155 height 27
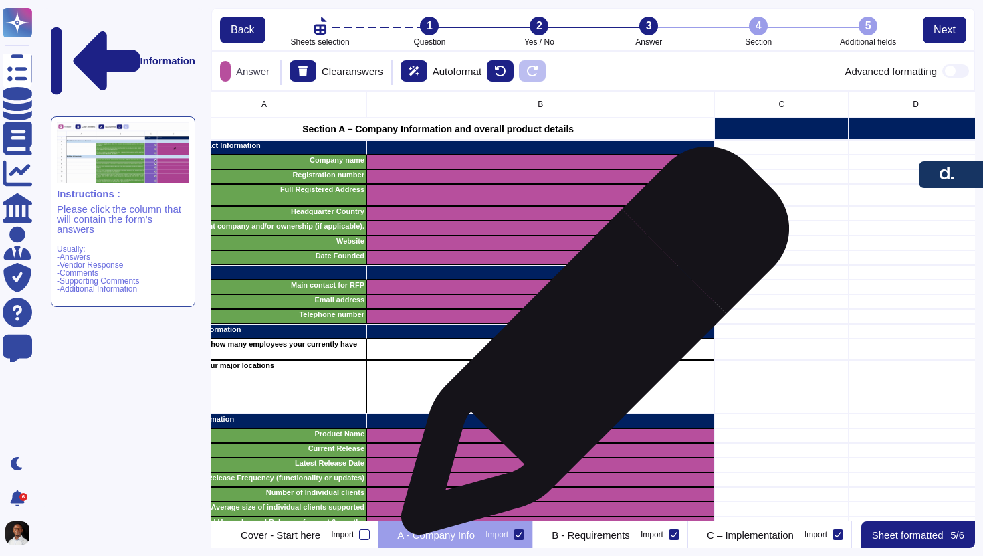
scroll to position [0, 132]
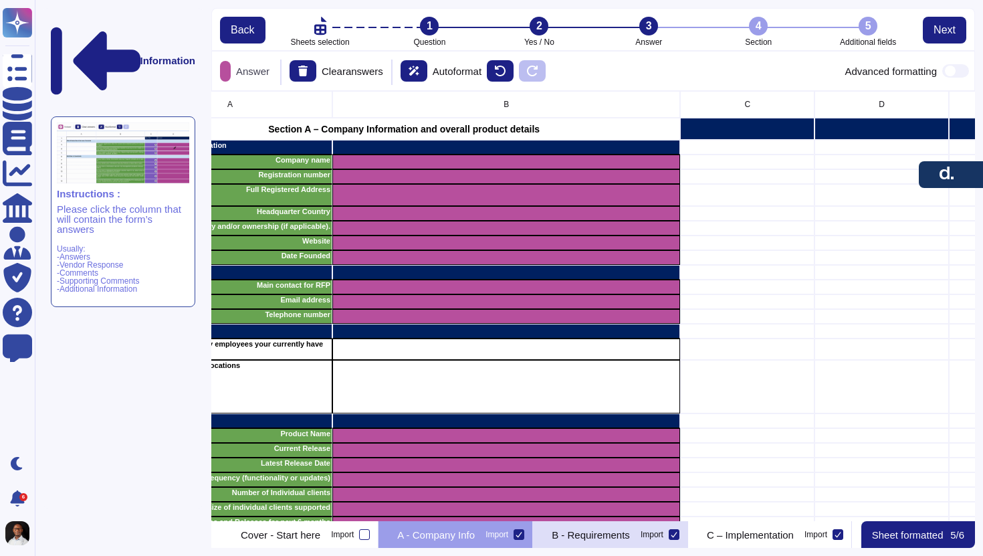
click at [630, 537] on p "B - Requirements" at bounding box center [591, 535] width 78 height 10
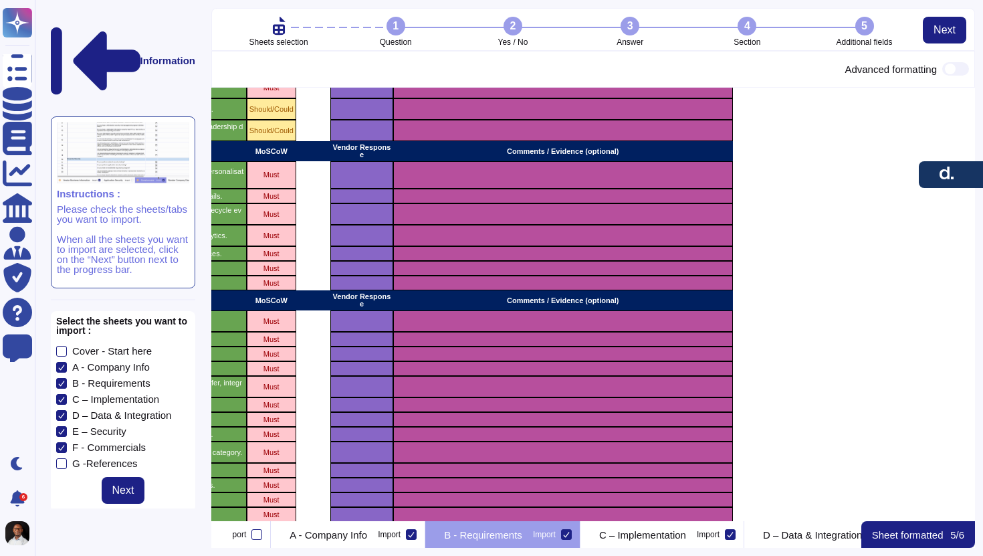
scroll to position [708, 512]
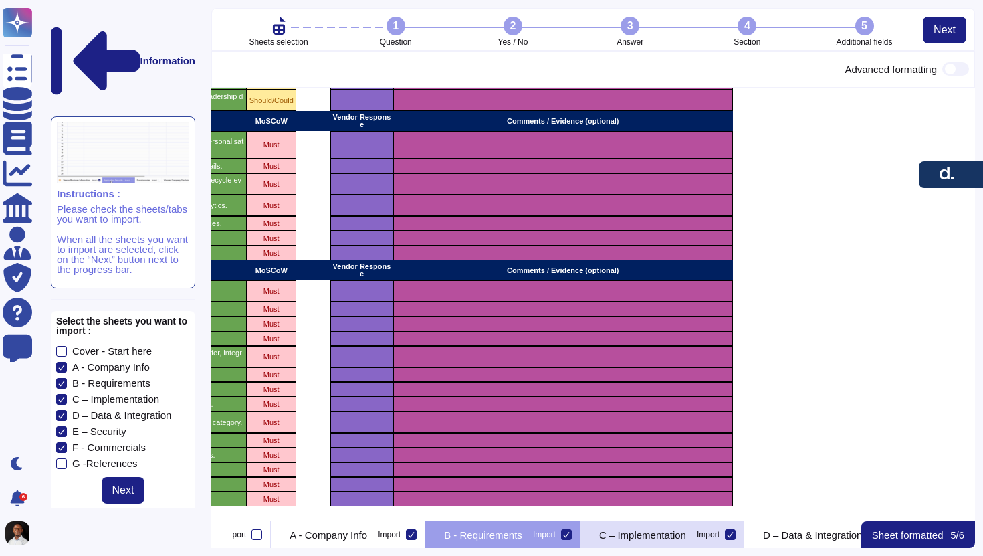
click at [686, 536] on p "C – Implementation" at bounding box center [642, 535] width 87 height 10
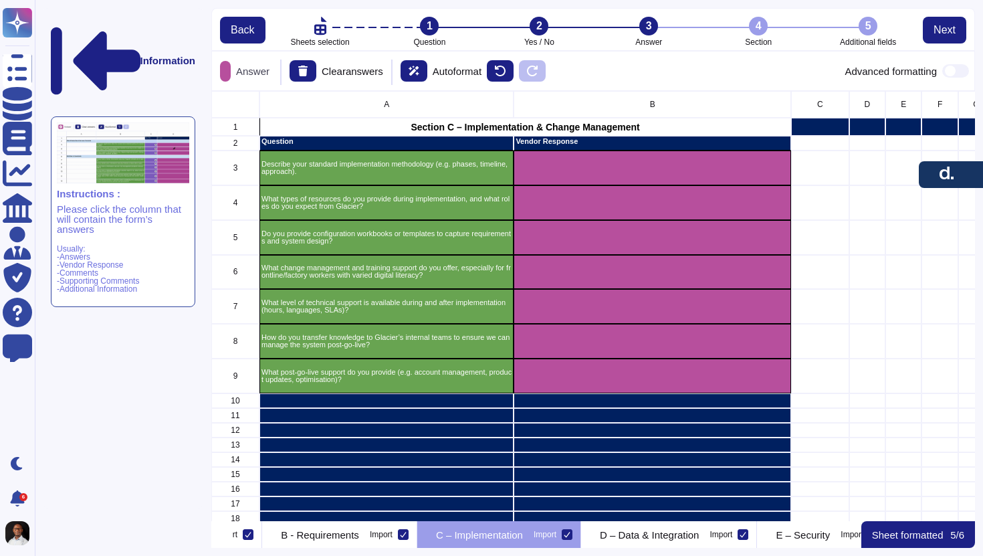
scroll to position [0, 284]
click at [911, 534] on p "Sheet formatted" at bounding box center [908, 535] width 72 height 10
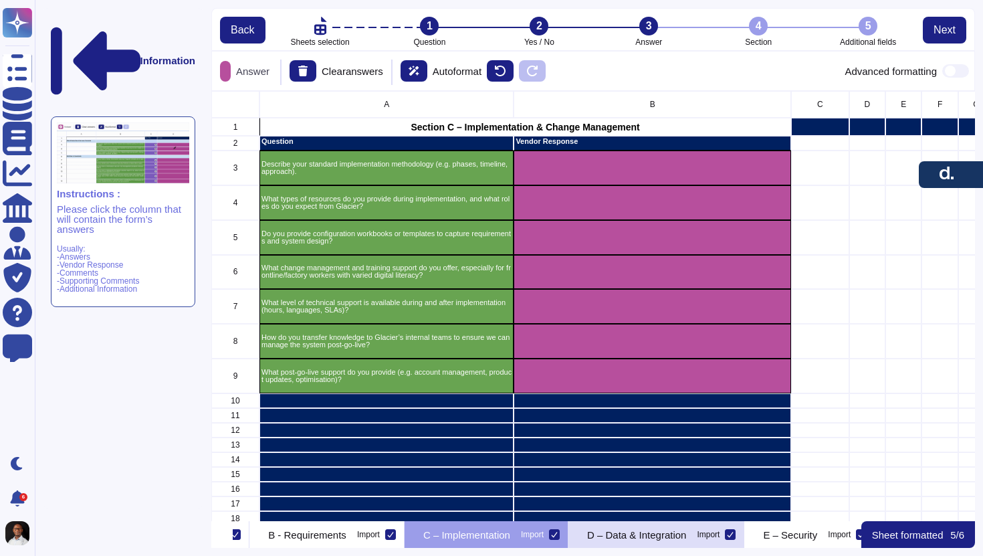
click at [686, 531] on p "D – Data & Integration" at bounding box center [636, 535] width 99 height 10
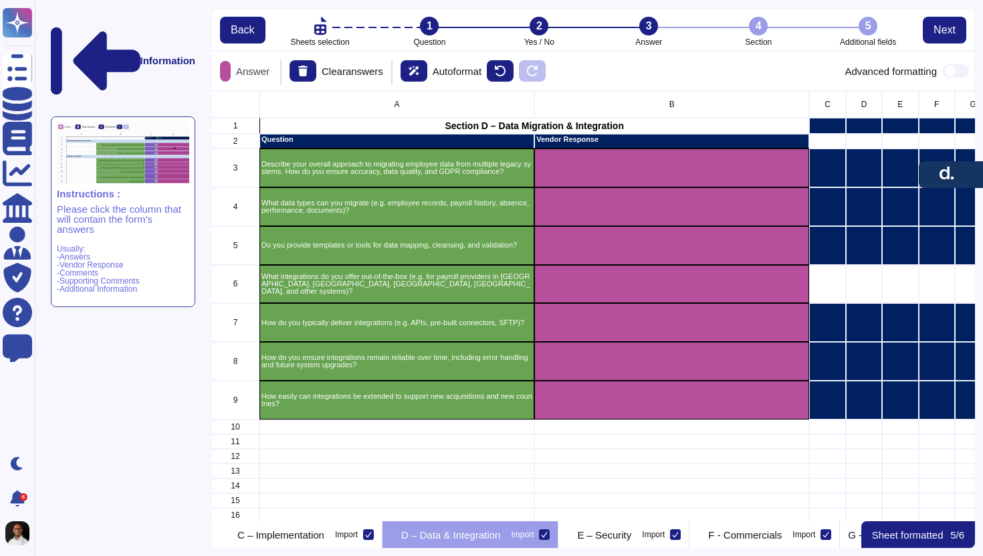
scroll to position [0, 470]
click at [689, 539] on div "E – Security Import" at bounding box center [623, 534] width 131 height 27
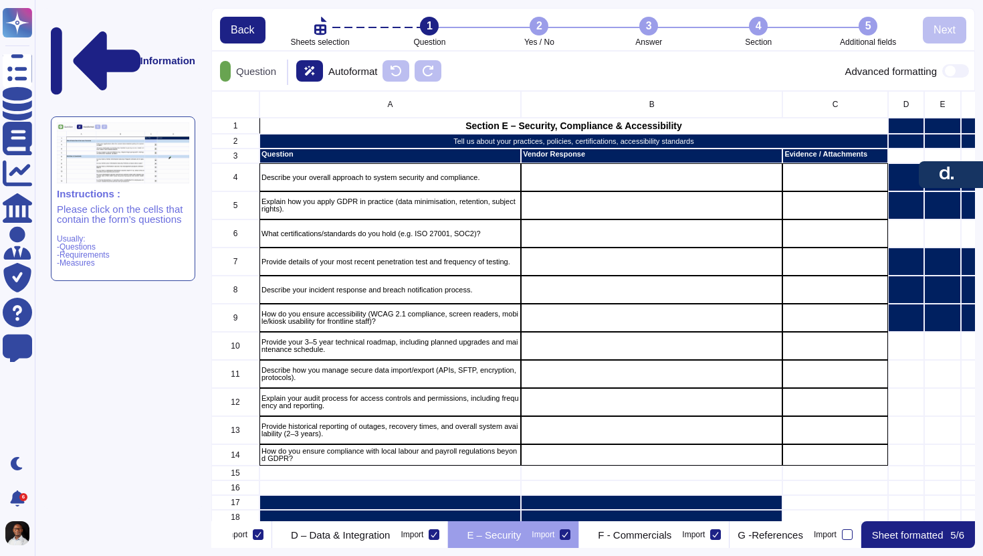
scroll to position [0, 640]
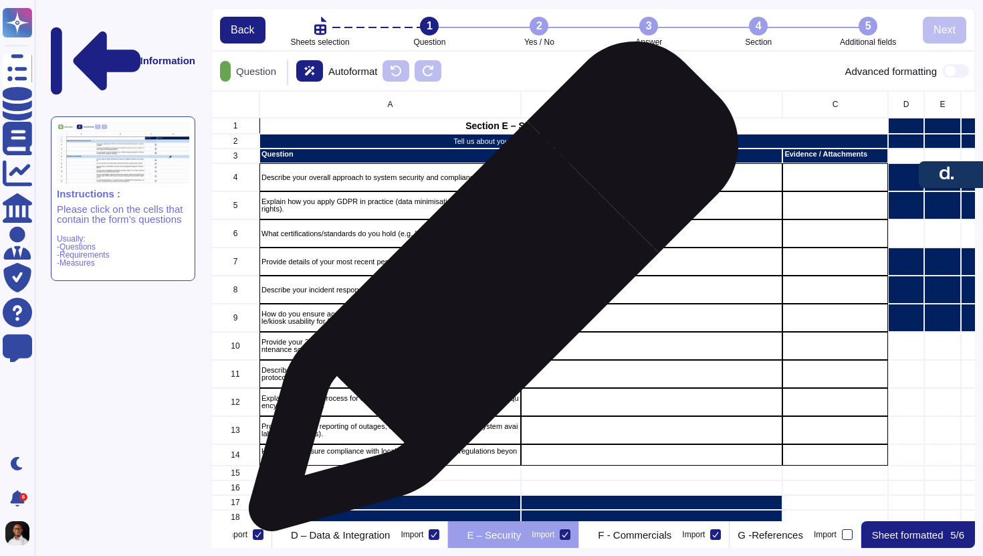
click at [488, 293] on p "Describe your incident response and breach notification process." at bounding box center [391, 289] width 258 height 7
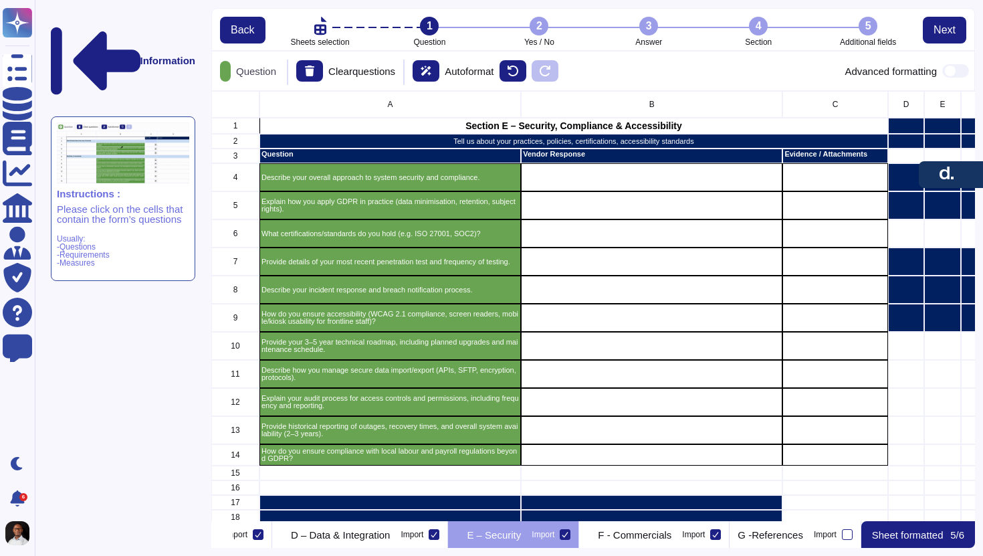
click at [650, 25] on div "3" at bounding box center [649, 26] width 19 height 19
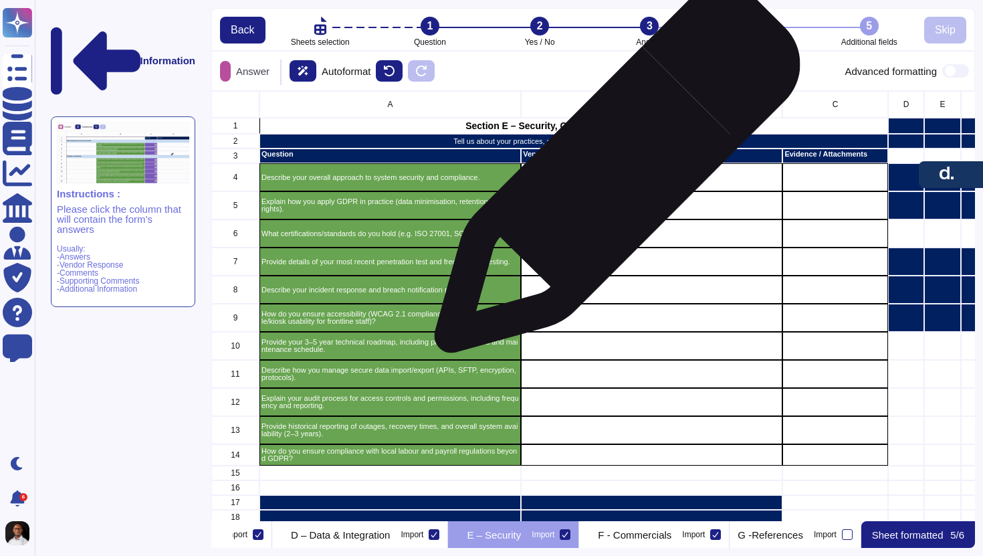
click at [612, 177] on div "grid" at bounding box center [652, 177] width 262 height 28
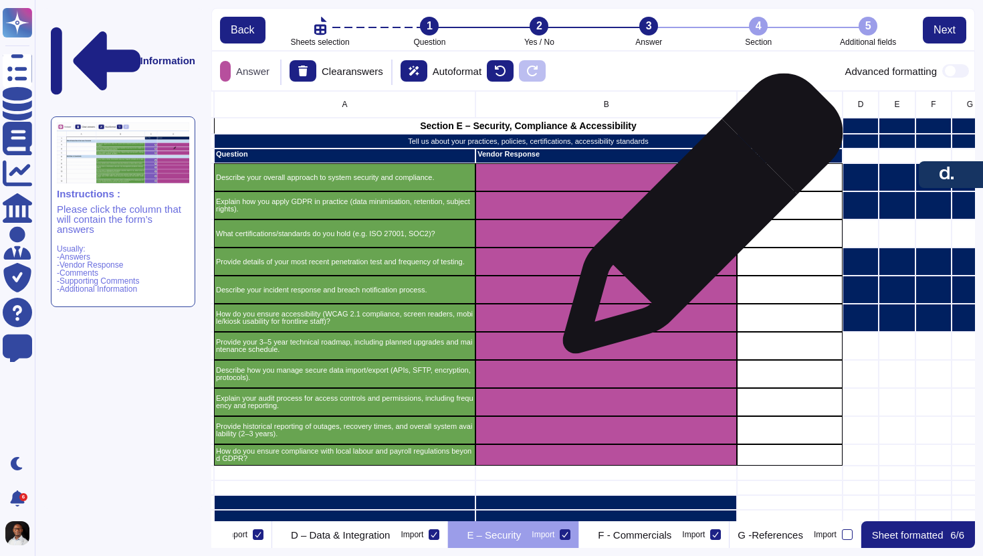
scroll to position [0, 50]
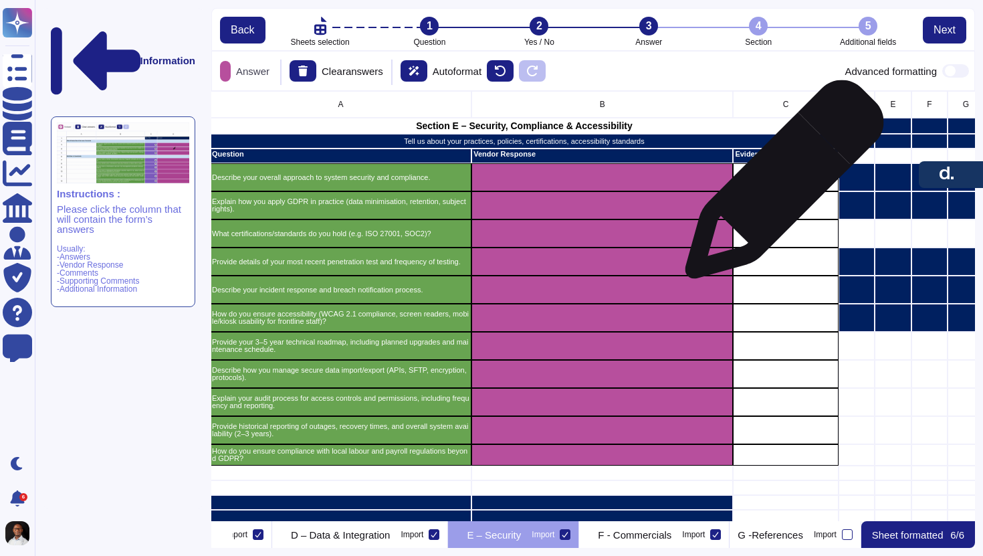
click at [779, 186] on div "grid" at bounding box center [786, 177] width 106 height 28
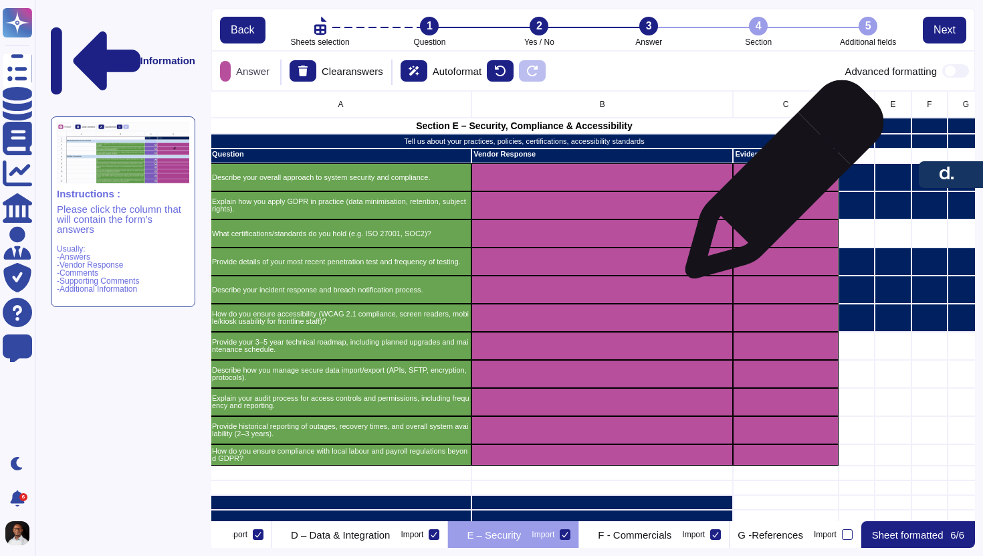
click at [779, 186] on div "grid" at bounding box center [786, 177] width 106 height 28
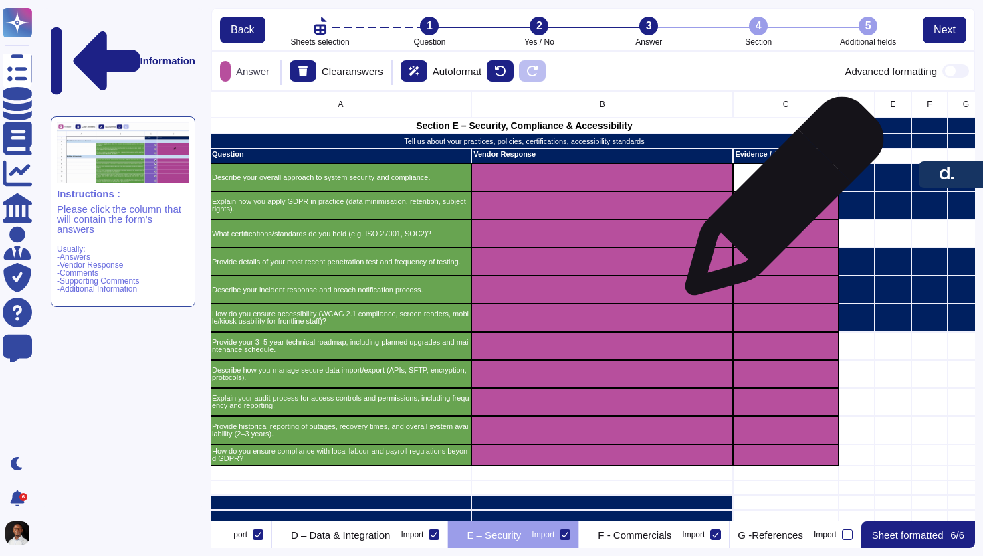
click at [777, 207] on div "grid" at bounding box center [786, 205] width 106 height 28
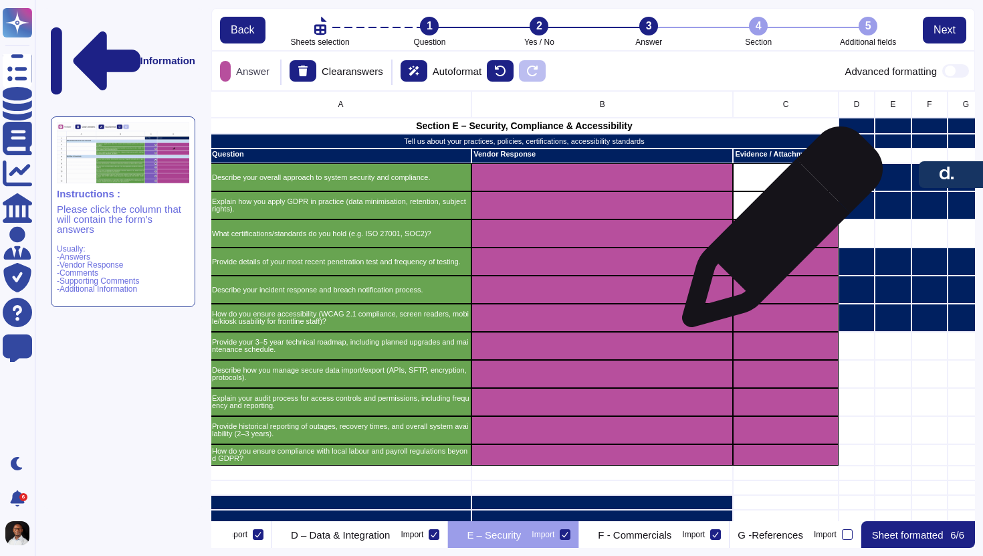
click at [777, 233] on div "grid" at bounding box center [786, 233] width 106 height 28
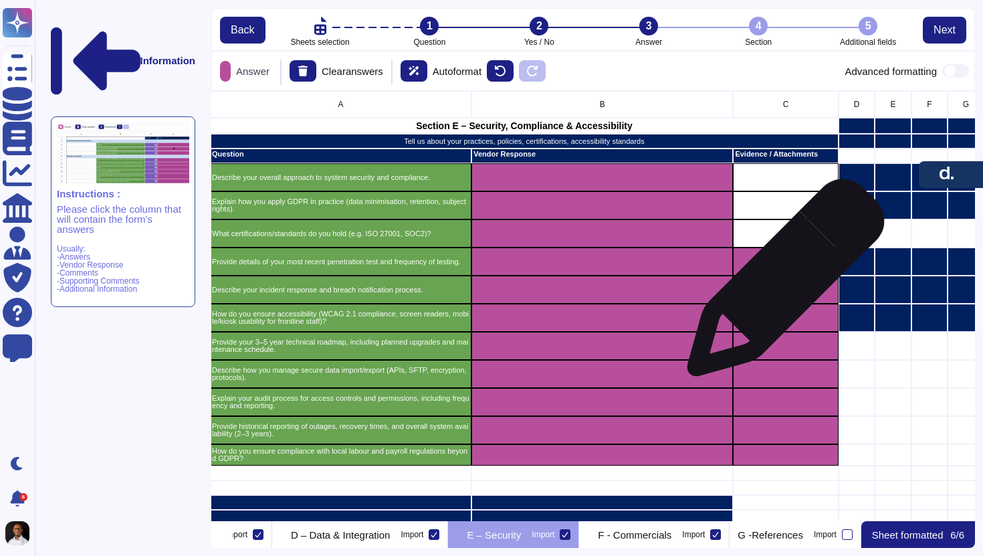
click at [781, 284] on div "grid" at bounding box center [786, 290] width 106 height 28
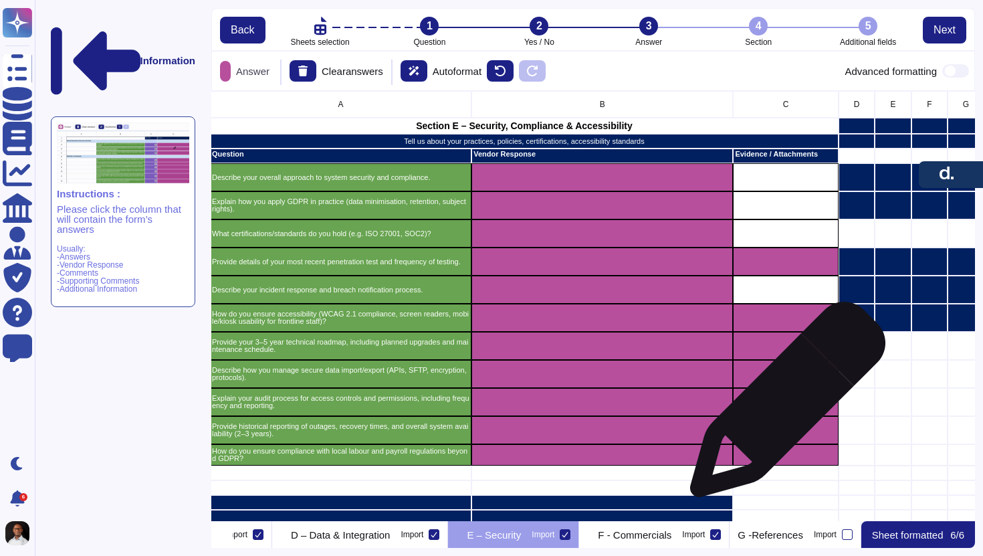
drag, startPoint x: 779, startPoint y: 442, endPoint x: 783, endPoint y: 416, distance: 26.3
click at [783, 416] on div "grid" at bounding box center [786, 430] width 106 height 28
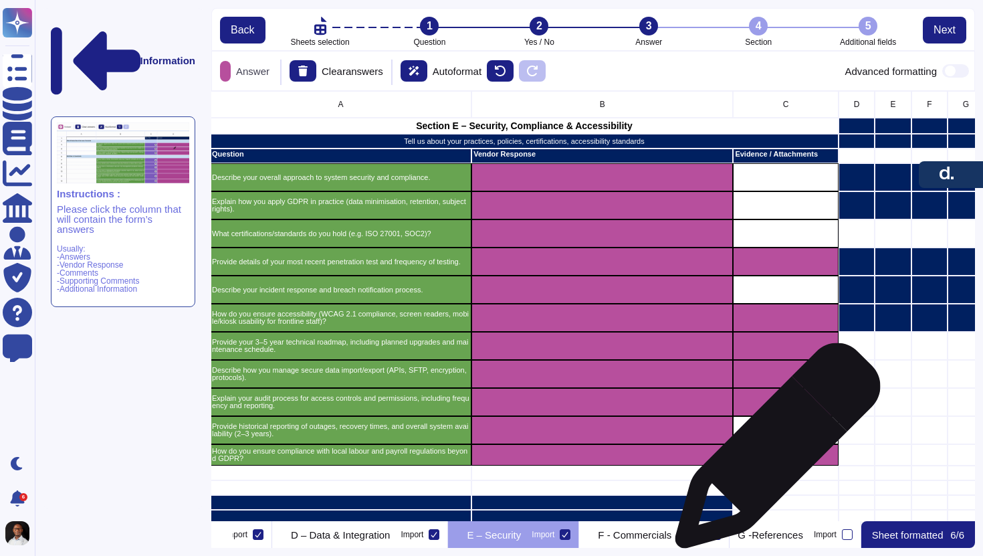
click at [773, 452] on div "grid" at bounding box center [786, 454] width 106 height 21
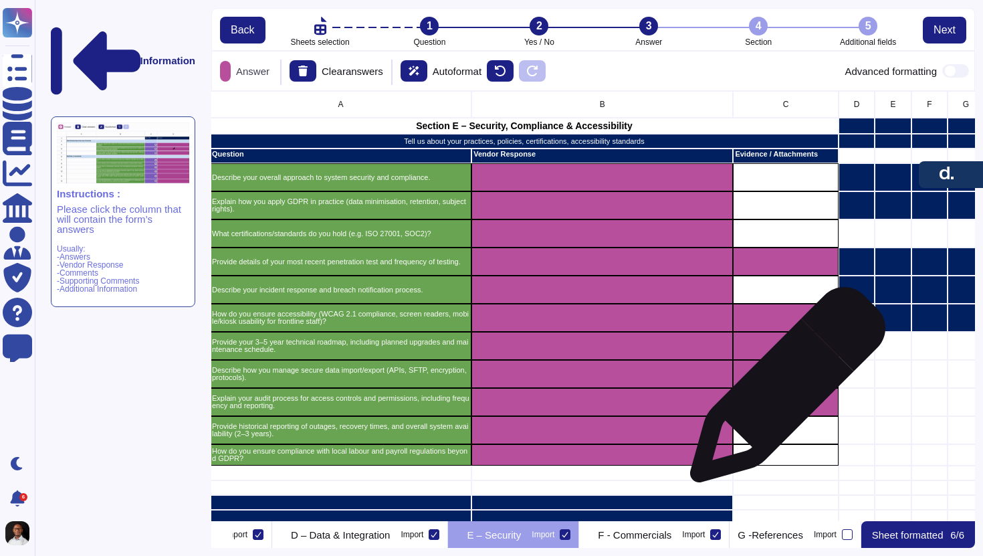
click at [783, 391] on div "grid" at bounding box center [786, 402] width 106 height 28
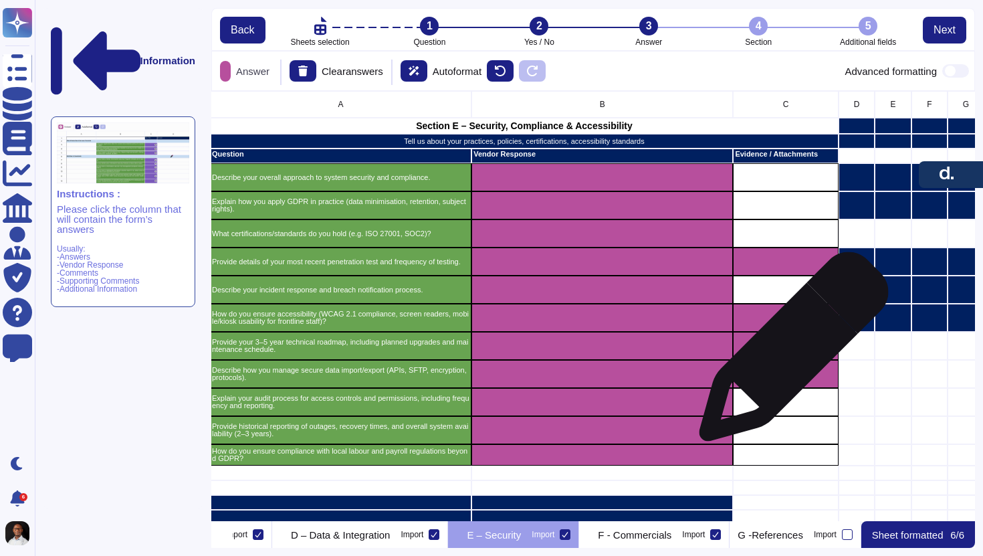
click at [789, 353] on div "grid" at bounding box center [786, 346] width 106 height 28
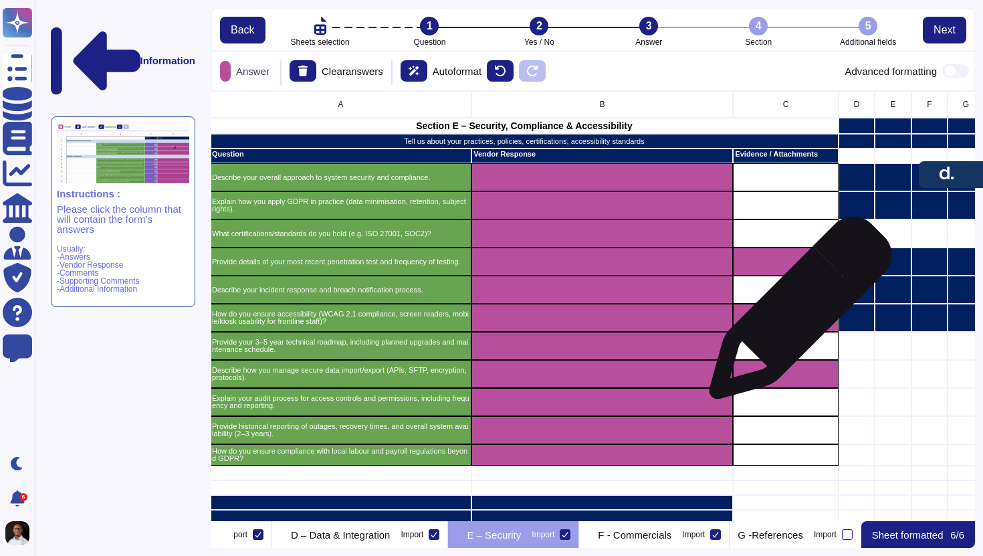
click at [795, 314] on div "grid" at bounding box center [786, 318] width 106 height 28
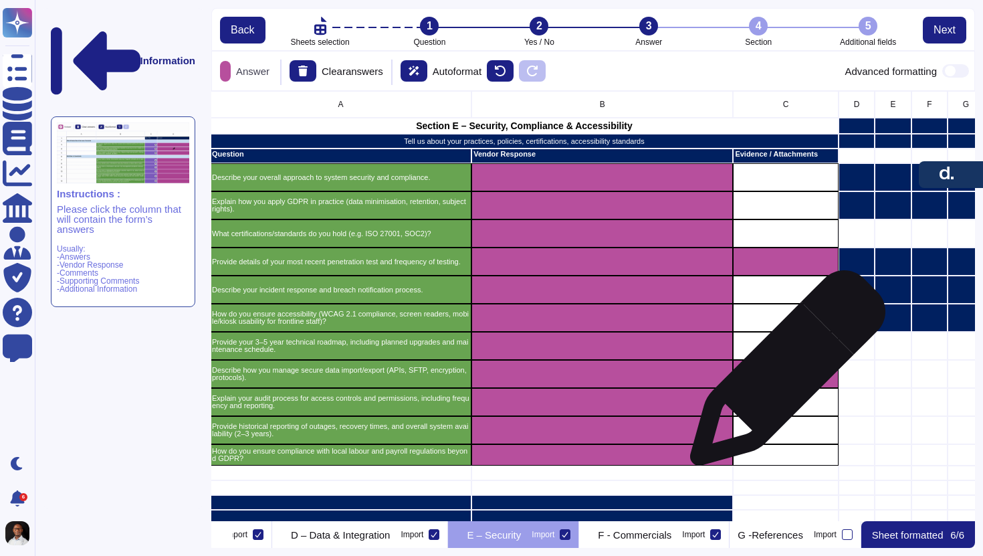
click at [782, 375] on div "grid" at bounding box center [786, 374] width 106 height 28
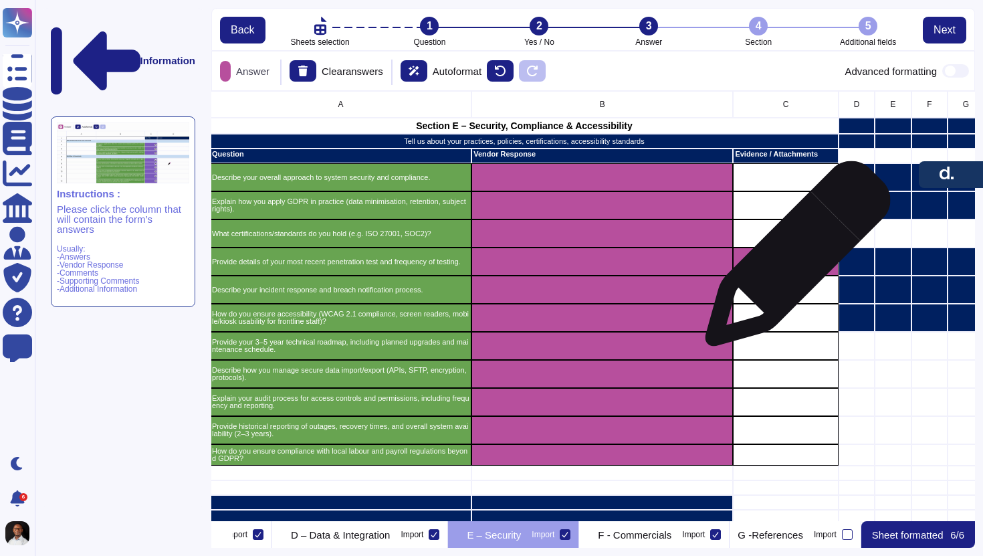
click at [793, 260] on div "grid" at bounding box center [786, 262] width 106 height 28
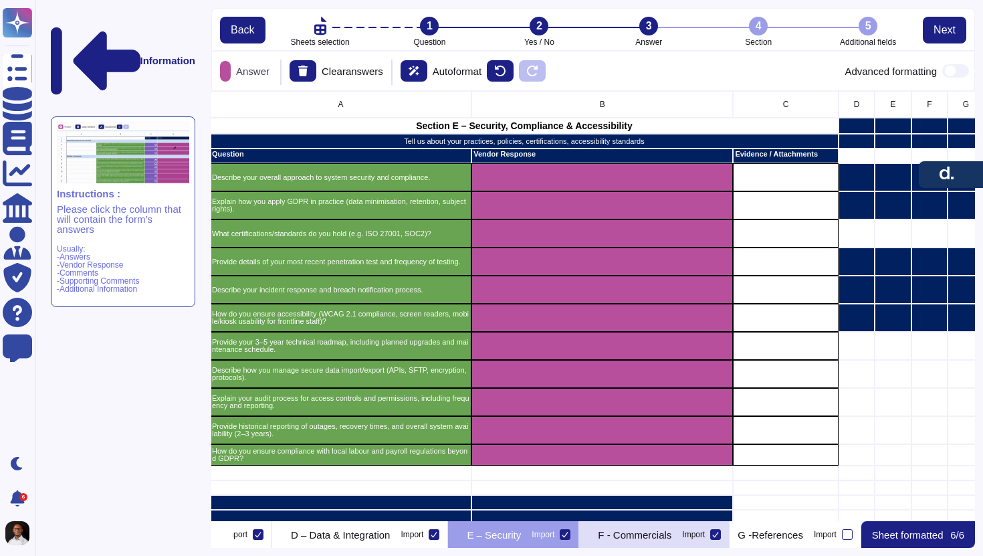
click at [672, 535] on p "F - Commercials" at bounding box center [635, 535] width 74 height 10
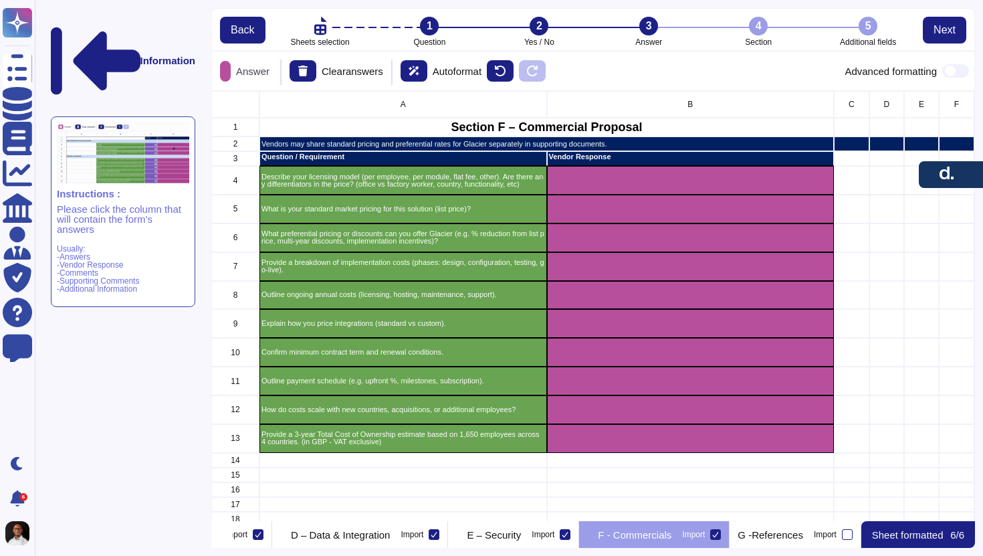
scroll to position [0, 715]
click at [781, 535] on p "G -References" at bounding box center [771, 535] width 66 height 10
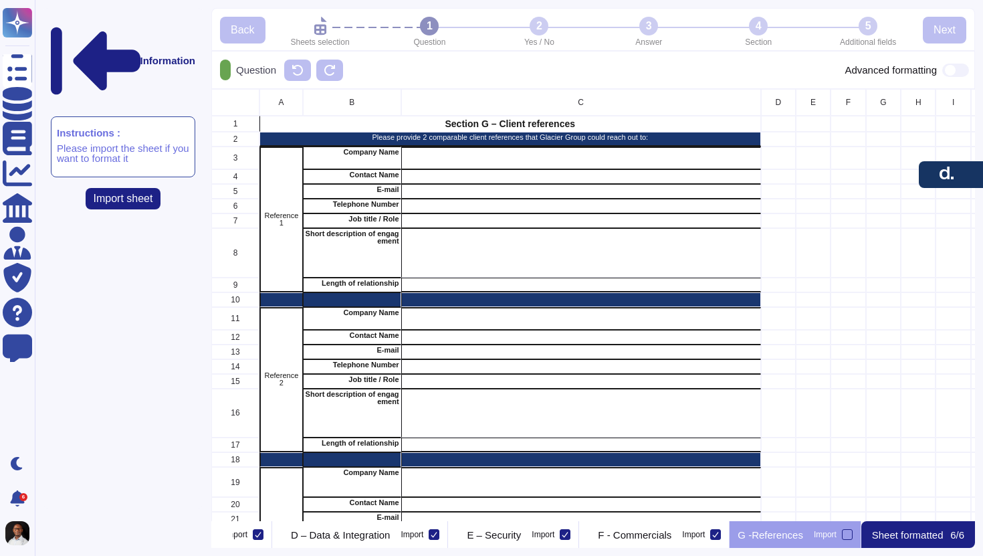
scroll to position [432, 764]
click at [484, 533] on p "E – Security" at bounding box center [494, 535] width 54 height 10
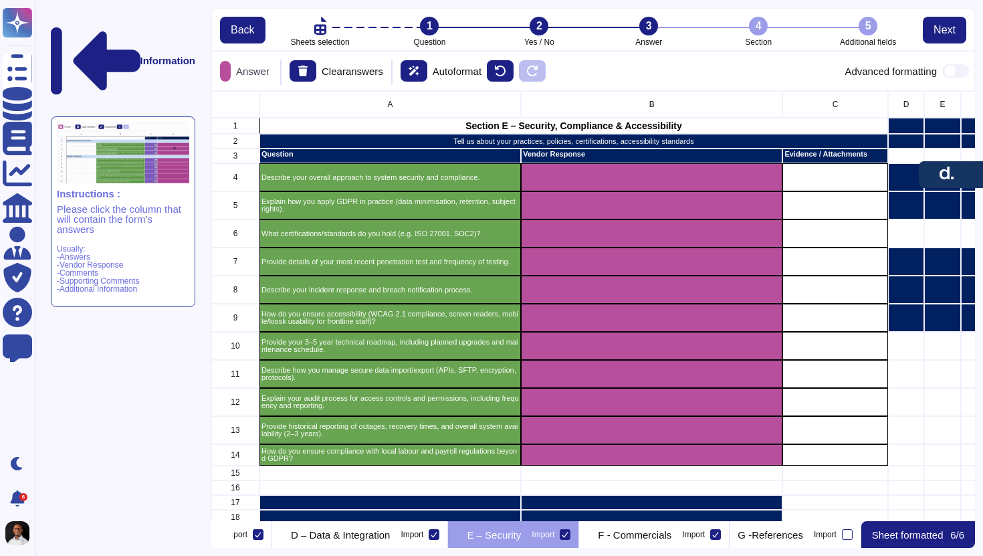
scroll to position [0, 640]
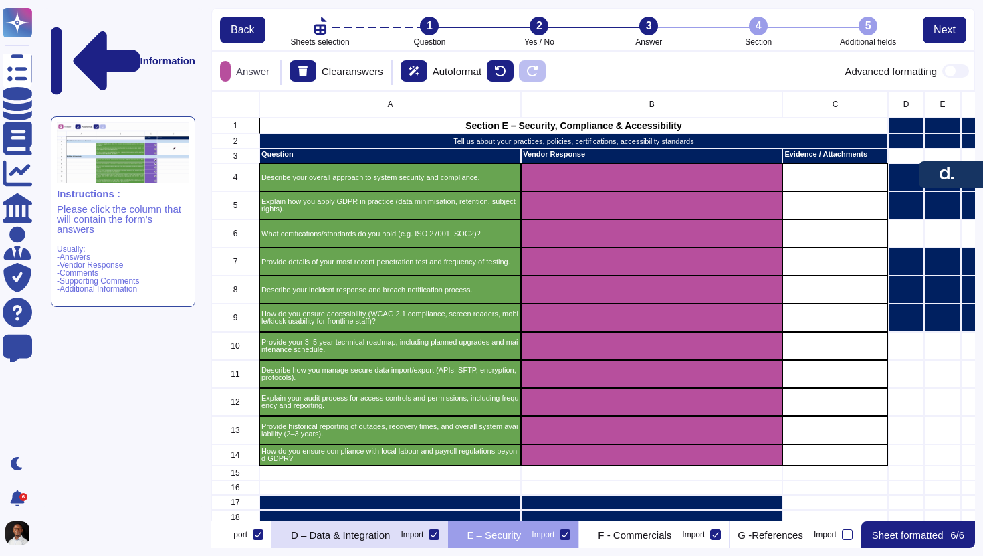
click at [390, 537] on p "D – Data & Integration" at bounding box center [340, 535] width 99 height 10
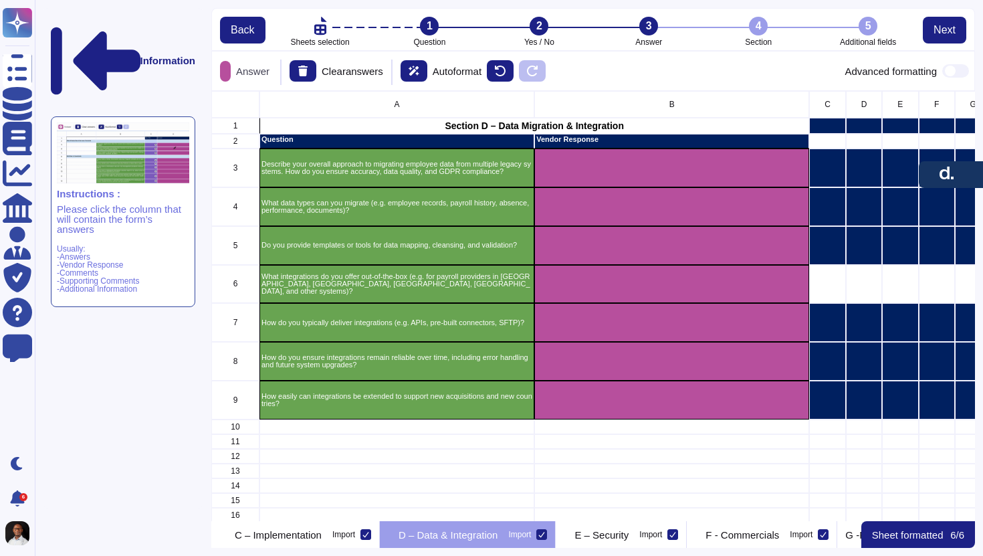
scroll to position [0, 470]
click at [631, 540] on p "E – Security" at bounding box center [604, 535] width 54 height 10
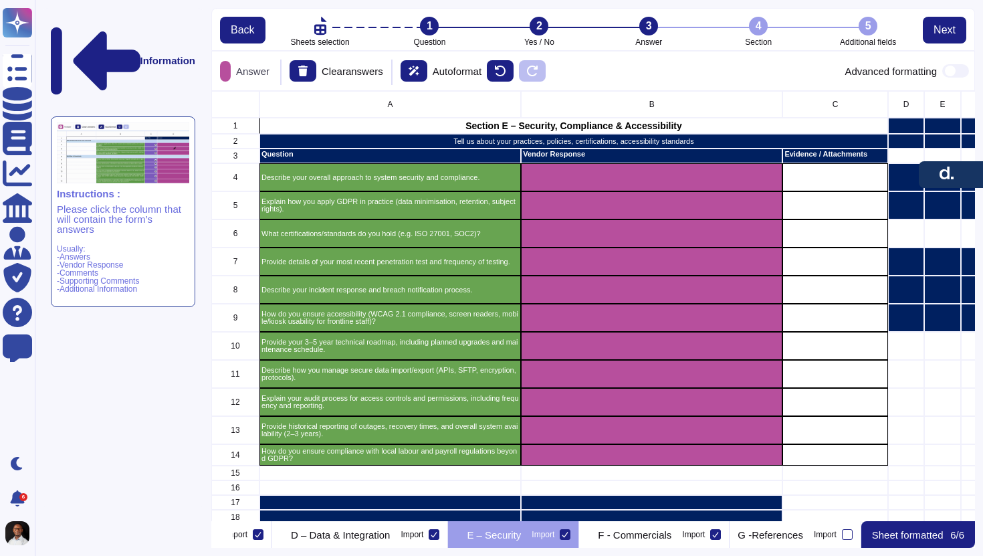
scroll to position [0, 640]
click at [864, 29] on div "5" at bounding box center [868, 26] width 19 height 19
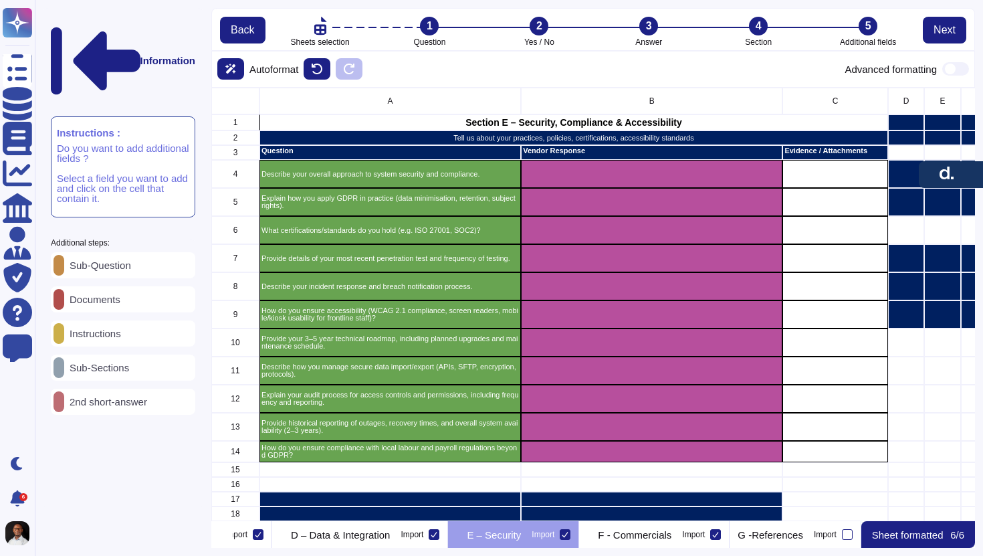
scroll to position [434, 764]
click at [116, 294] on p "Documents" at bounding box center [92, 299] width 56 height 10
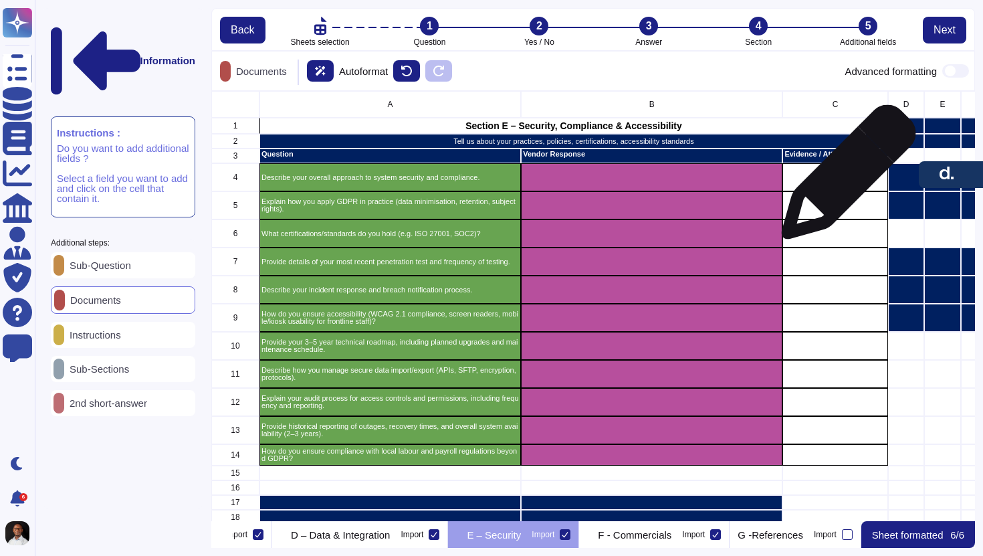
click at [844, 179] on div "grid" at bounding box center [836, 177] width 106 height 28
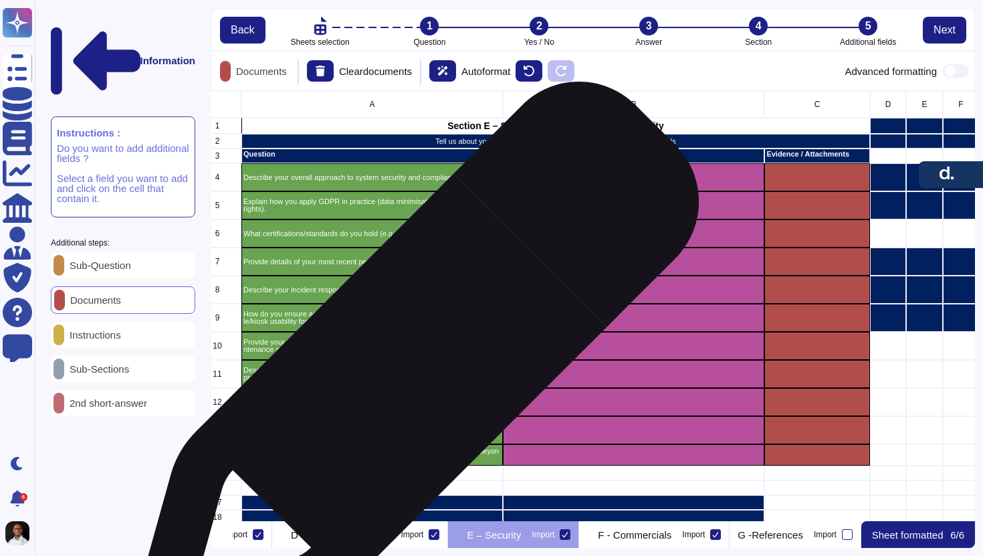
scroll to position [0, 11]
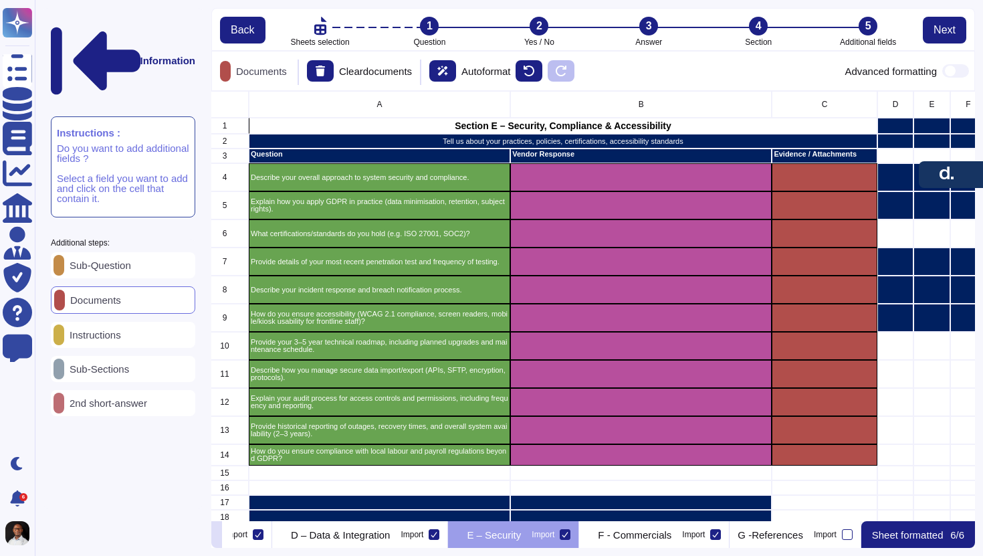
click at [217, 536] on icon at bounding box center [217, 536] width 0 height 0
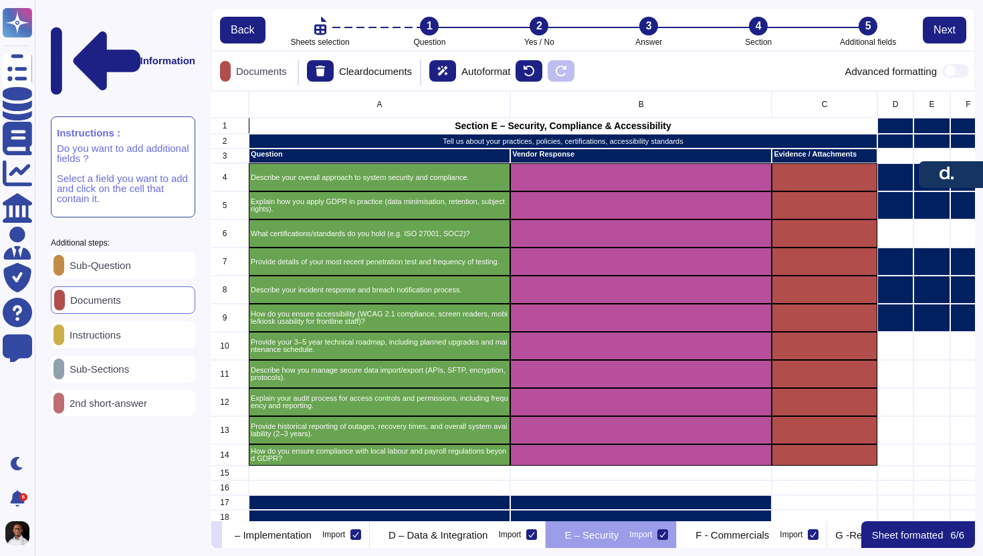
click at [217, 536] on icon at bounding box center [217, 536] width 0 height 0
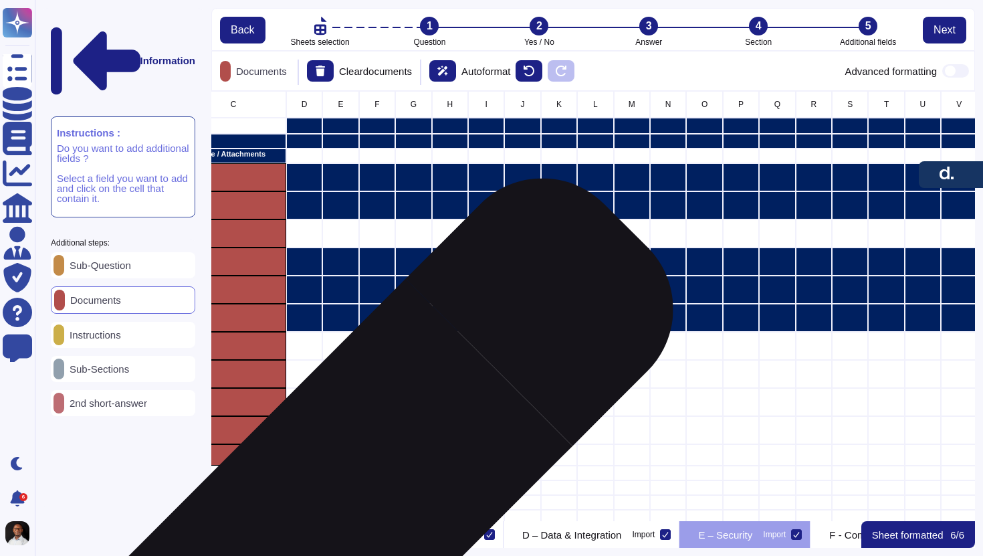
scroll to position [0, 578]
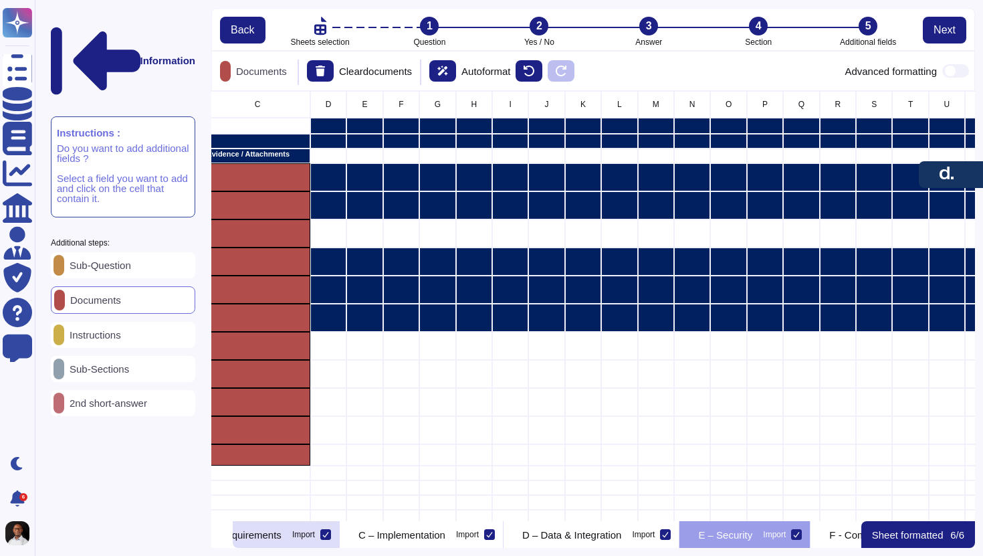
click at [312, 544] on div "B - Requirements Import" at bounding box center [262, 534] width 155 height 27
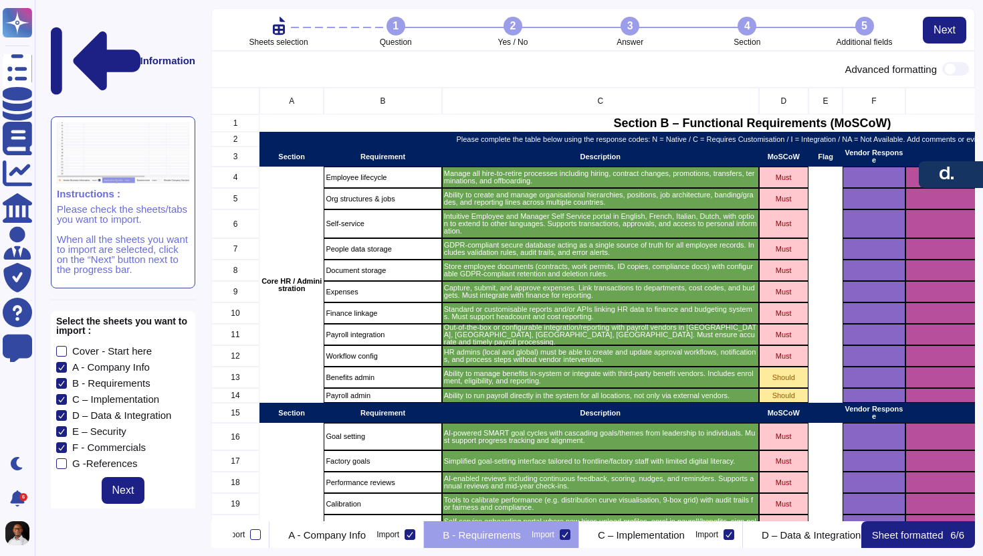
scroll to position [0, 108]
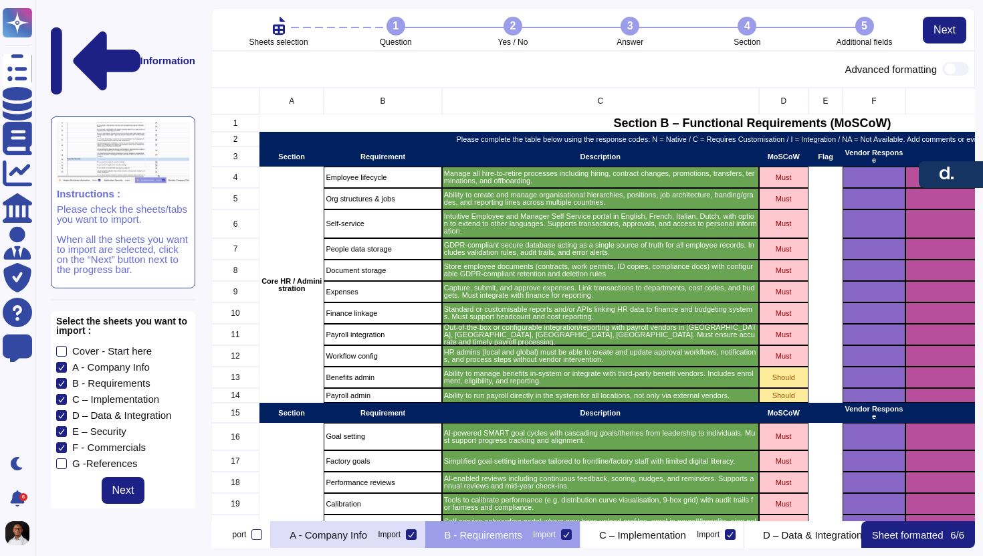
click at [367, 536] on p "A - Company Info" at bounding box center [329, 535] width 78 height 10
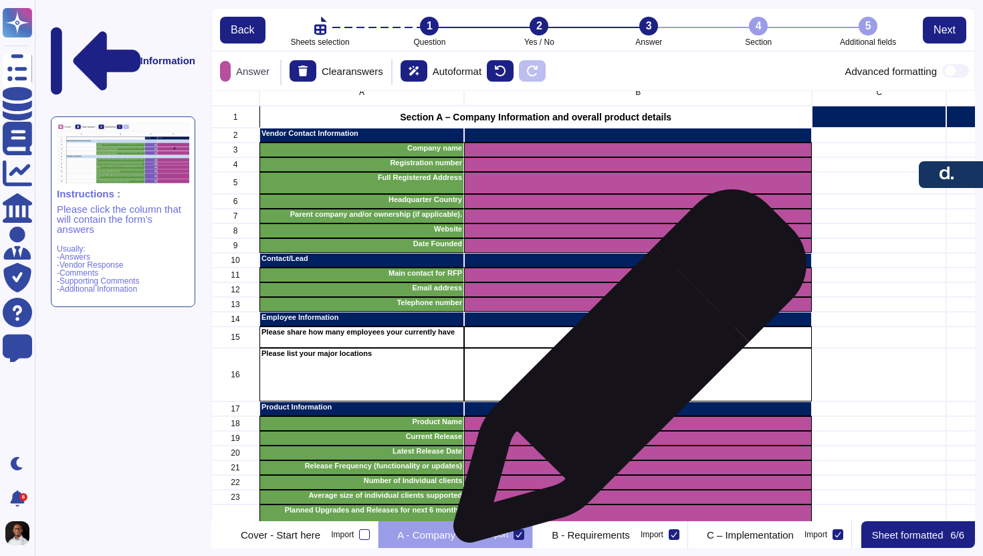
scroll to position [15, 0]
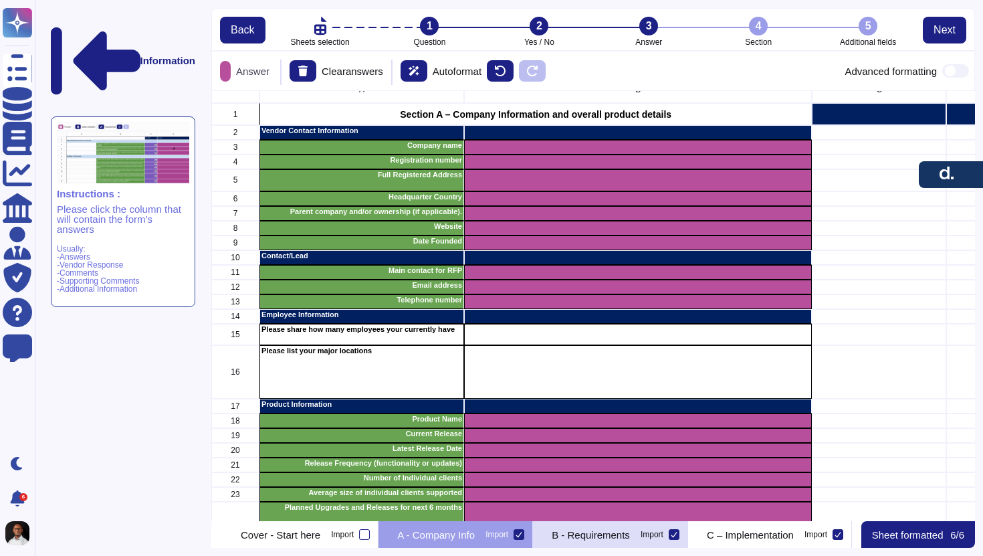
click at [630, 537] on p "B - Requirements" at bounding box center [591, 535] width 78 height 10
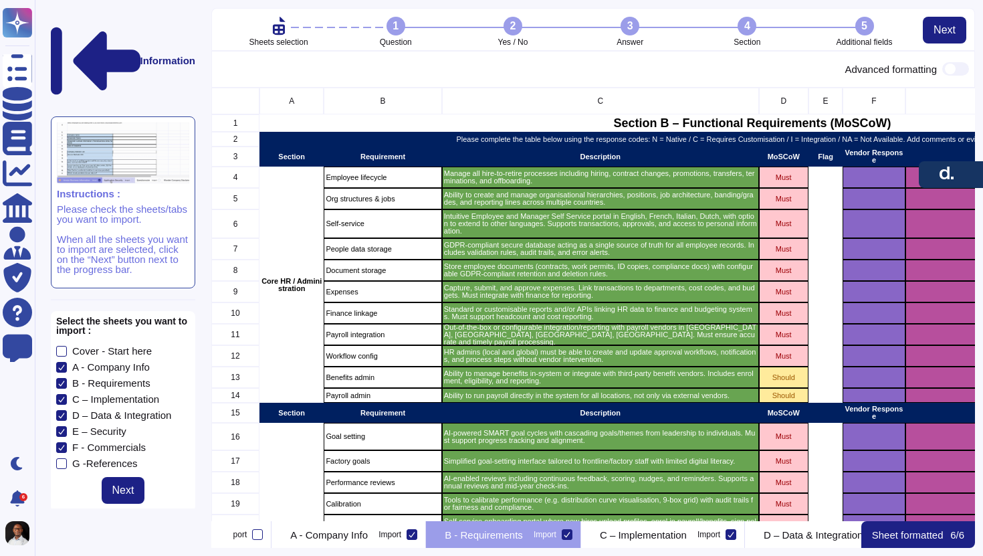
scroll to position [0, 0]
click at [861, 31] on div "5" at bounding box center [865, 26] width 19 height 19
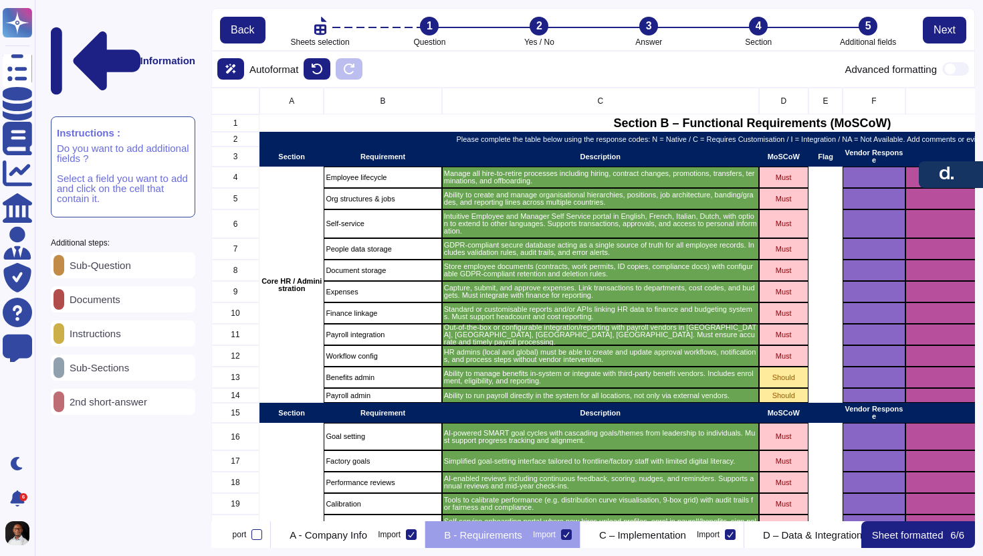
click at [959, 68] on span at bounding box center [956, 68] width 27 height 13
click at [937, 69] on input "checkbox" at bounding box center [937, 69] width 0 height 0
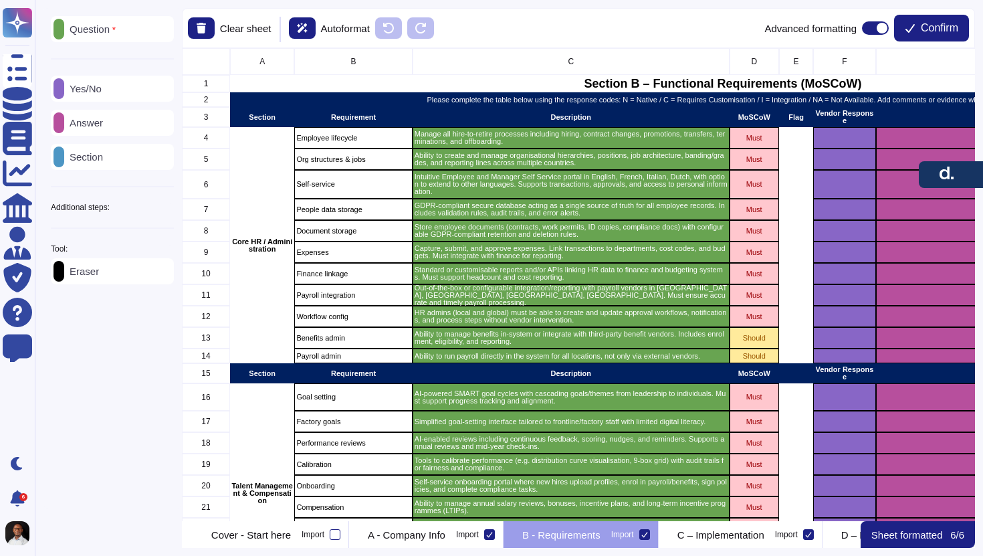
scroll to position [473, 793]
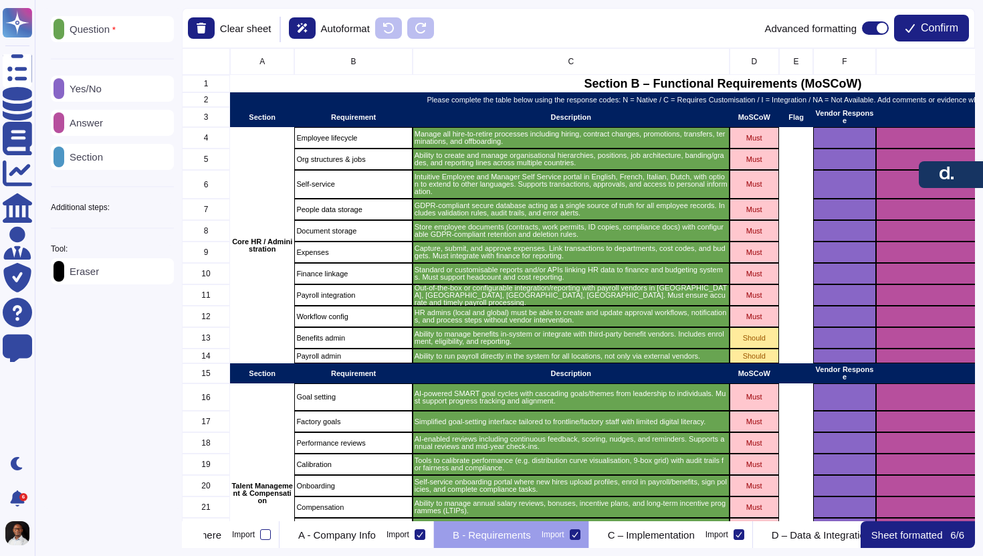
click at [103, 159] on p "Section" at bounding box center [83, 157] width 39 height 10
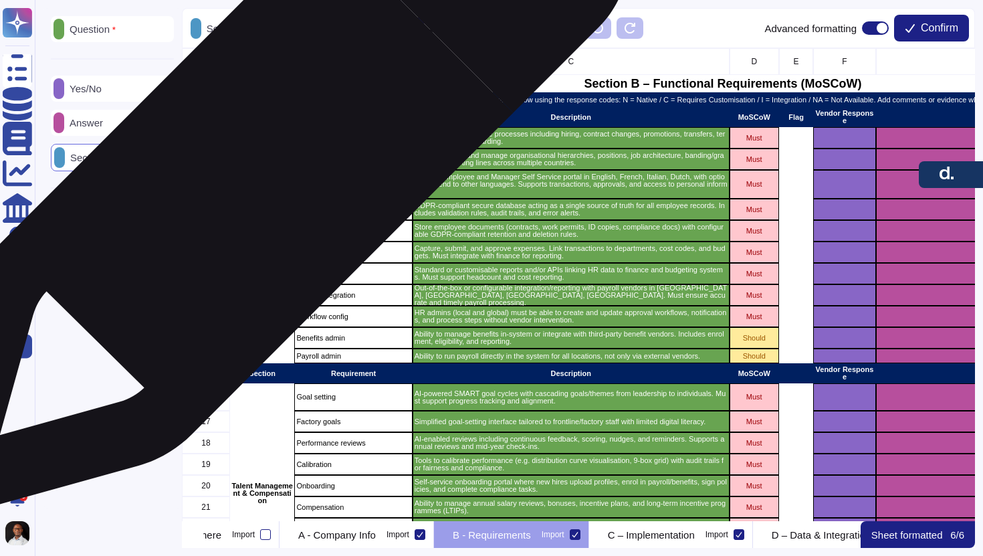
click at [268, 168] on div "Core HR / Administration" at bounding box center [262, 245] width 64 height 236
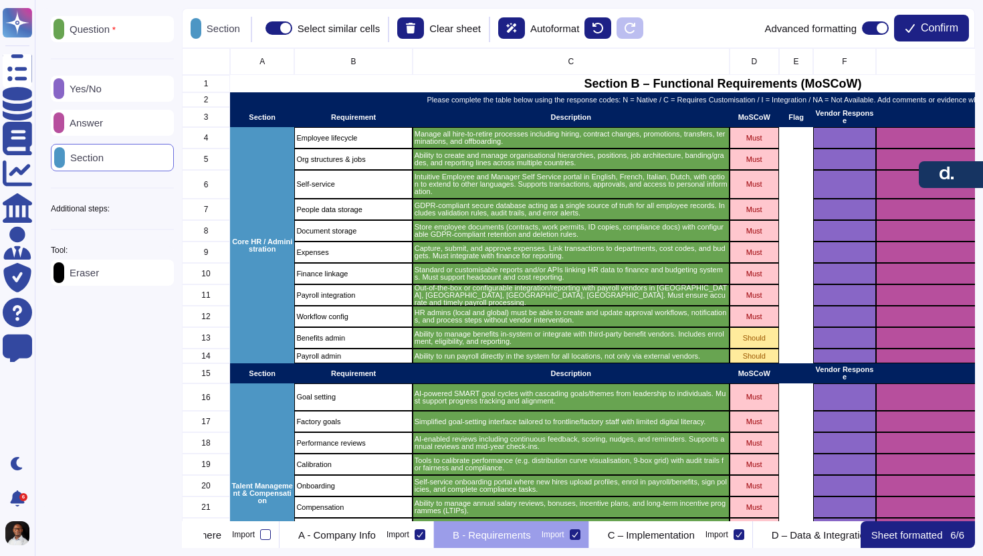
click at [174, 209] on icon at bounding box center [174, 209] width 0 height 0
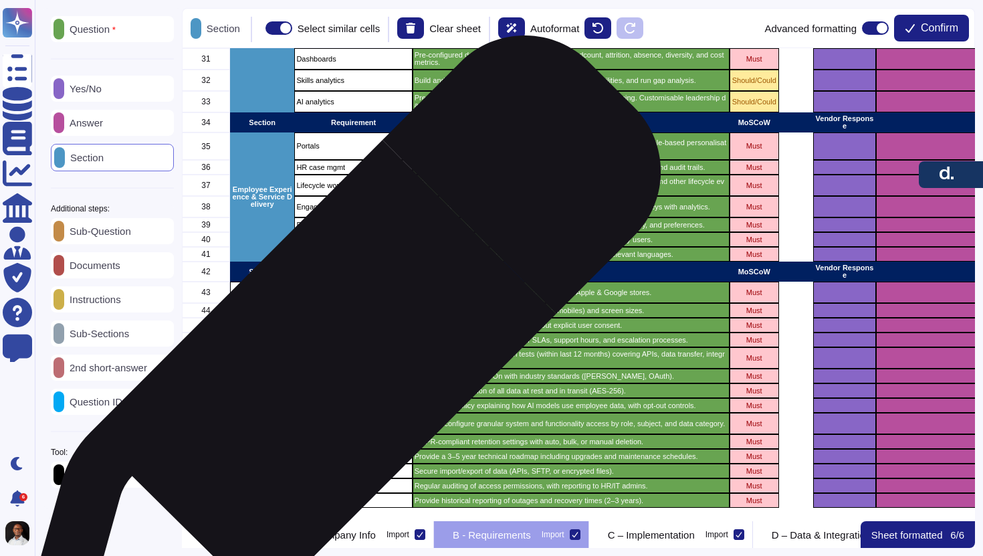
scroll to position [668, 0]
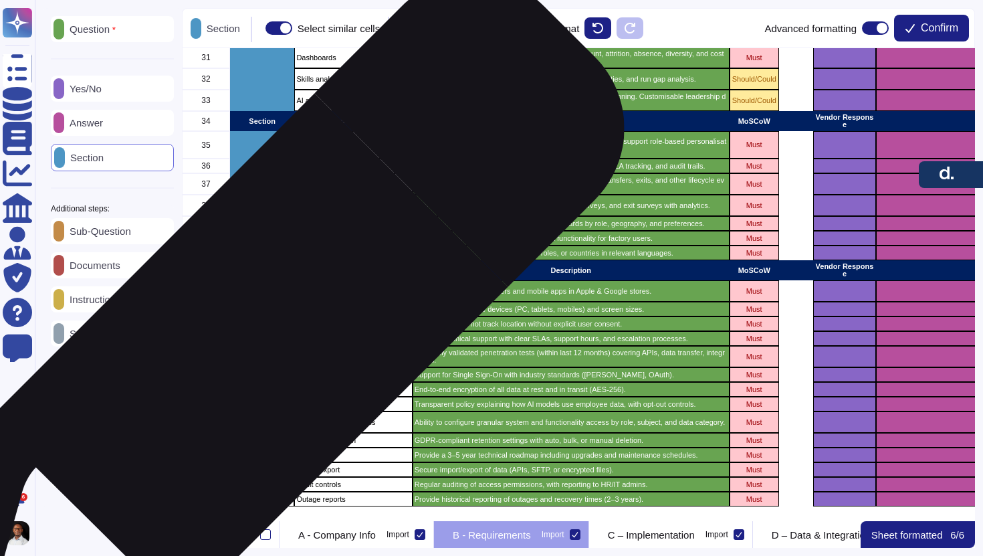
click at [260, 343] on div "Security, Privacy & Compliance" at bounding box center [262, 393] width 64 height 226
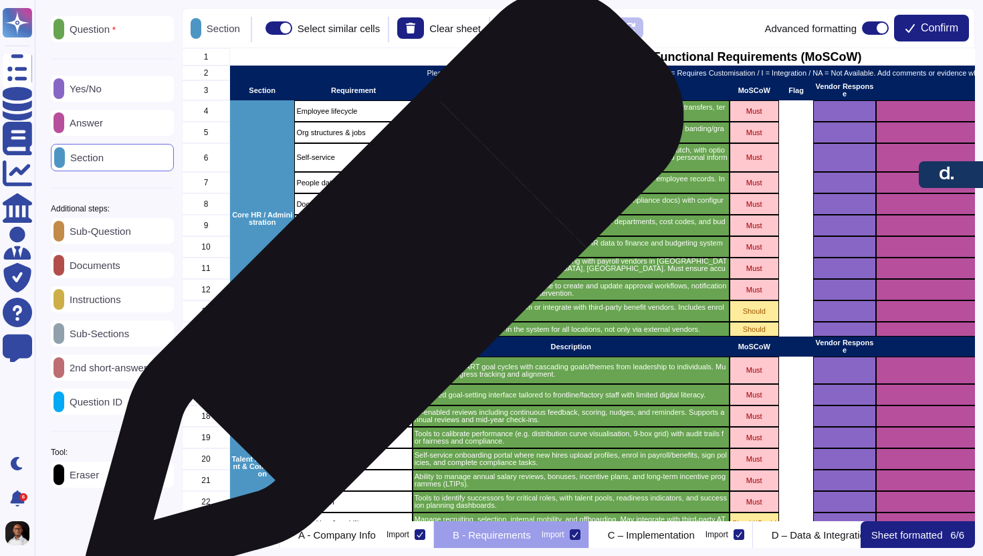
scroll to position [12, 0]
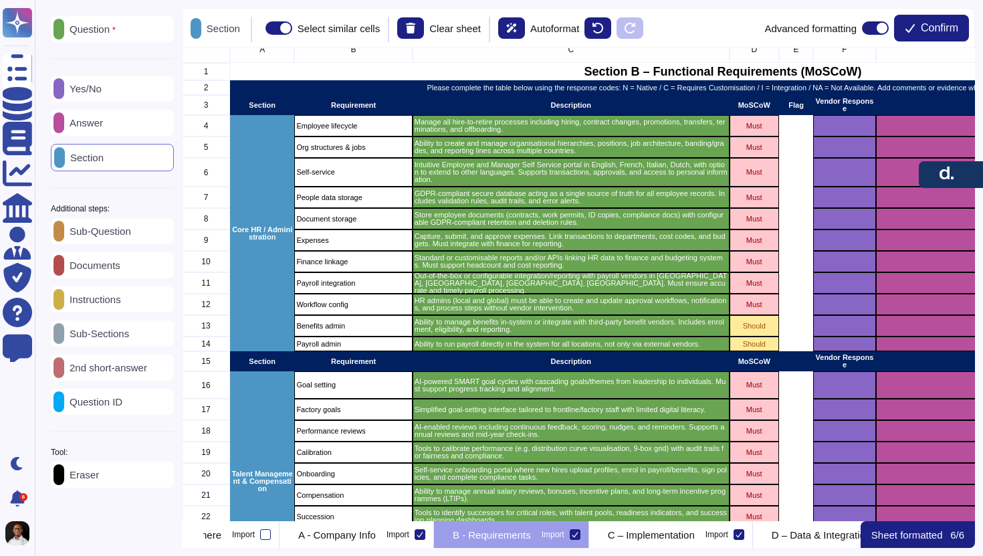
click at [109, 339] on p "Sub-Sections" at bounding box center [96, 333] width 65 height 10
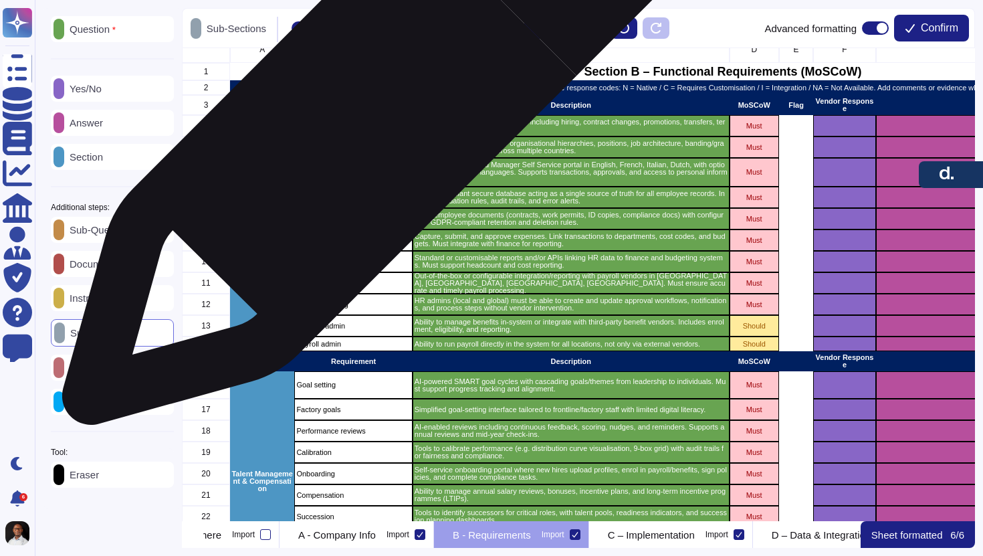
click at [364, 124] on p "Employee lifecycle" at bounding box center [353, 125] width 114 height 7
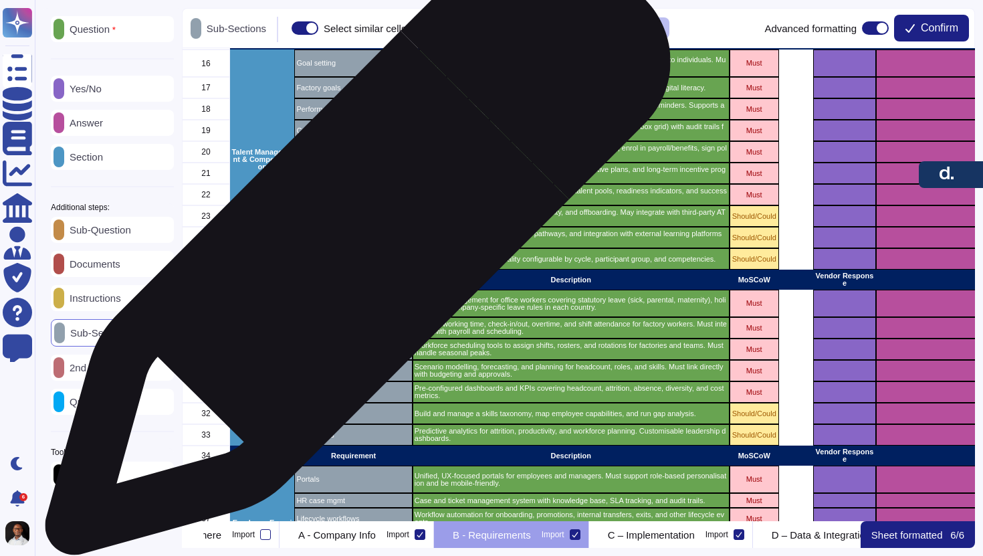
scroll to position [309, 0]
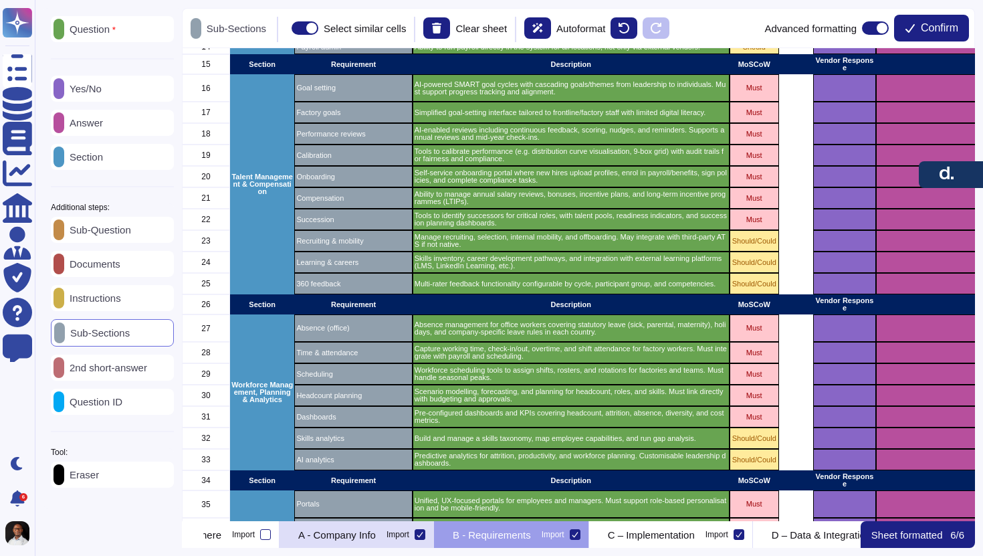
click at [376, 531] on p "A - Company Info" at bounding box center [337, 535] width 78 height 10
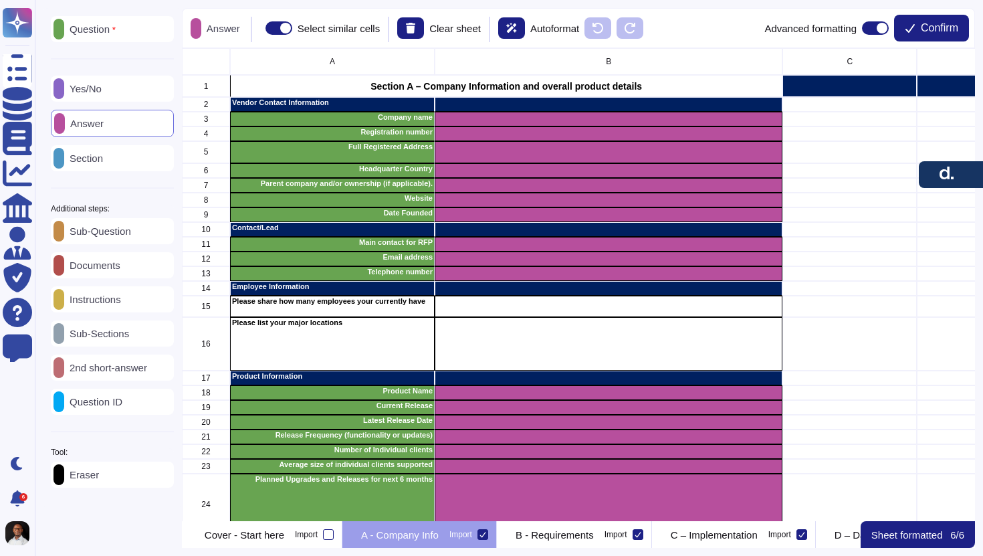
scroll to position [0, 0]
click at [104, 29] on p "Question" at bounding box center [90, 29] width 52 height 11
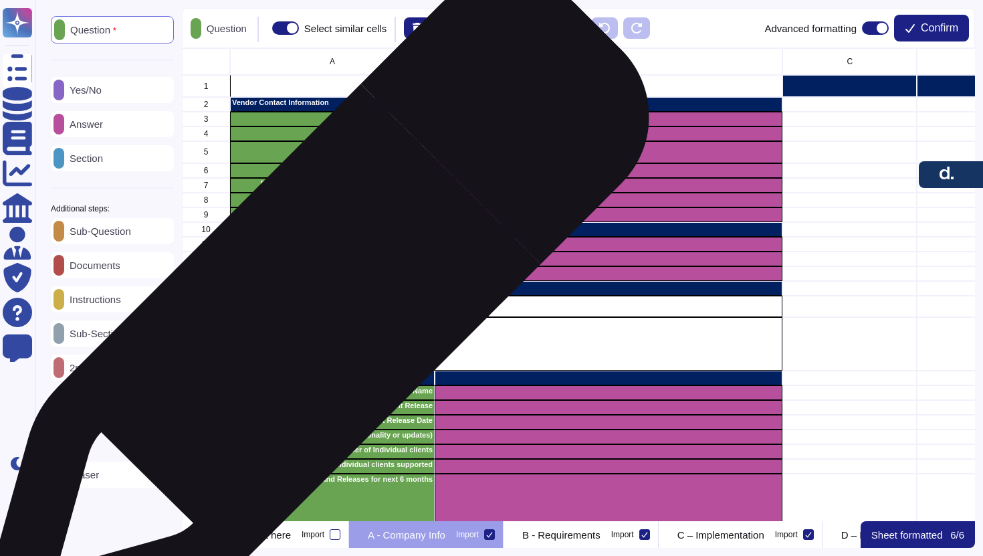
click at [310, 317] on div "Please list your major locations" at bounding box center [332, 344] width 205 height 54
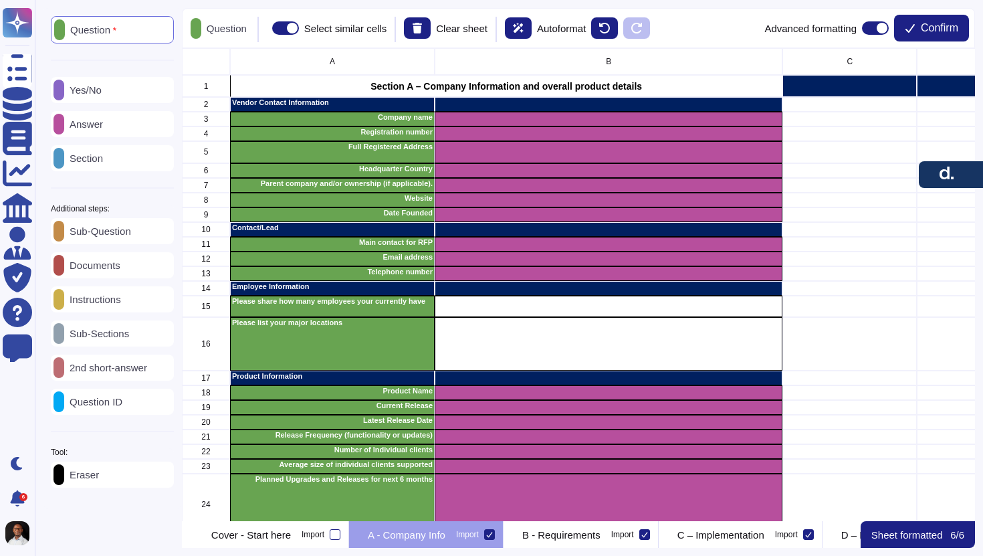
click at [102, 132] on div "Answer" at bounding box center [112, 124] width 123 height 26
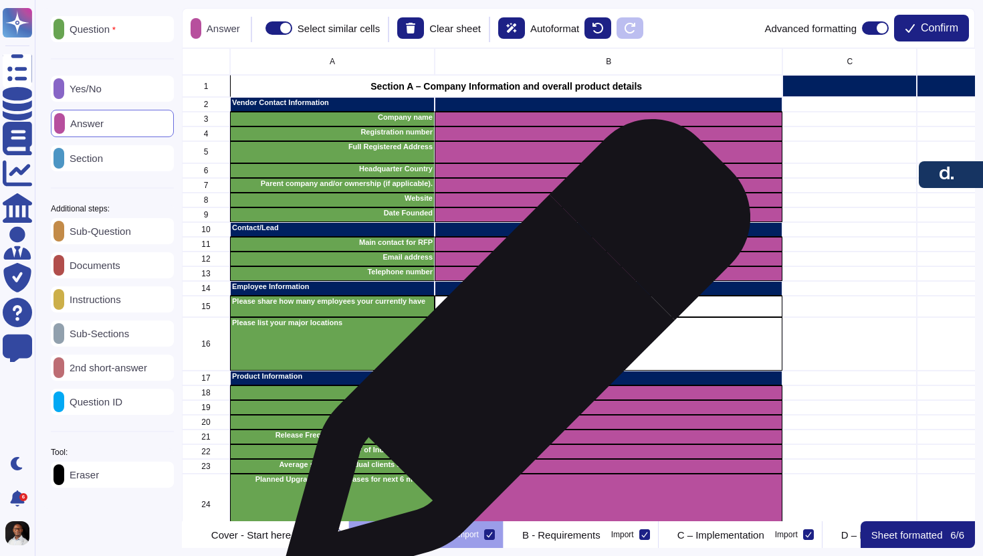
click at [511, 361] on div "grid" at bounding box center [609, 344] width 348 height 54
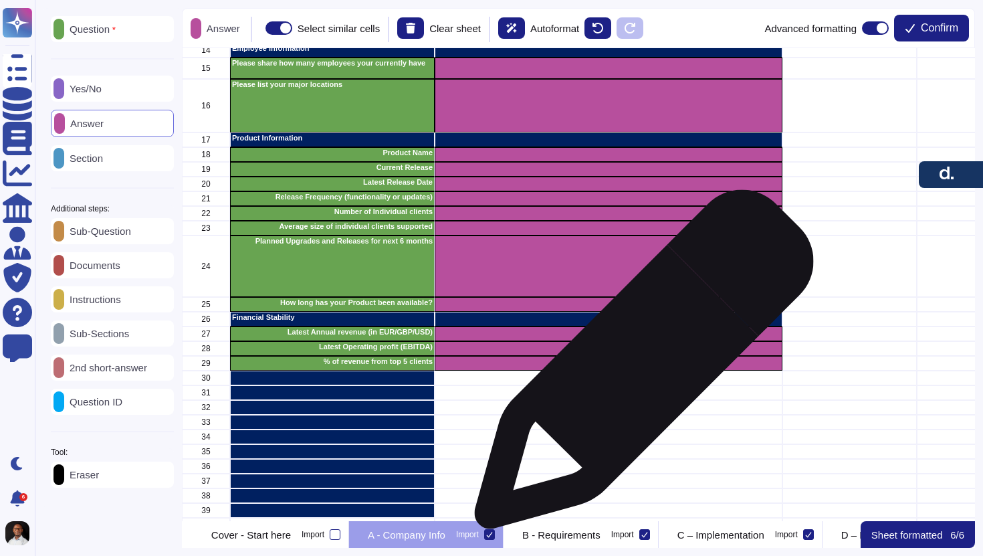
scroll to position [250, 0]
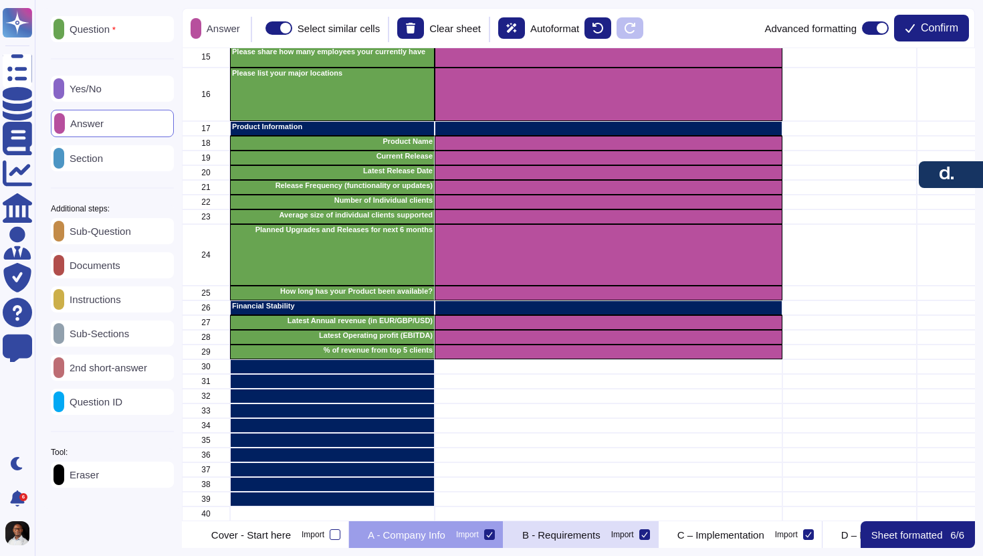
click at [642, 542] on div "B - Requirements Import" at bounding box center [581, 534] width 155 height 27
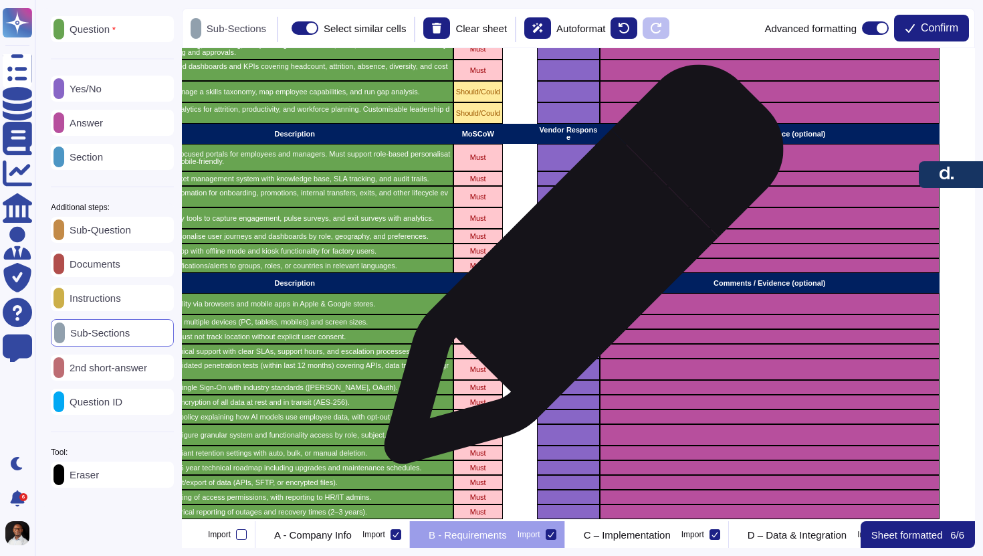
scroll to position [668, 276]
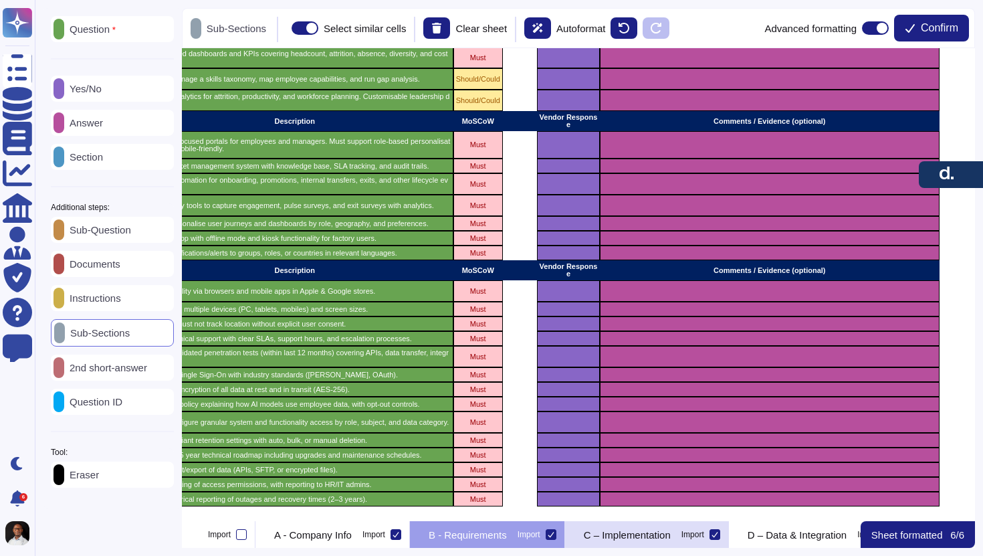
click at [671, 536] on p "C – Implementation" at bounding box center [627, 535] width 87 height 10
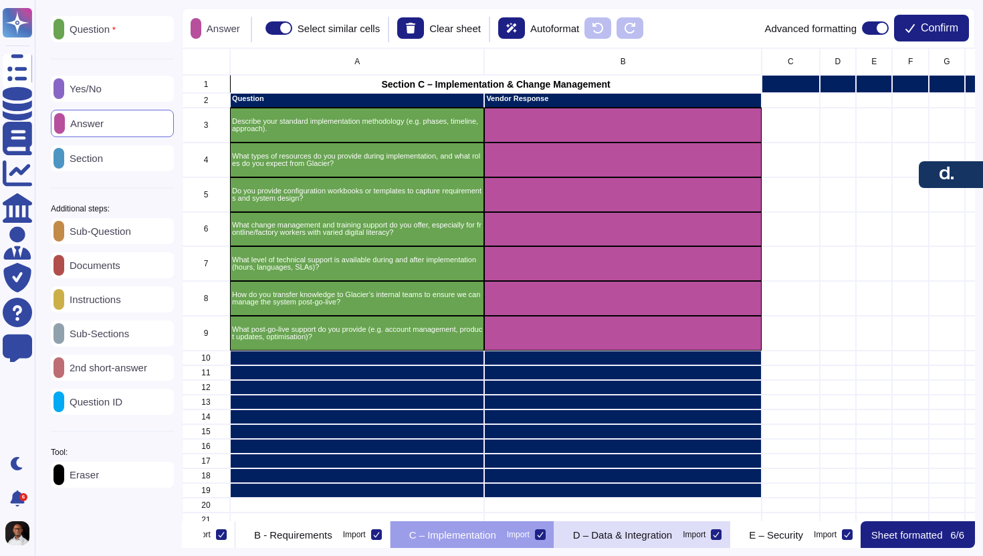
scroll to position [0, 269]
click at [672, 537] on p "D – Data & Integration" at bounding box center [622, 535] width 99 height 10
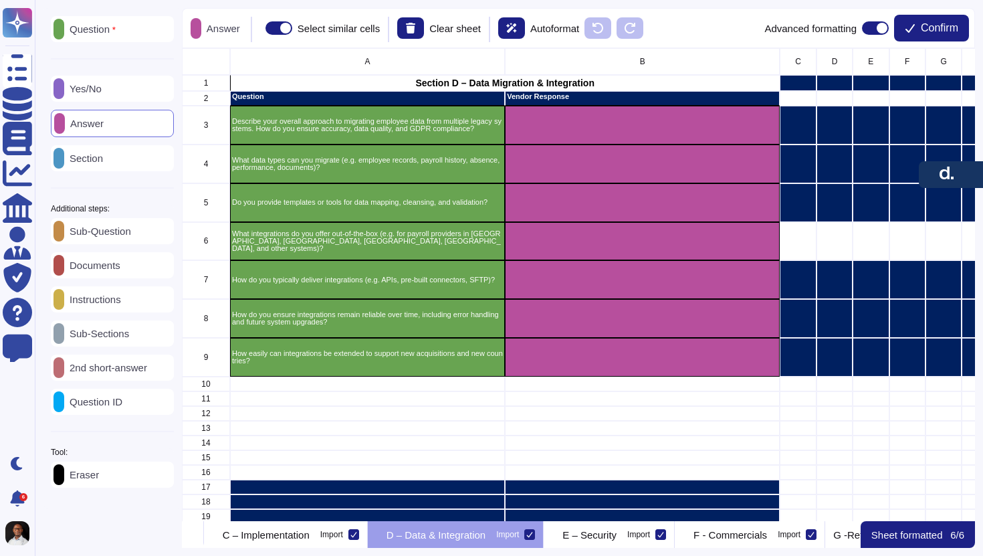
scroll to position [0, 456]
click at [616, 530] on p "E – Security" at bounding box center [588, 535] width 54 height 10
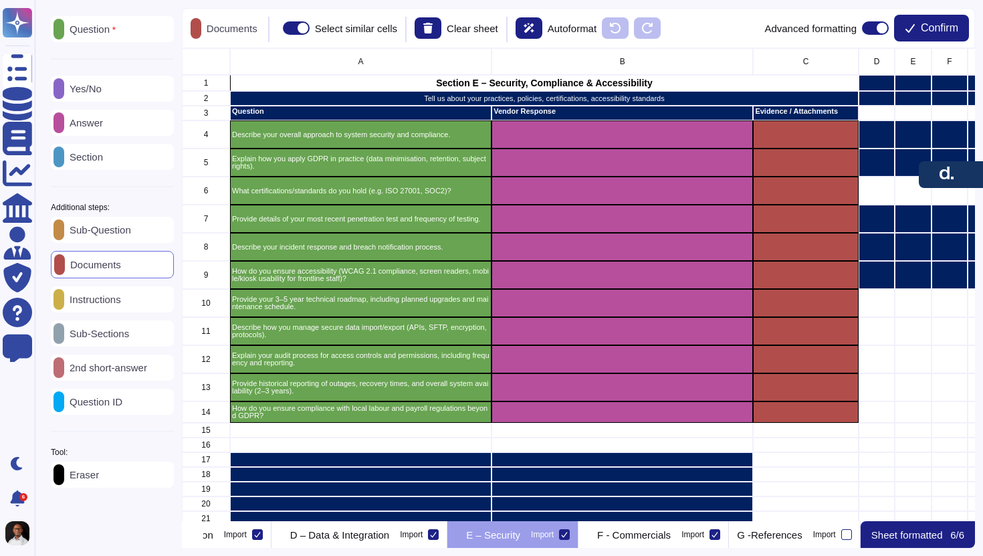
scroll to position [0, 626]
click at [671, 531] on p "F - Commercials" at bounding box center [634, 535] width 74 height 10
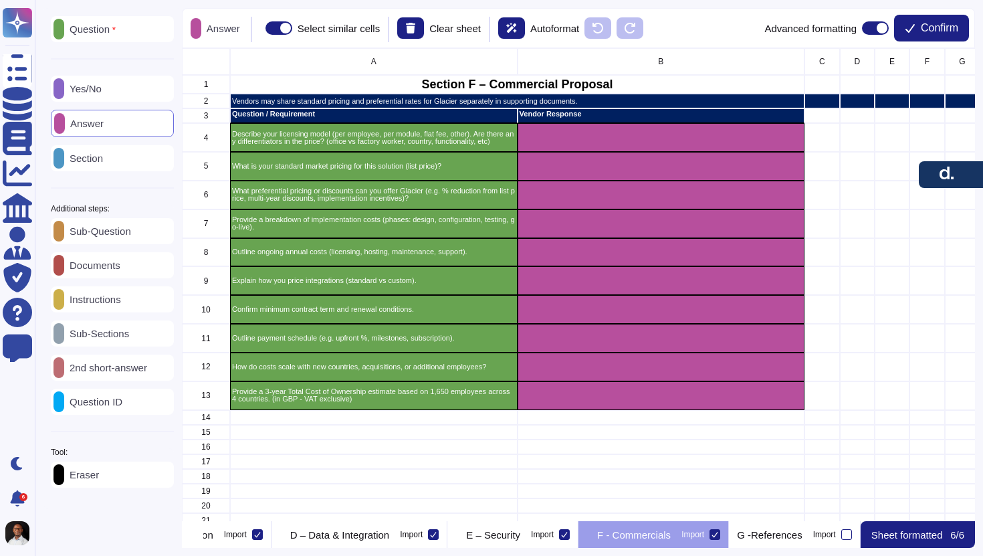
scroll to position [0, 686]
click at [765, 534] on p "G -References" at bounding box center [770, 535] width 66 height 10
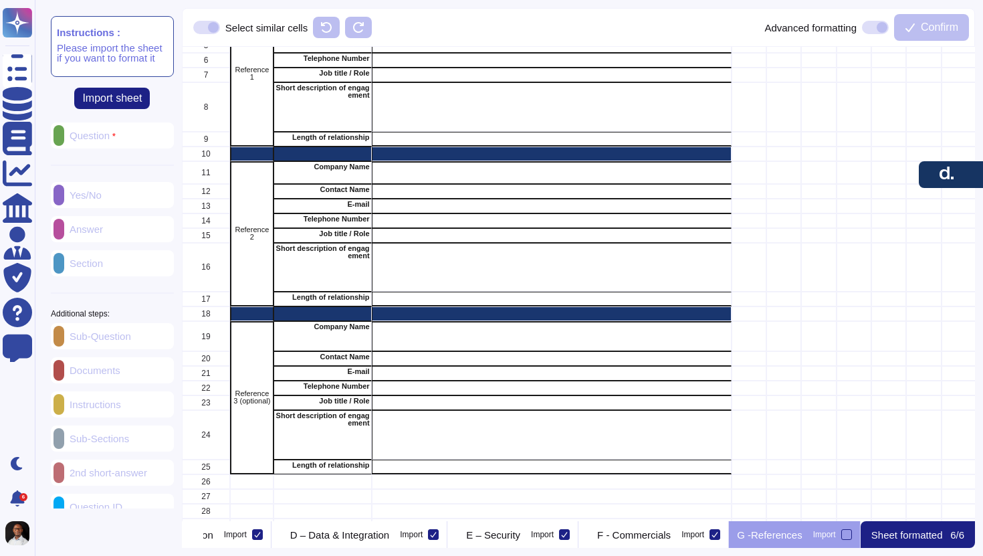
scroll to position [109, 0]
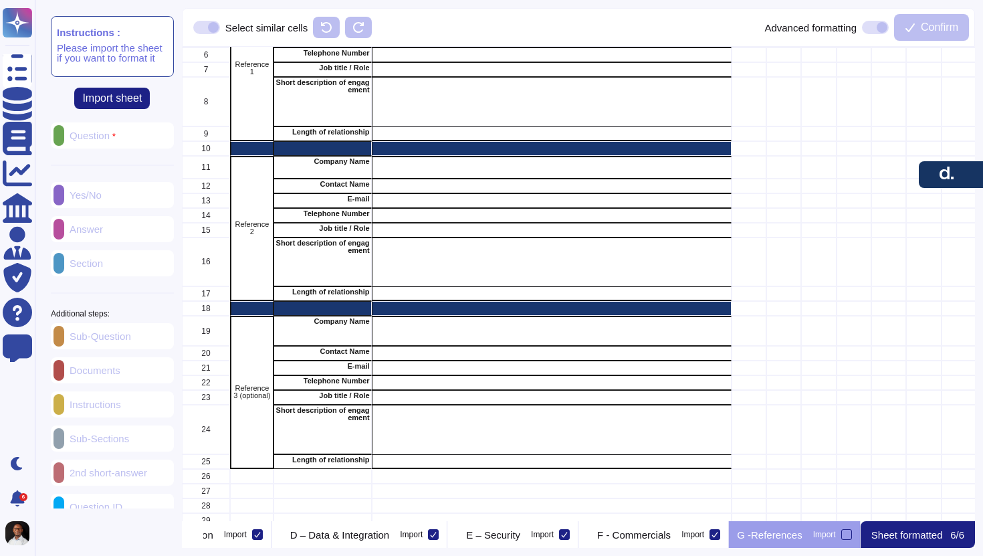
click at [104, 136] on div "Question Yes/No Answer Section Additional steps: Sub-Question Documents Instruc…" at bounding box center [112, 357] width 123 height 470
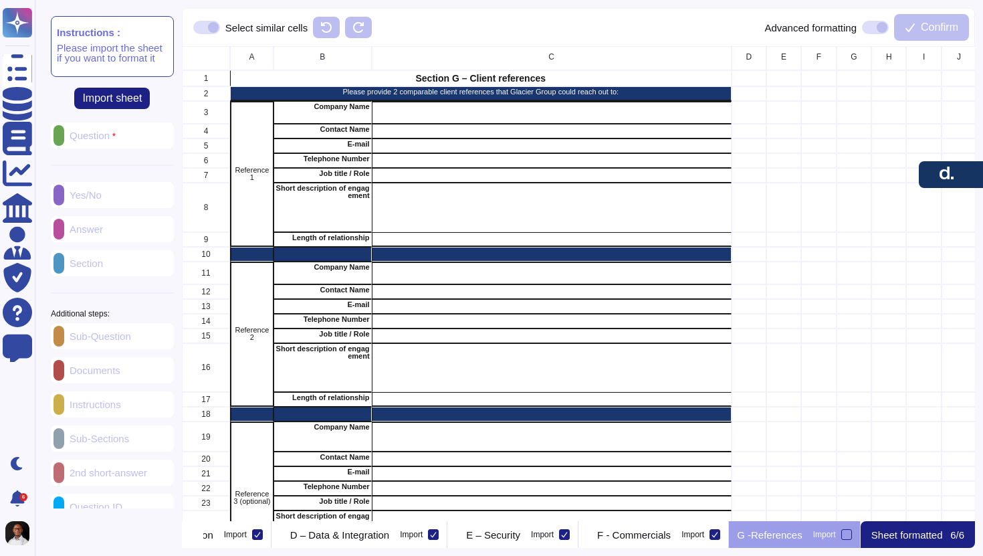
scroll to position [0, 0]
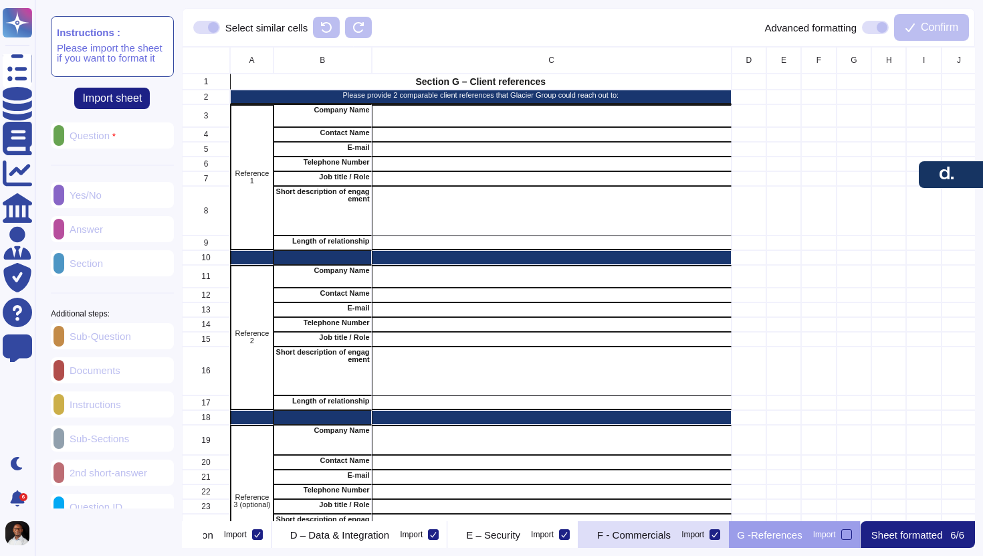
click at [662, 534] on p "F - Commercials" at bounding box center [634, 535] width 74 height 10
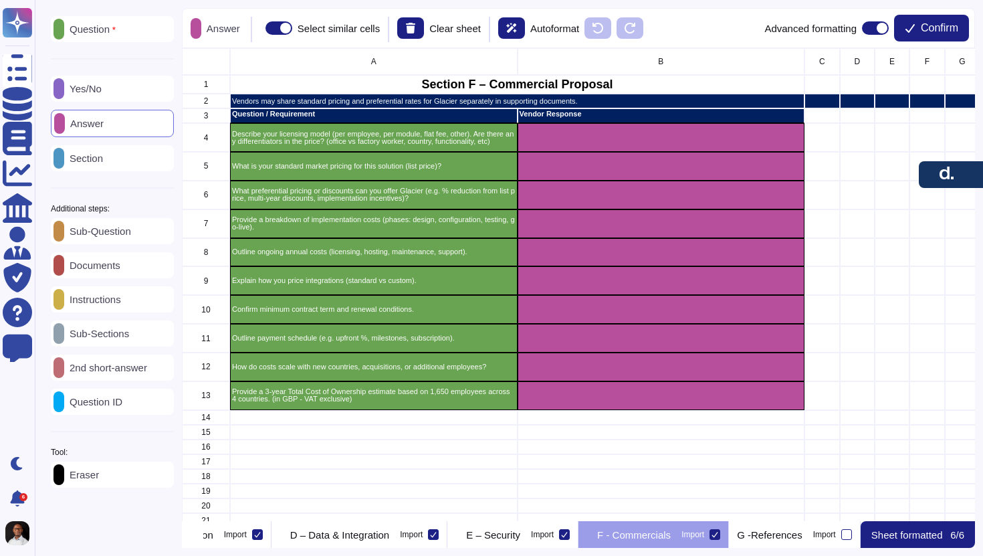
scroll to position [1, 1]
click at [927, 31] on span "Confirm" at bounding box center [939, 28] width 37 height 11
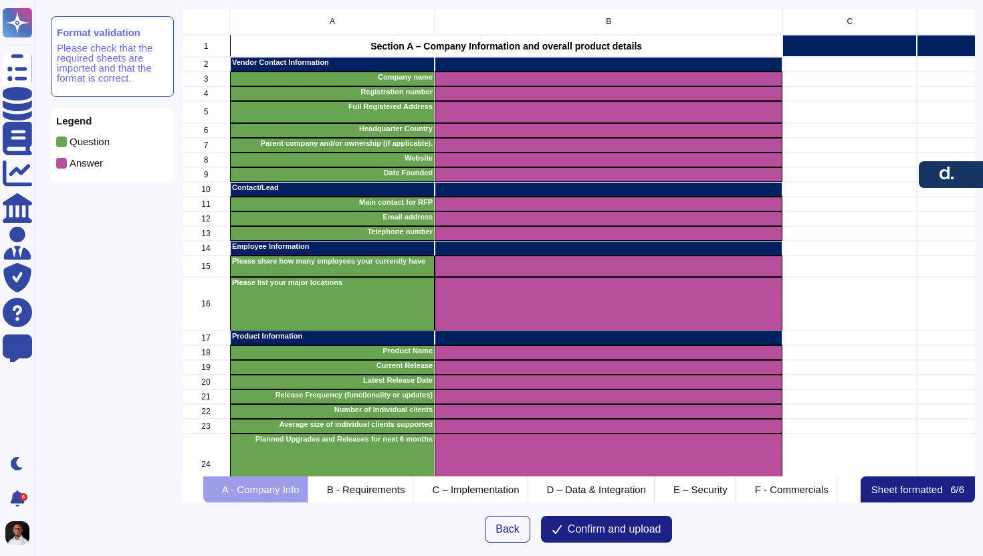
scroll to position [468, 793]
click at [623, 524] on span "Confirm and upload" at bounding box center [615, 529] width 94 height 11
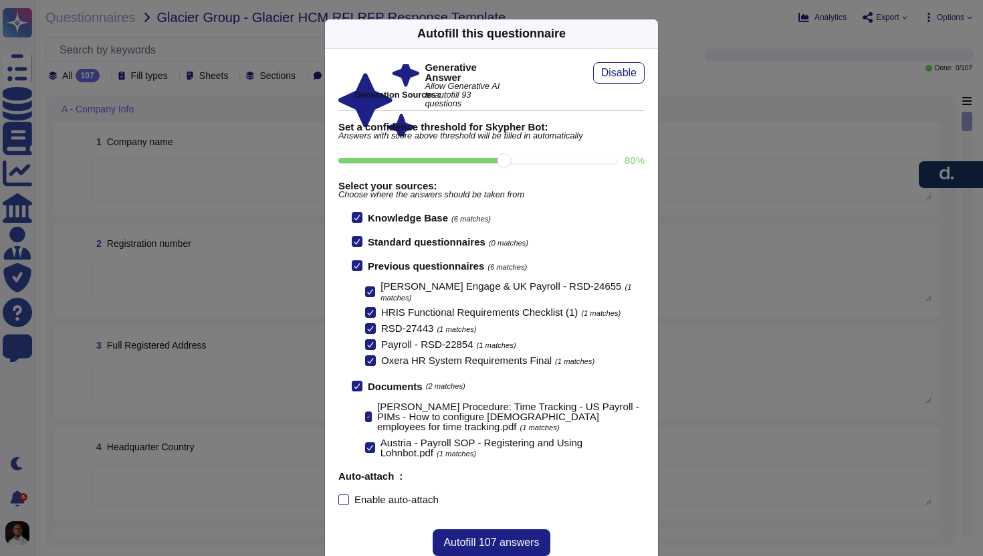
scroll to position [1, 0]
click at [480, 540] on span "Autofill 107 answers" at bounding box center [492, 542] width 96 height 11
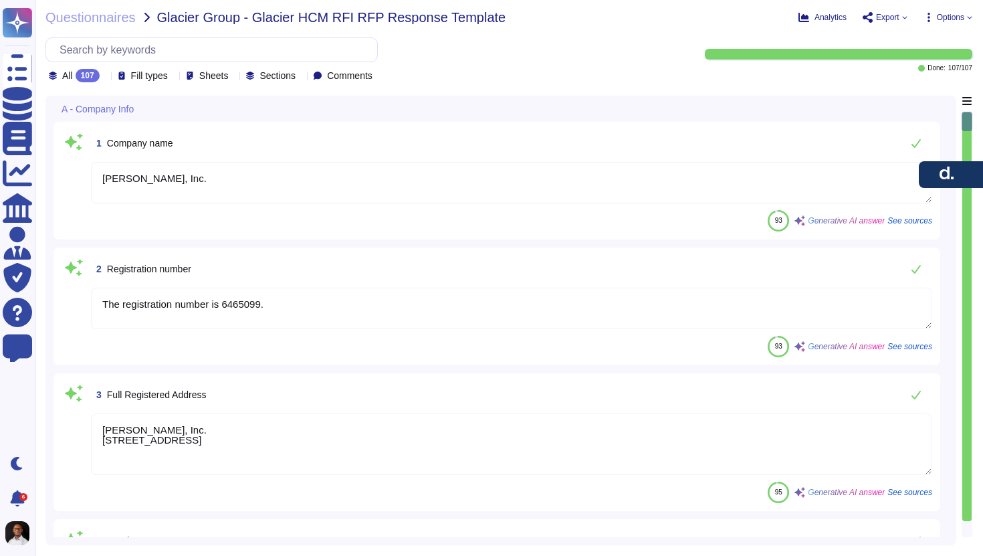
type textarea "[PERSON_NAME], Inc."
type textarea "The registration number is 6465099."
type textarea "[PERSON_NAME], Inc. [STREET_ADDRESS]"
type textarea "[PERSON_NAME] headquarters is located in the [GEOGRAPHIC_DATA]."
type textarea "- Parent Company: [PERSON_NAME], Inc. - [PERSON_NAME] is privately owned, with …"
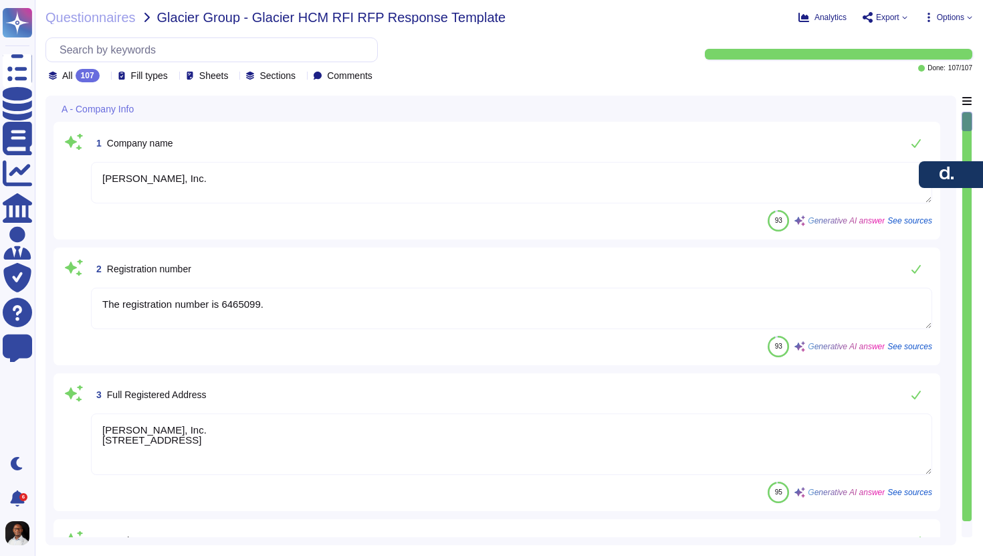
type textarea "The website can be found at [URL][DOMAIN_NAME][PERSON_NAME]."
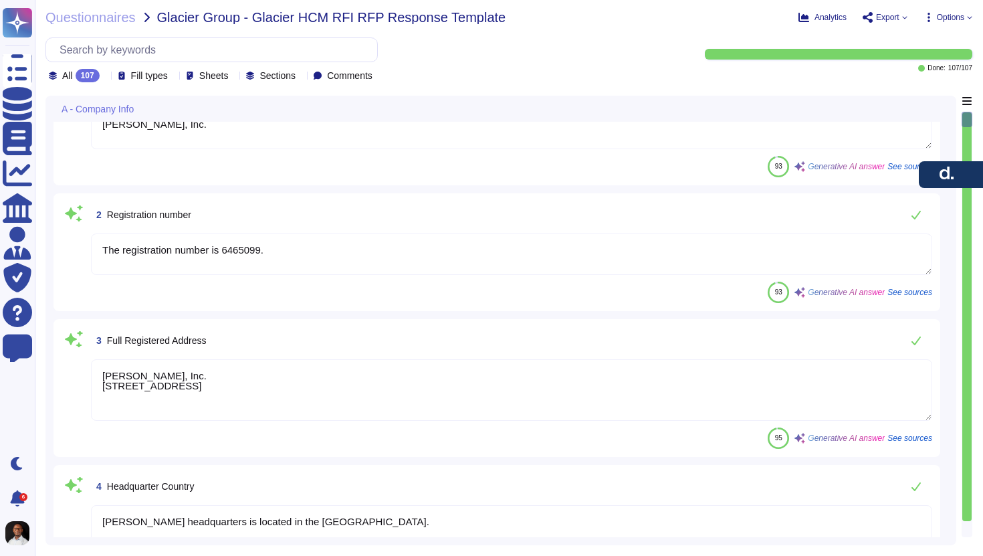
type textarea "[PERSON_NAME], Inc. was founded in [DATE]."
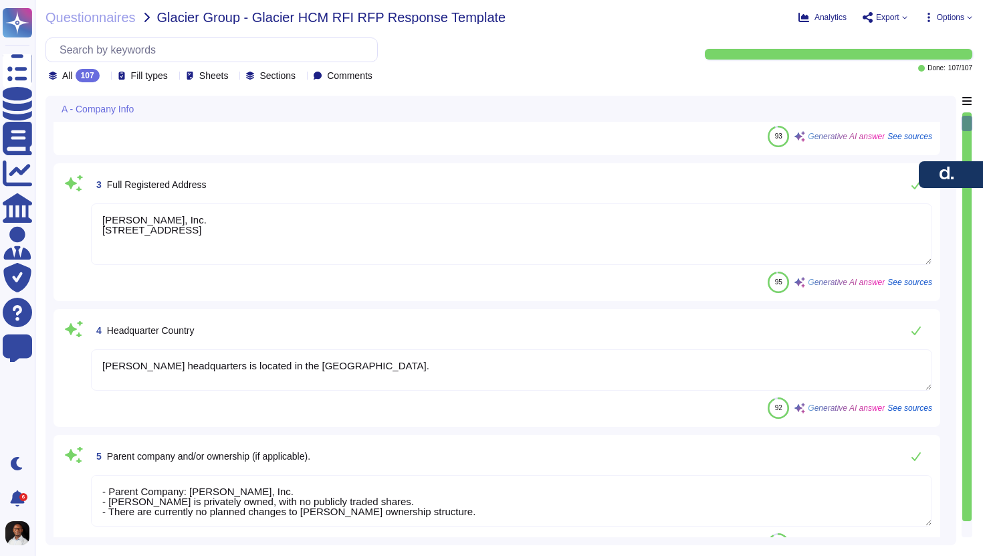
type textarea "The main contact for the RFP is the customer success manager, who will act as y…"
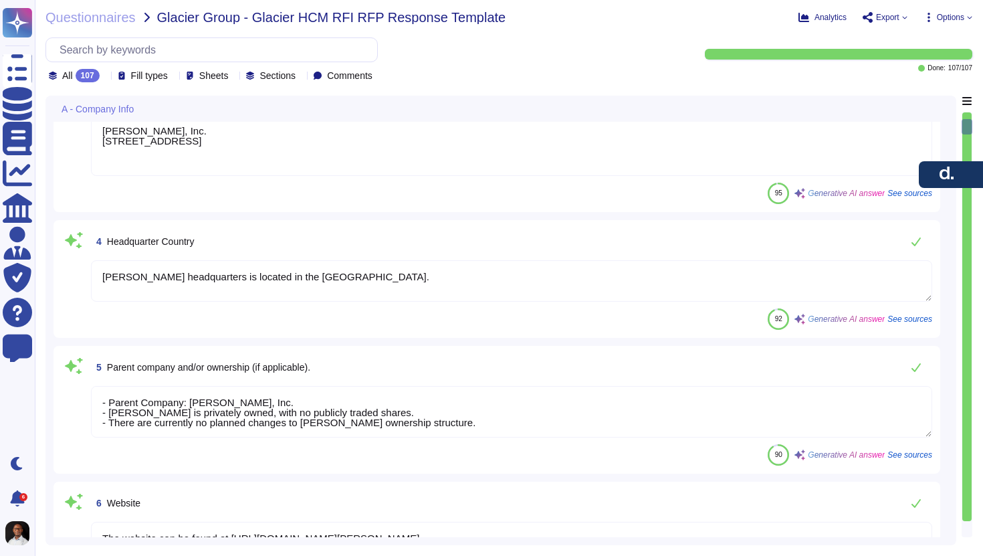
type textarea "Email address (to be used as the login ID)."
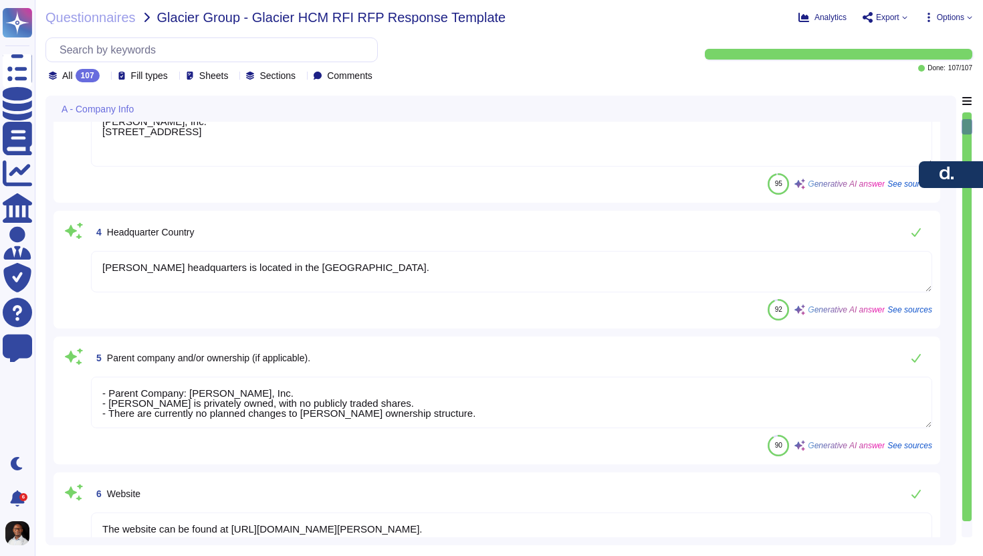
scroll to position [1, 0]
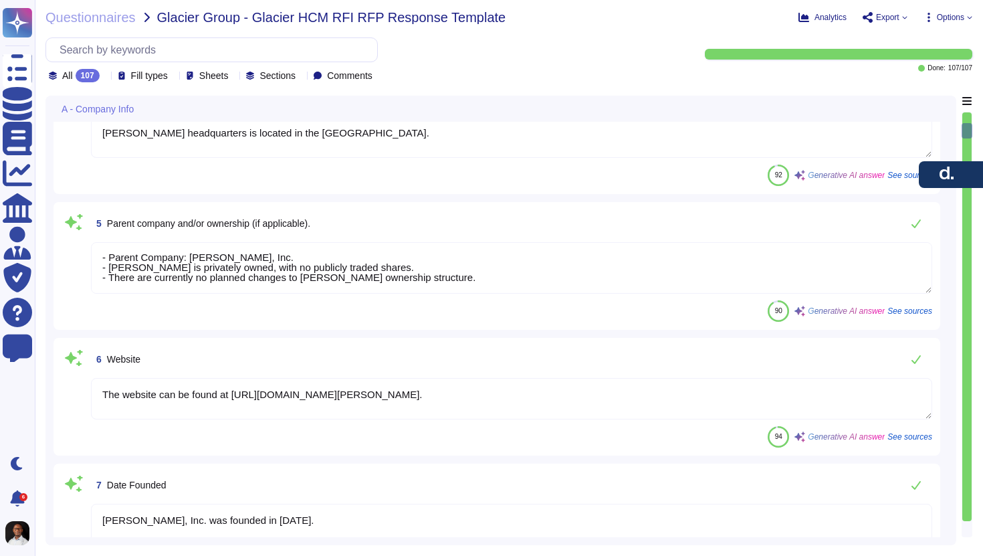
type textarea "The business contact telephone number is [PHONE_NUMBER]. Additionally, you can …"
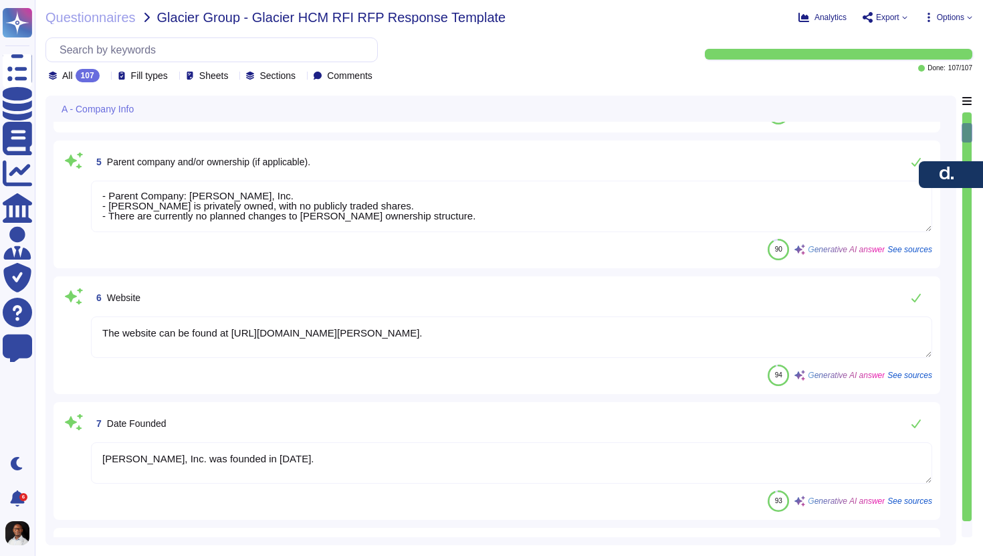
scroll to position [506, 0]
